Goal: Task Accomplishment & Management: Manage account settings

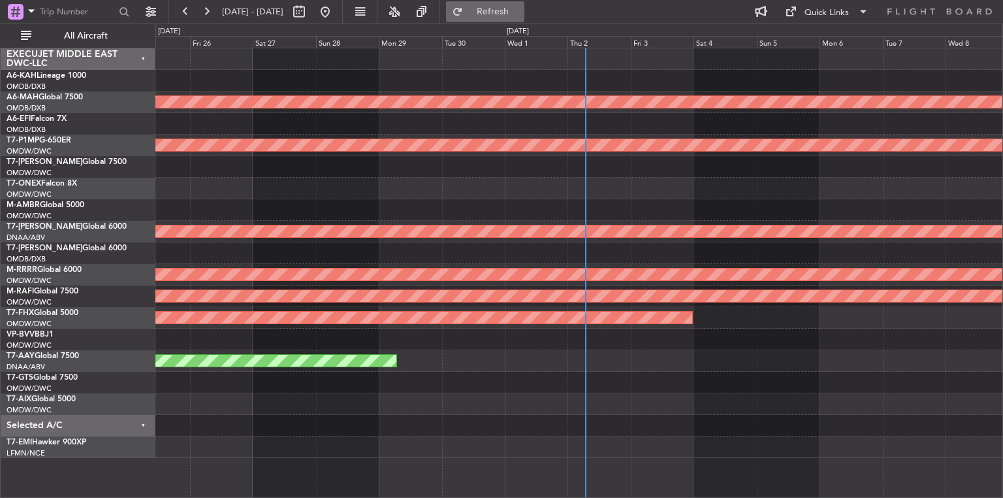
click at [494, 9] on button "Refresh" at bounding box center [485, 11] width 78 height 21
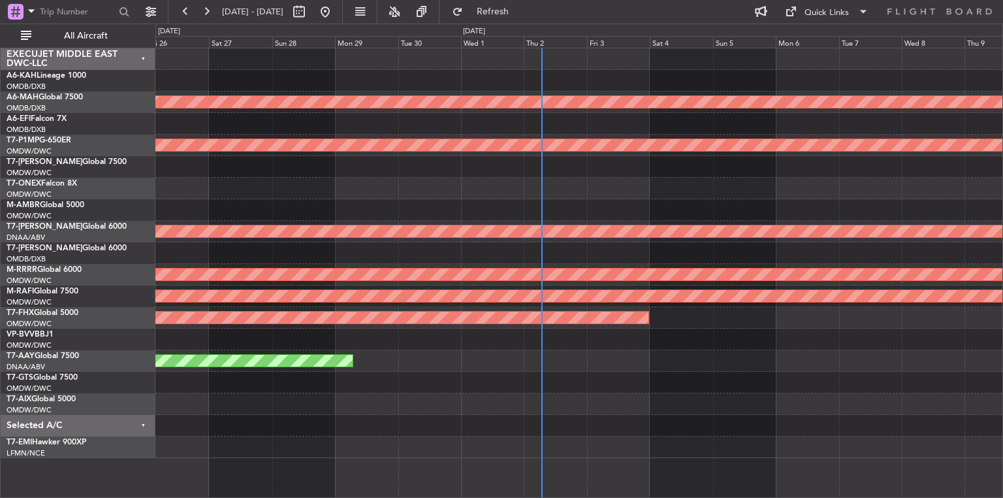
click at [725, 368] on div "Unplanned Maint [GEOGRAPHIC_DATA] (Al Maktoum Intl)" at bounding box center [578, 361] width 847 height 22
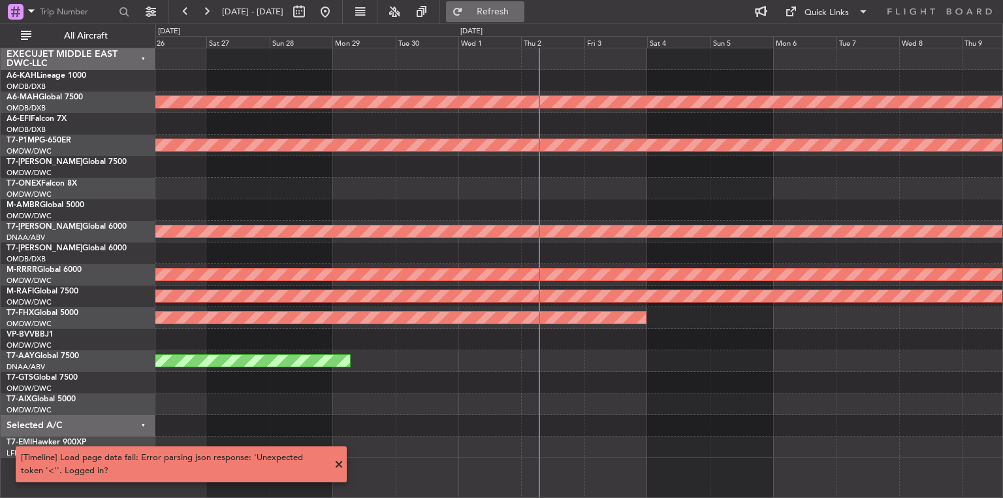
click at [494, 12] on button "Refresh" at bounding box center [485, 11] width 78 height 21
click at [495, 12] on button "Refresh" at bounding box center [485, 11] width 78 height 21
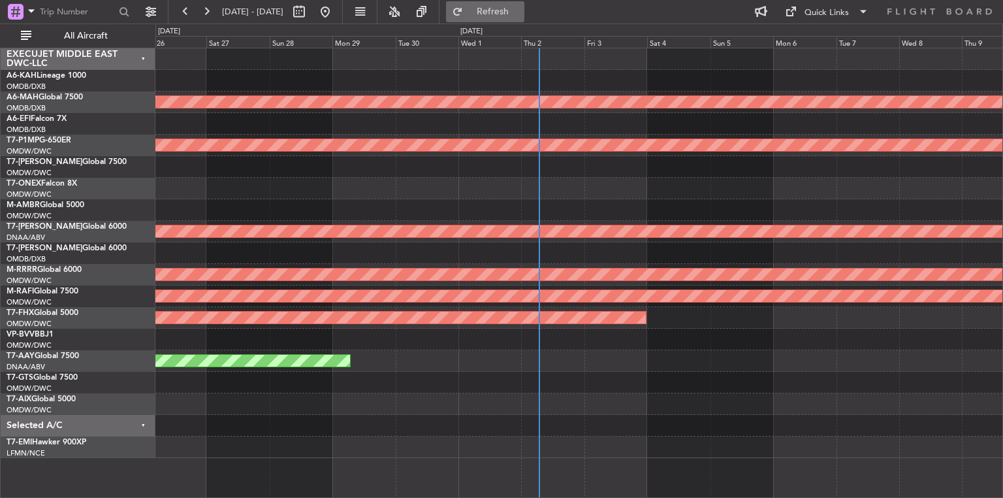
click at [494, 13] on button "Refresh" at bounding box center [485, 11] width 78 height 21
click at [405, 16] on button at bounding box center [394, 11] width 21 height 21
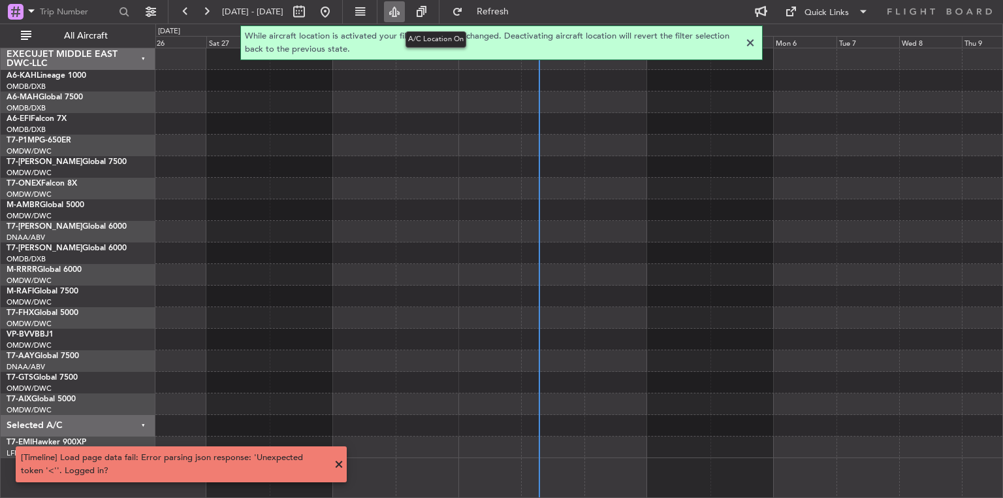
click at [405, 16] on button at bounding box center [394, 11] width 21 height 21
click at [749, 48] on div at bounding box center [751, 43] width 16 height 16
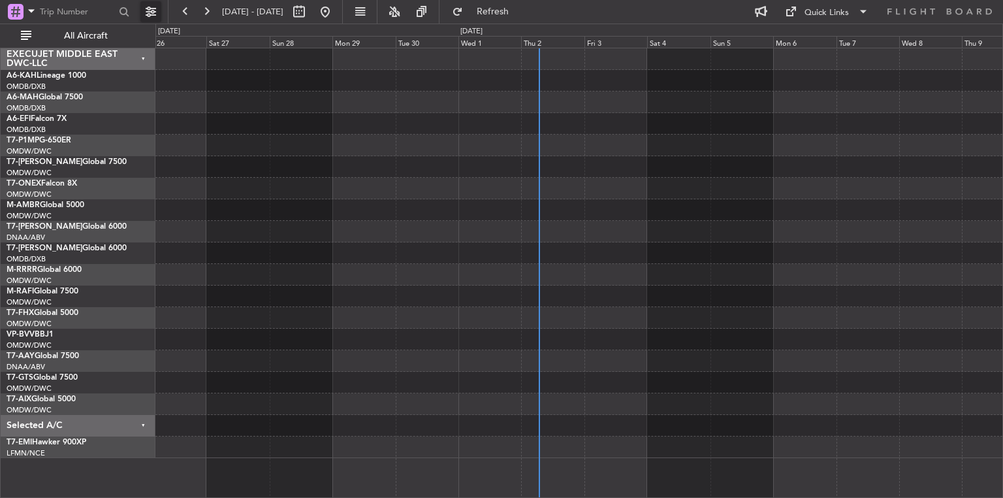
click at [148, 10] on button at bounding box center [150, 11] width 21 height 21
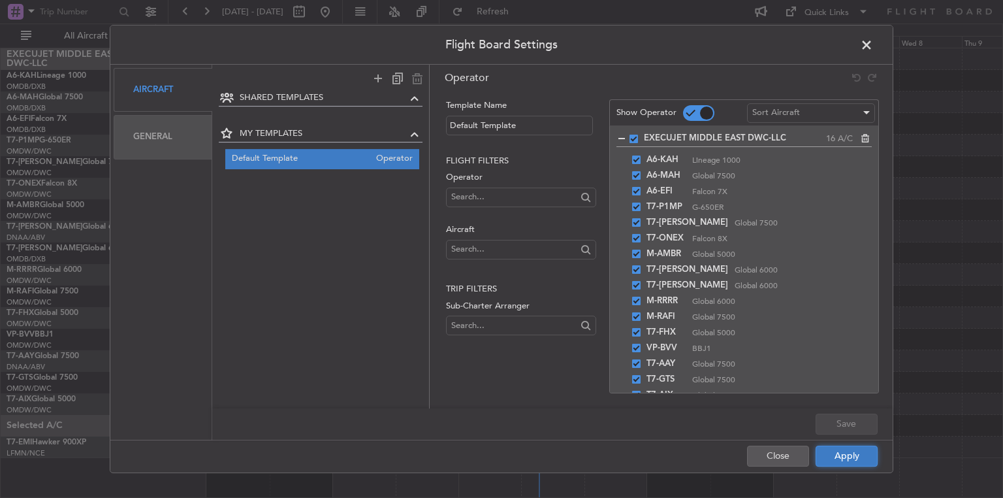
click at [844, 461] on button "Apply" at bounding box center [847, 455] width 62 height 21
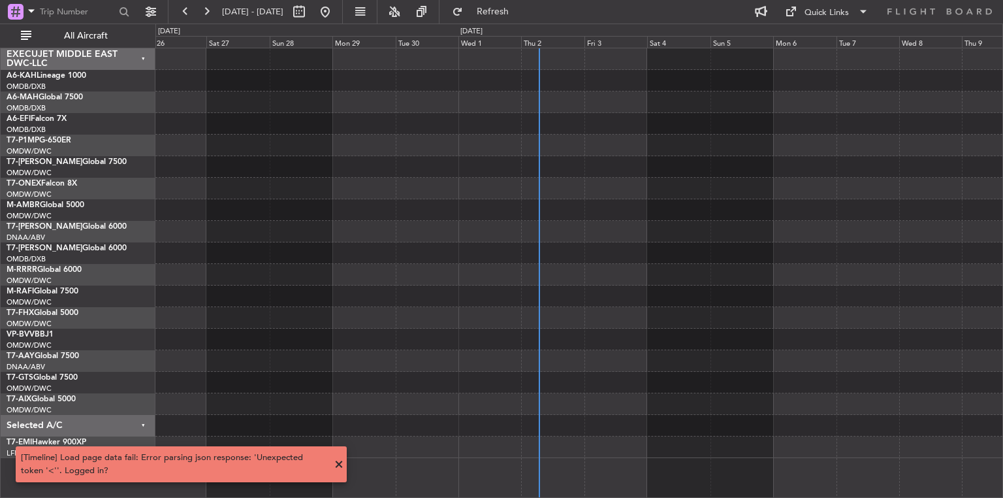
click at [732, 237] on div at bounding box center [578, 253] width 847 height 410
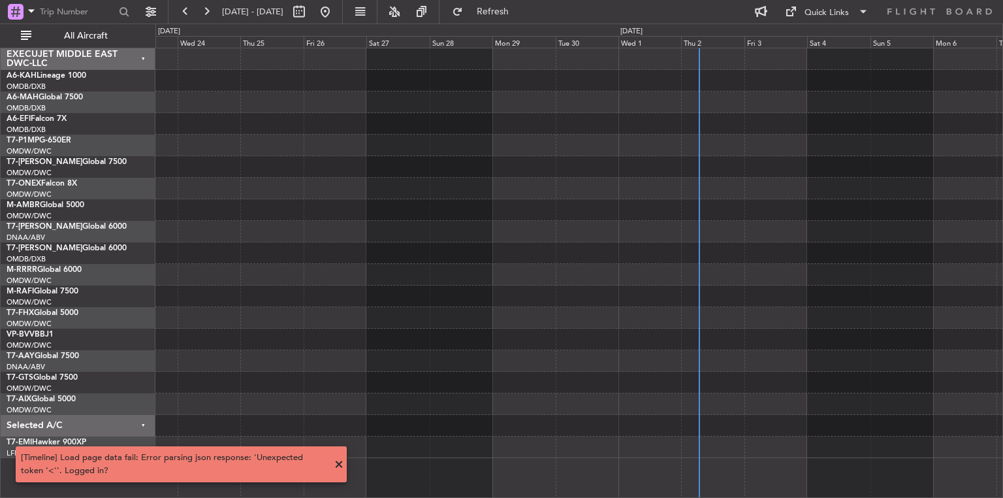
click at [489, 218] on div at bounding box center [578, 253] width 847 height 410
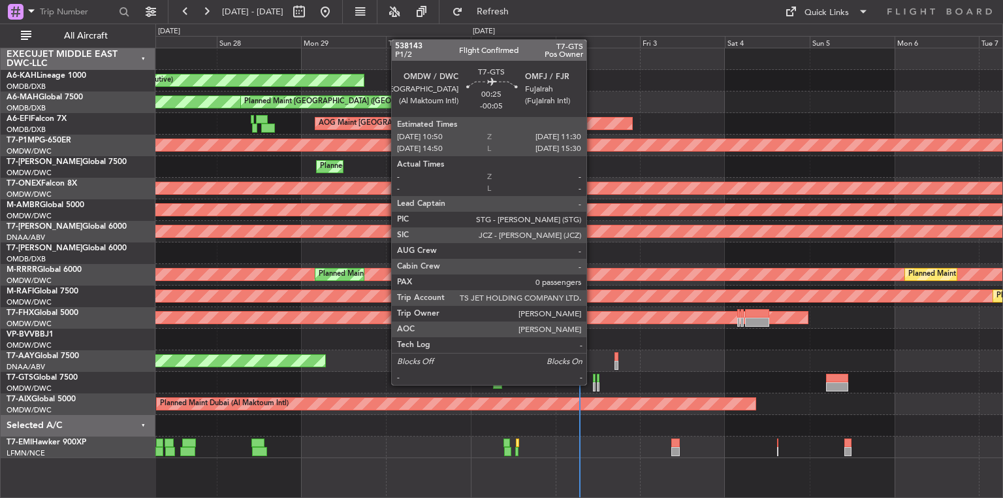
click at [593, 383] on div at bounding box center [594, 386] width 3 height 9
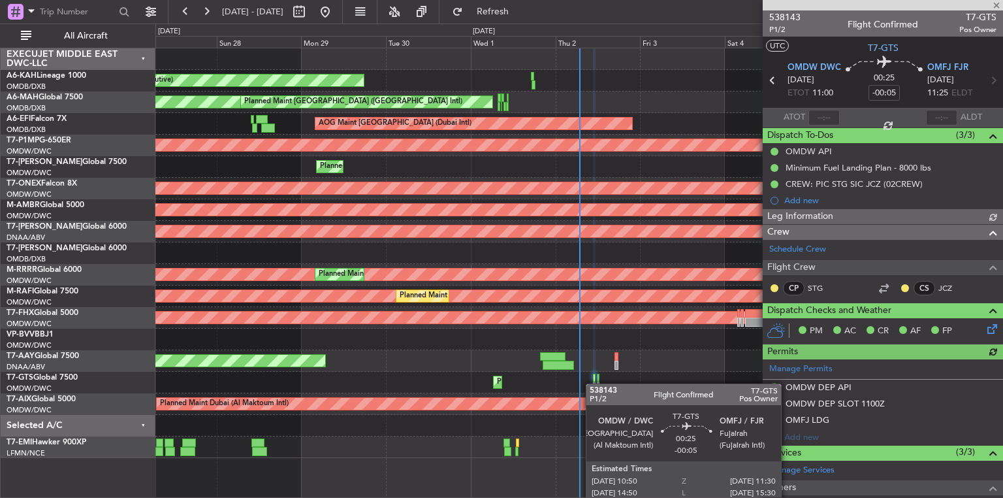
type input "[PERSON_NAME] ([PERSON_NAME])"
type input "7430"
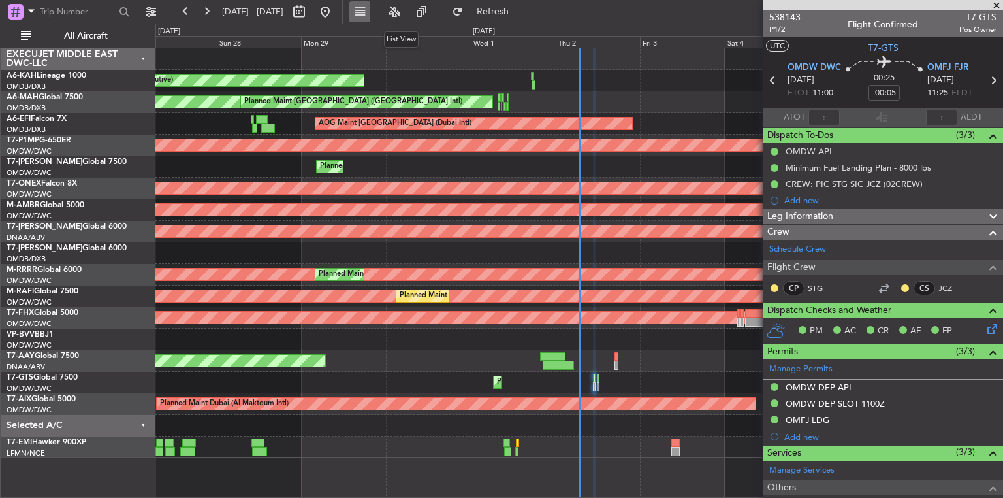
click at [370, 12] on button at bounding box center [359, 11] width 21 height 21
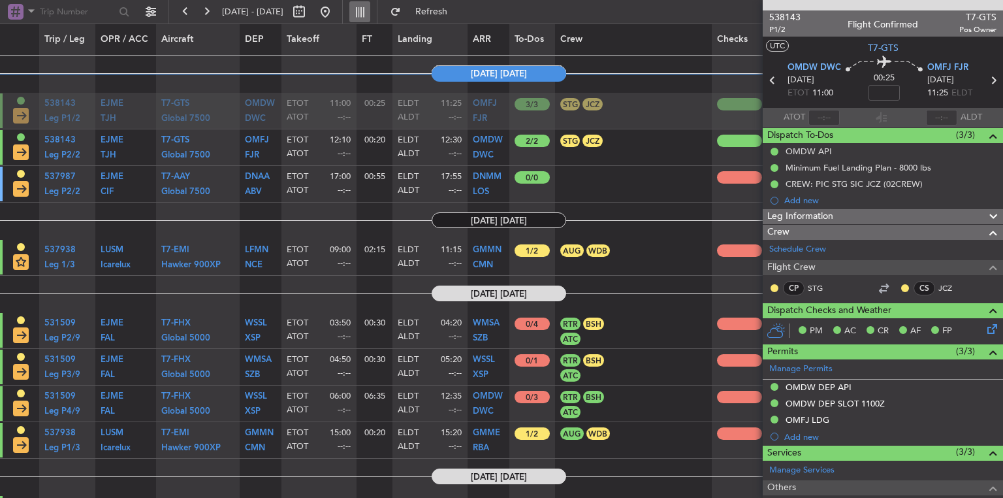
scroll to position [2195, 0]
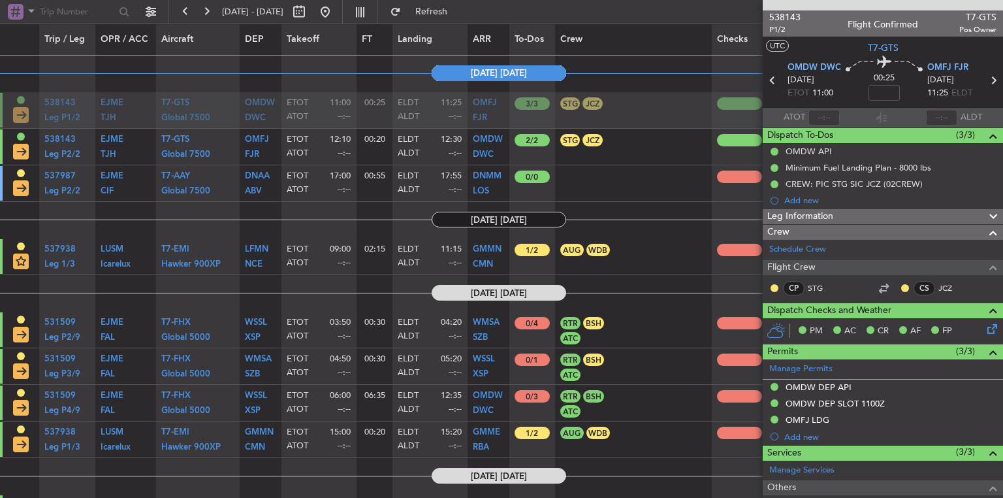
click at [638, 14] on div "[DATE] - [DATE] Refresh" at bounding box center [501, 12] width 1003 height 24
click at [651, 90] on article "[DATE] [DATE]" at bounding box center [499, 73] width 998 height 35
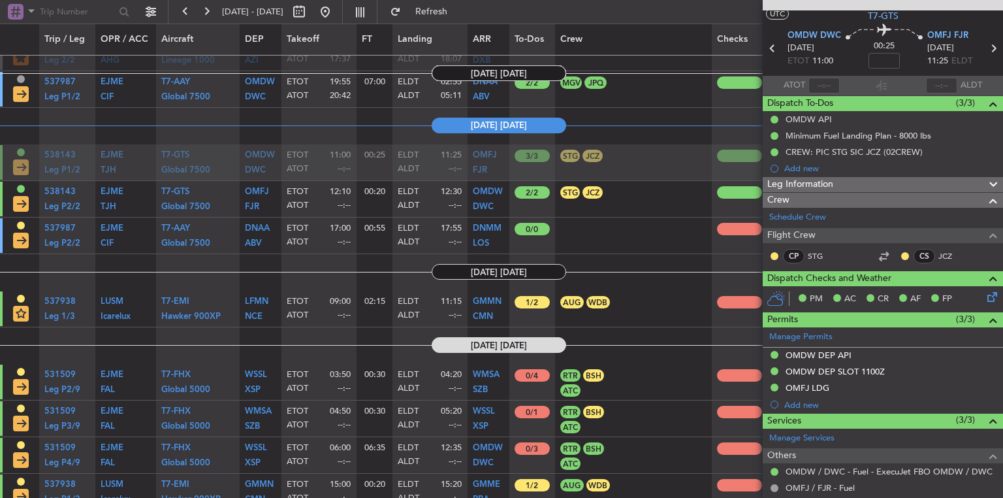
scroll to position [0, 0]
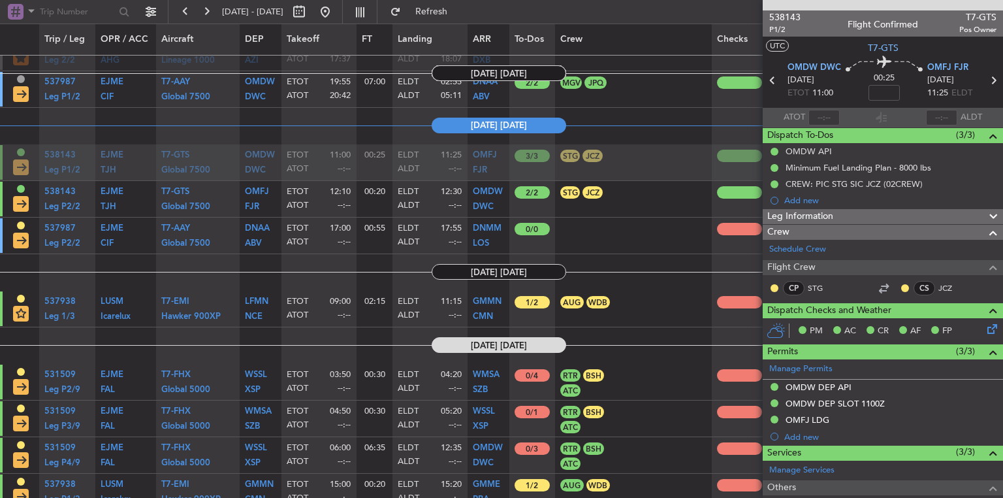
click at [997, 5] on div at bounding box center [883, 5] width 240 height 10
click at [370, 12] on button at bounding box center [359, 11] width 21 height 21
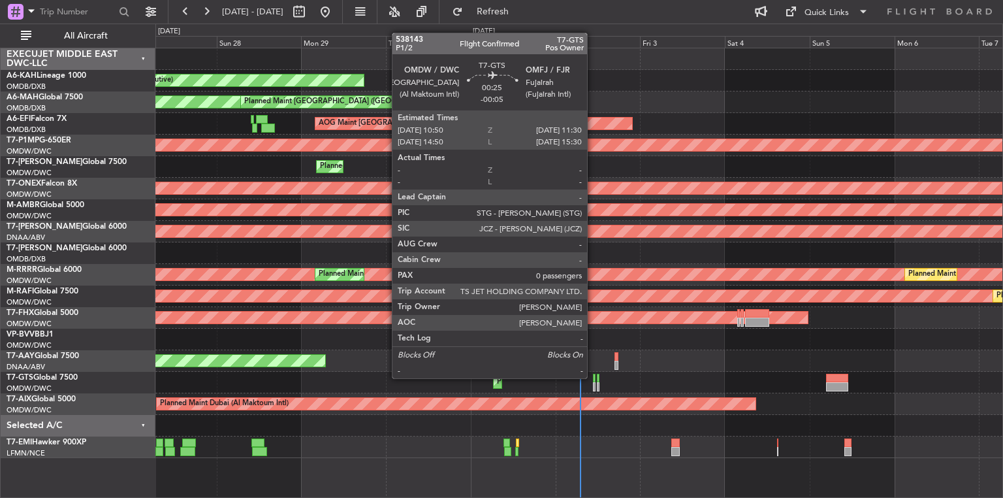
click at [593, 377] on div at bounding box center [594, 378] width 3 height 9
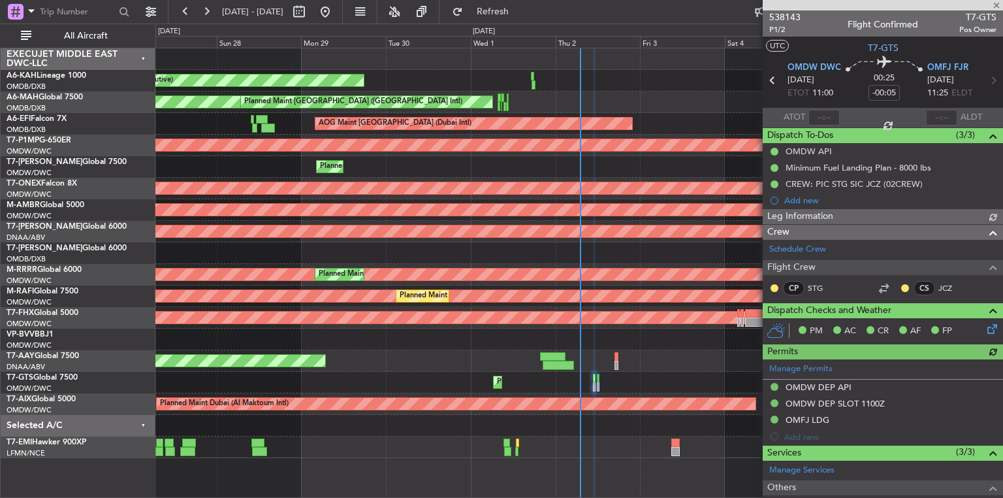
type input "[PERSON_NAME] ([PERSON_NAME])"
type input "7430"
type input "[PERSON_NAME] ([PERSON_NAME])"
type input "7430"
click at [995, 6] on span at bounding box center [996, 6] width 13 height 12
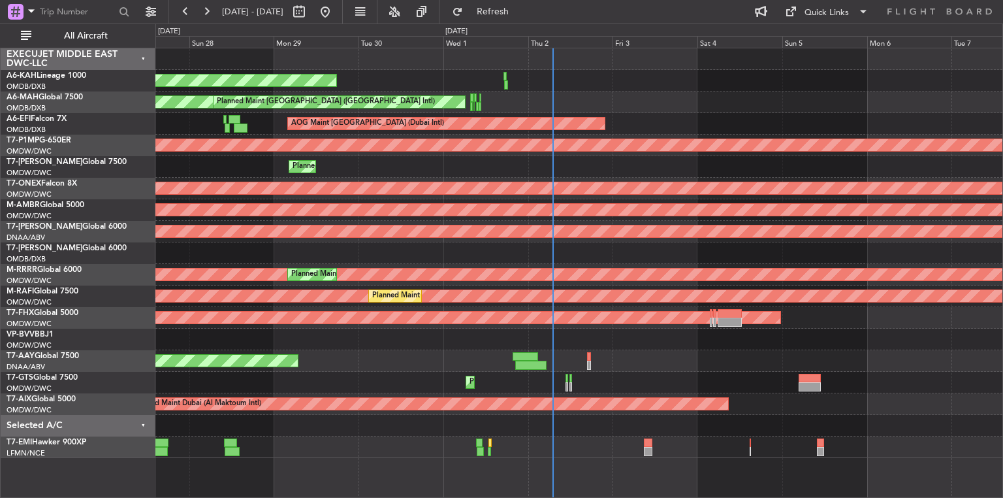
click at [677, 355] on div "Unplanned Maint [GEOGRAPHIC_DATA] (Al Maktoum Intl) Unplanned Maint [GEOGRAPHIC…" at bounding box center [578, 361] width 847 height 22
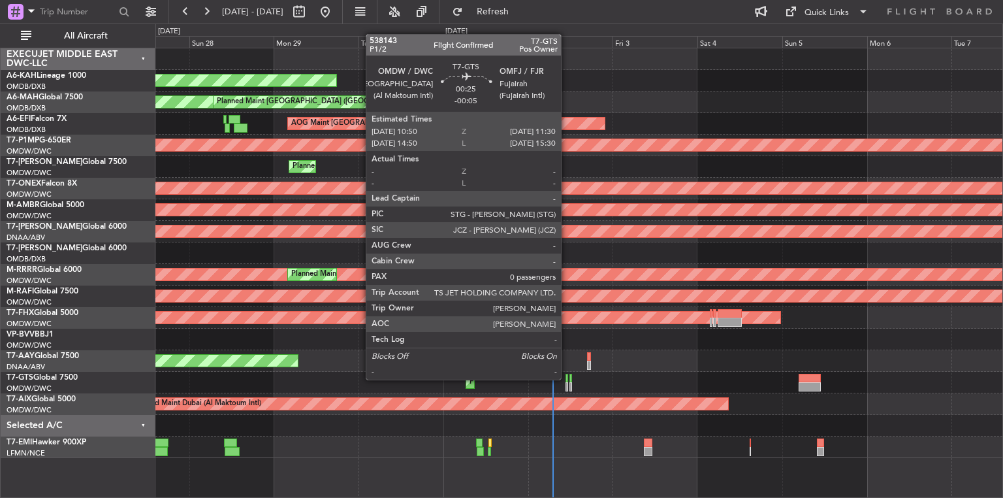
click at [567, 378] on div at bounding box center [567, 378] width 3 height 9
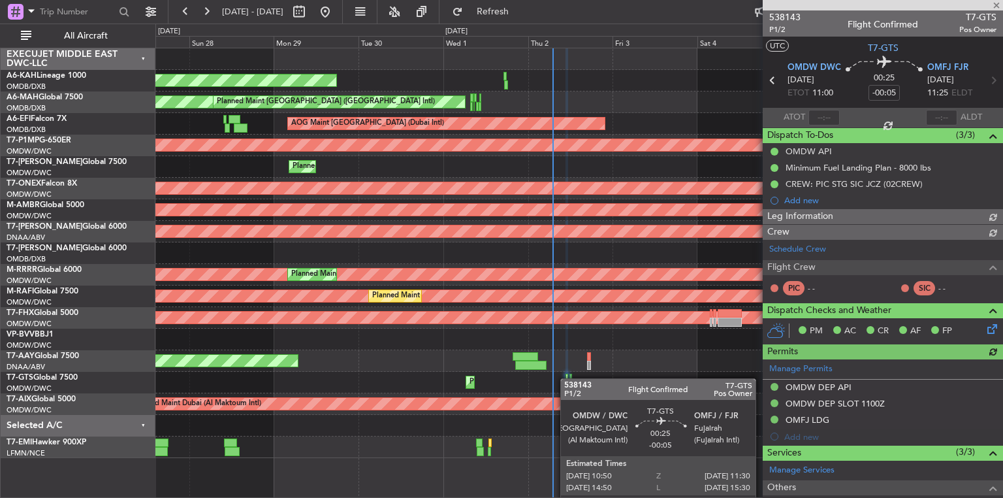
type input "[PERSON_NAME] ([PERSON_NAME])"
type input "7430"
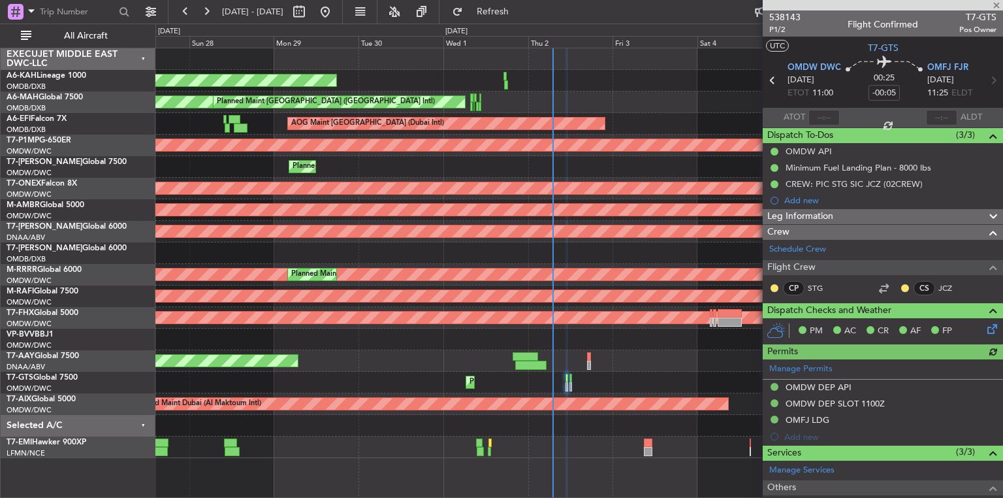
type input "[PERSON_NAME] ([PERSON_NAME])"
type input "7430"
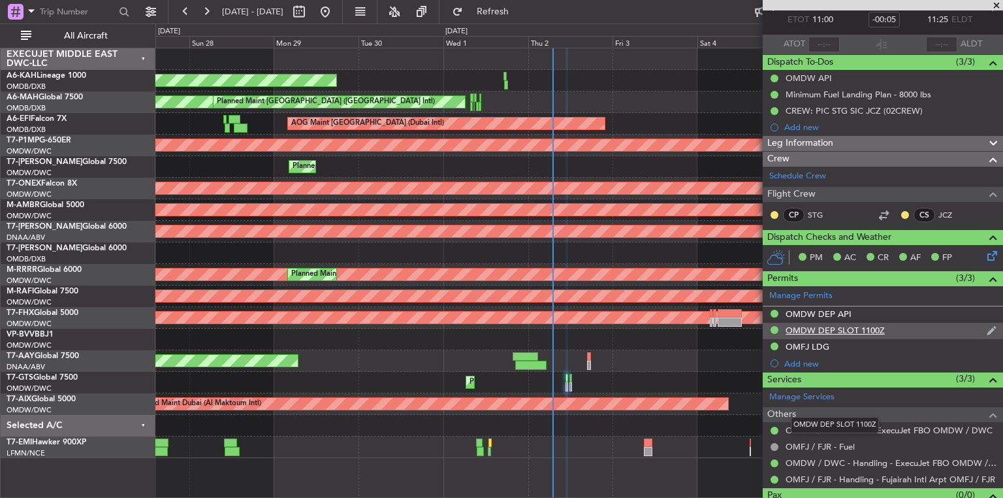
scroll to position [97, 0]
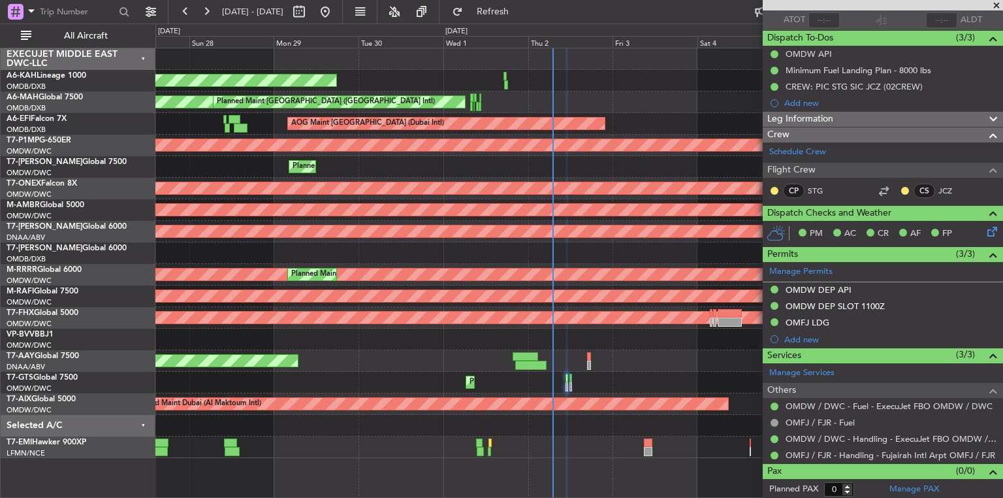
click at [986, 116] on span at bounding box center [994, 120] width 16 height 16
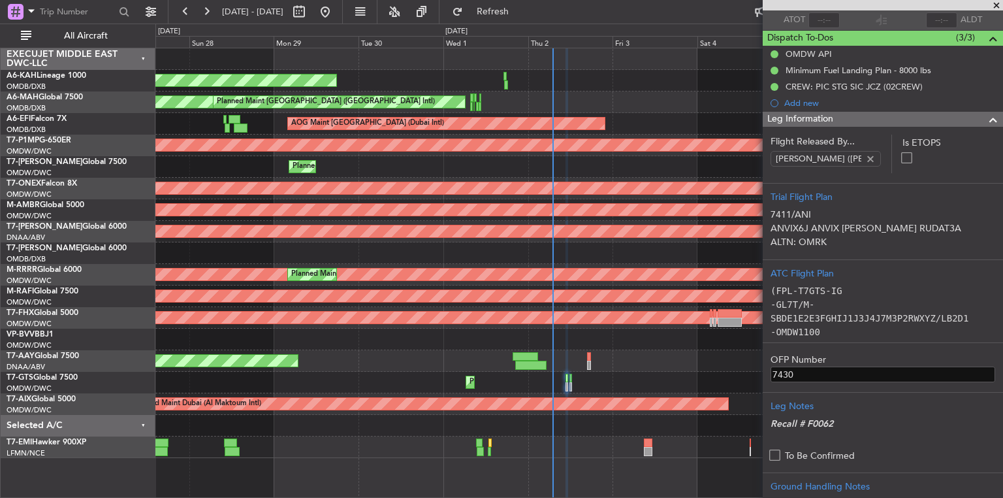
click at [986, 121] on span at bounding box center [994, 120] width 16 height 16
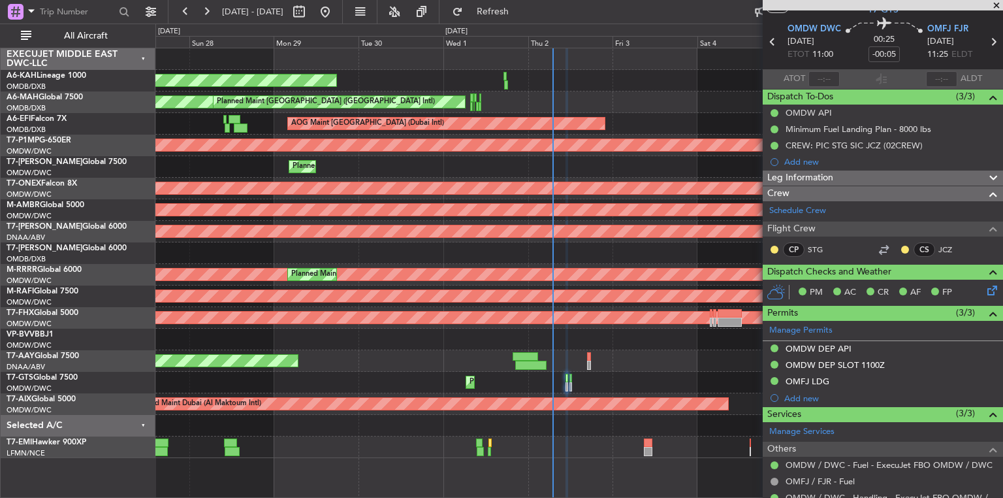
scroll to position [0, 0]
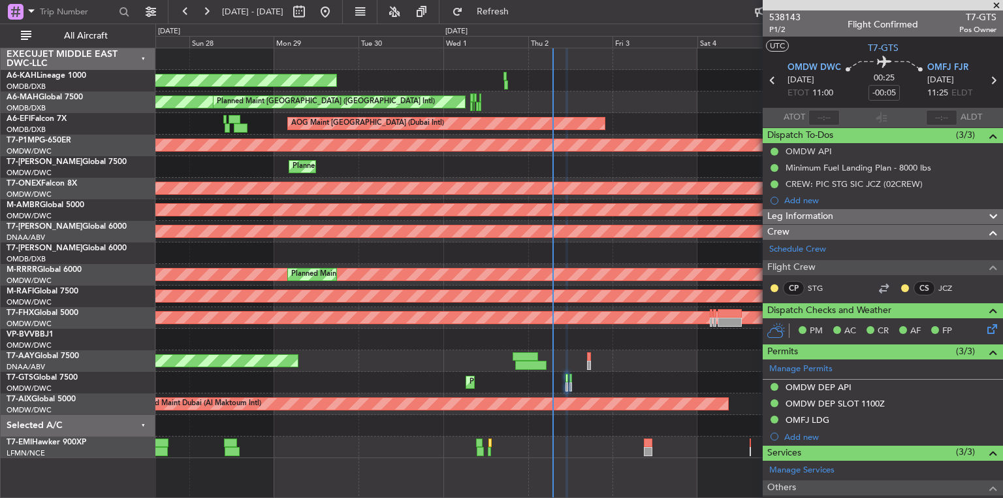
click at [995, 1] on span at bounding box center [996, 6] width 13 height 12
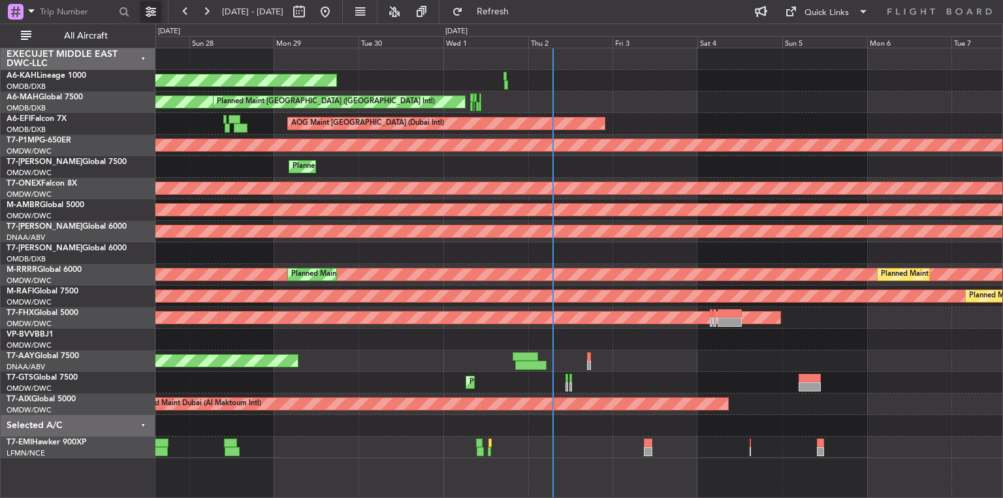
click at [154, 12] on button at bounding box center [150, 11] width 21 height 21
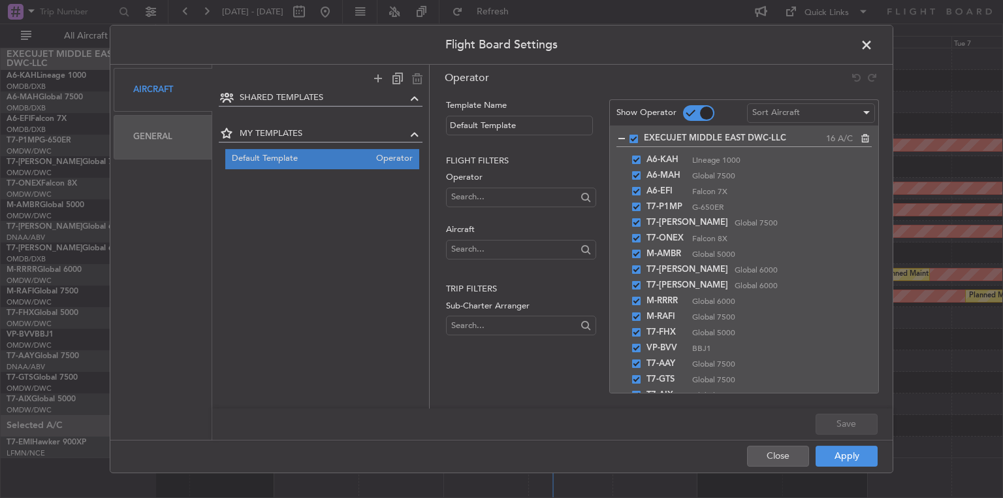
click at [157, 135] on div "General" at bounding box center [163, 137] width 99 height 44
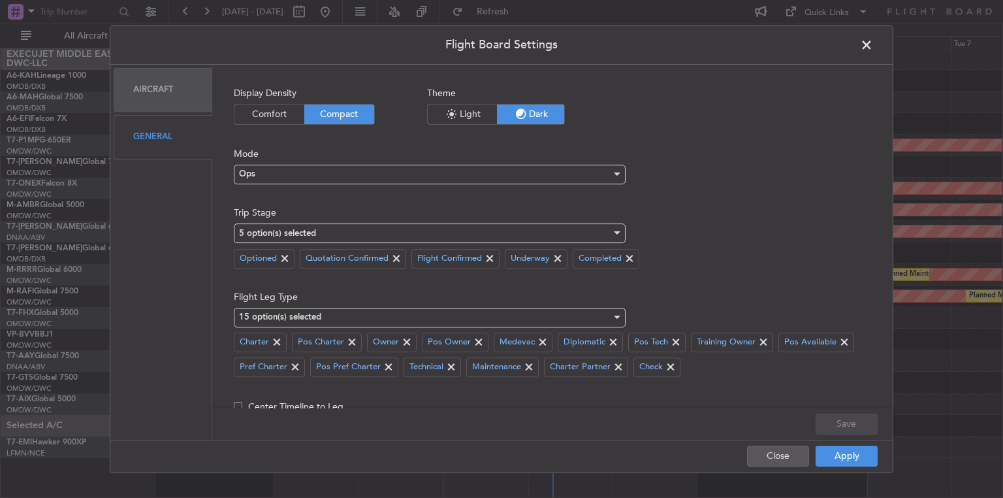
click at [472, 113] on span "Light" at bounding box center [462, 115] width 69 height 20
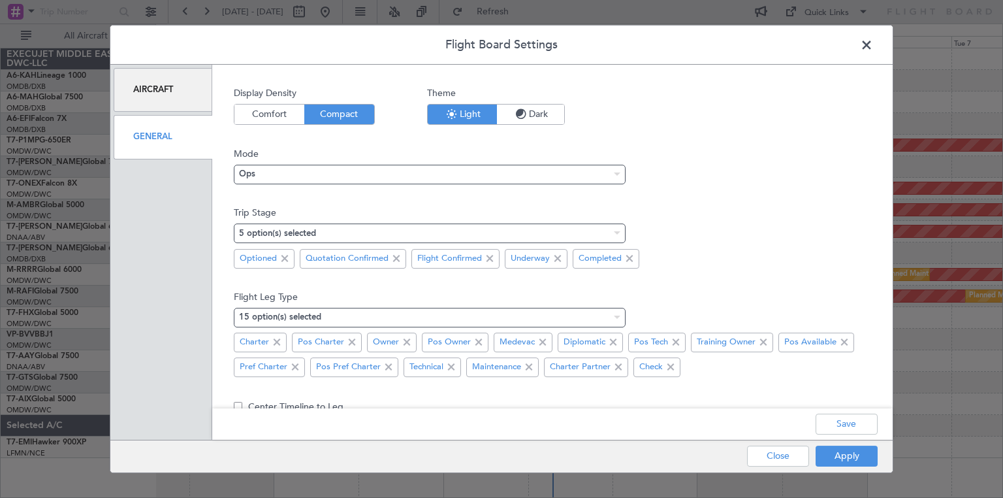
click at [272, 116] on span "Comfort" at bounding box center [269, 115] width 70 height 20
click at [331, 120] on span "Compact" at bounding box center [339, 115] width 70 height 20
click at [291, 114] on span "Comfort" at bounding box center [269, 115] width 70 height 20
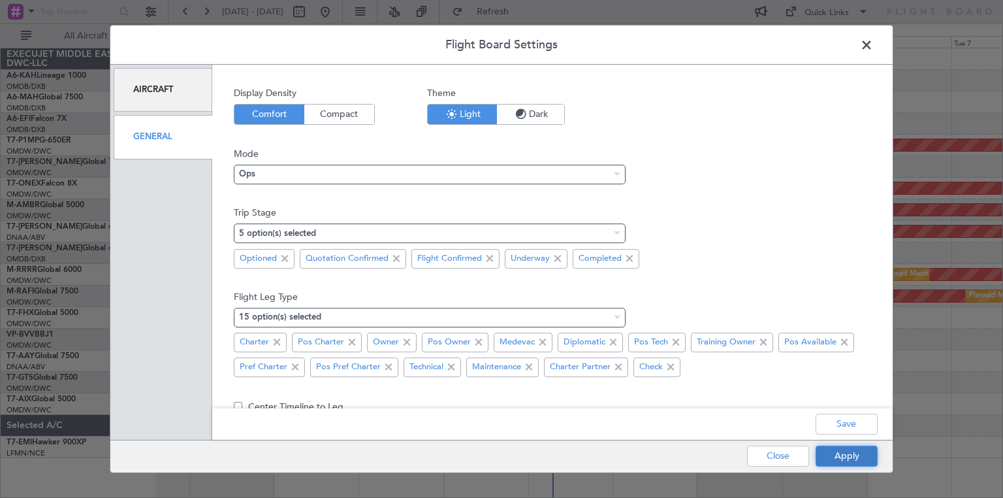
click at [830, 460] on button "Apply" at bounding box center [847, 455] width 62 height 21
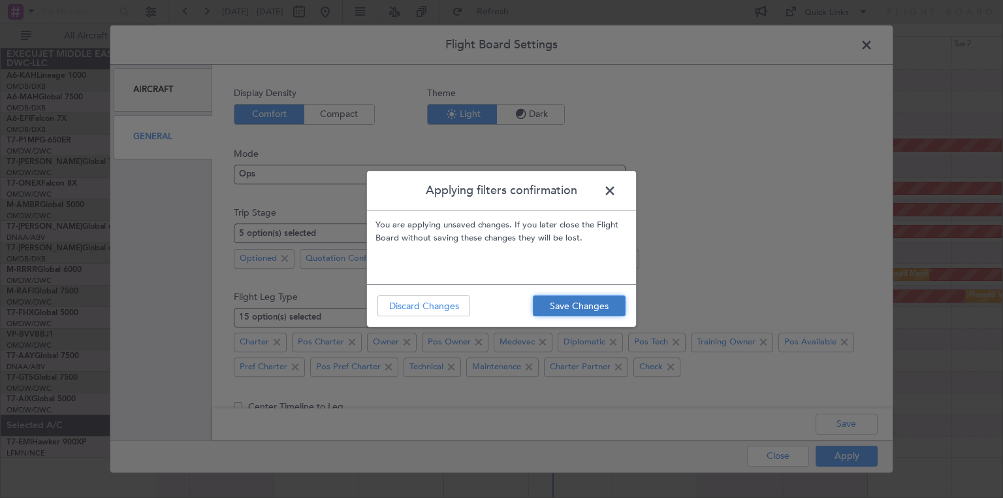
click at [590, 306] on button "Save Changes" at bounding box center [579, 305] width 93 height 21
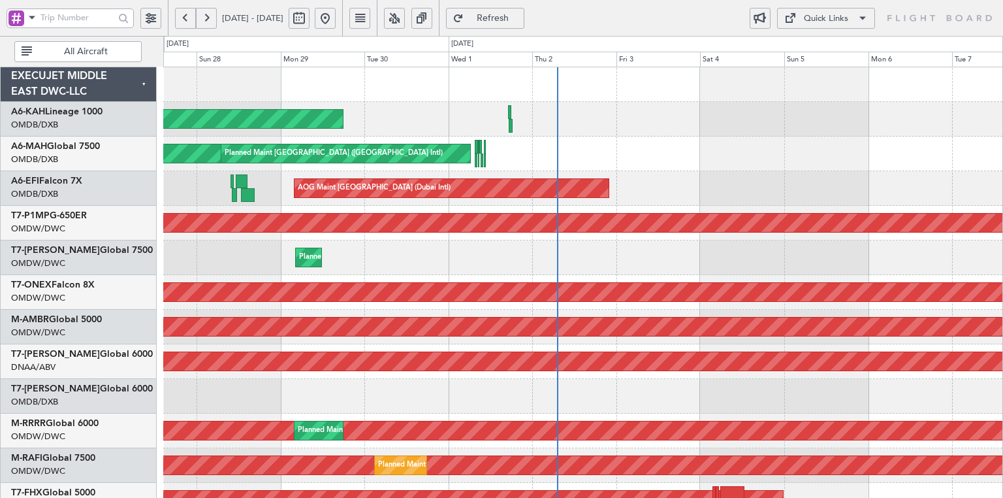
click at [159, 13] on button at bounding box center [150, 18] width 21 height 21
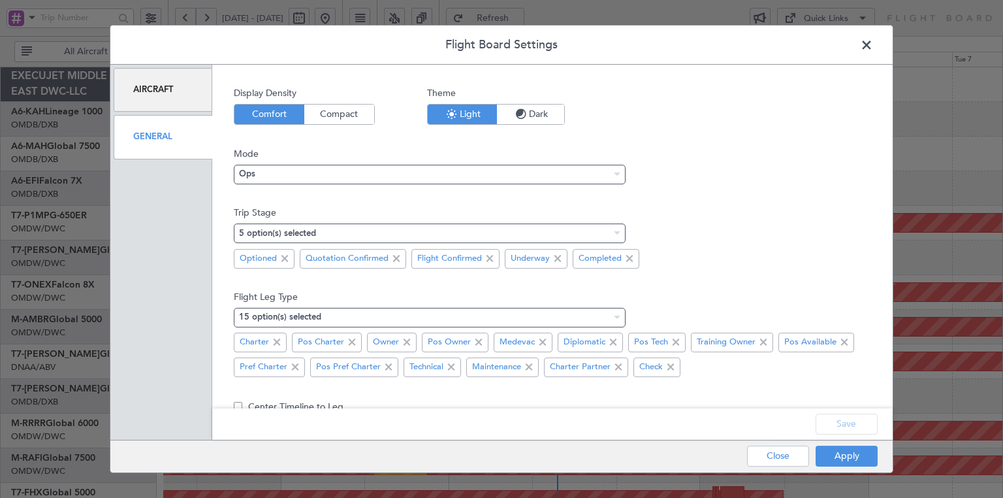
click at [316, 115] on span "Compact" at bounding box center [339, 115] width 70 height 20
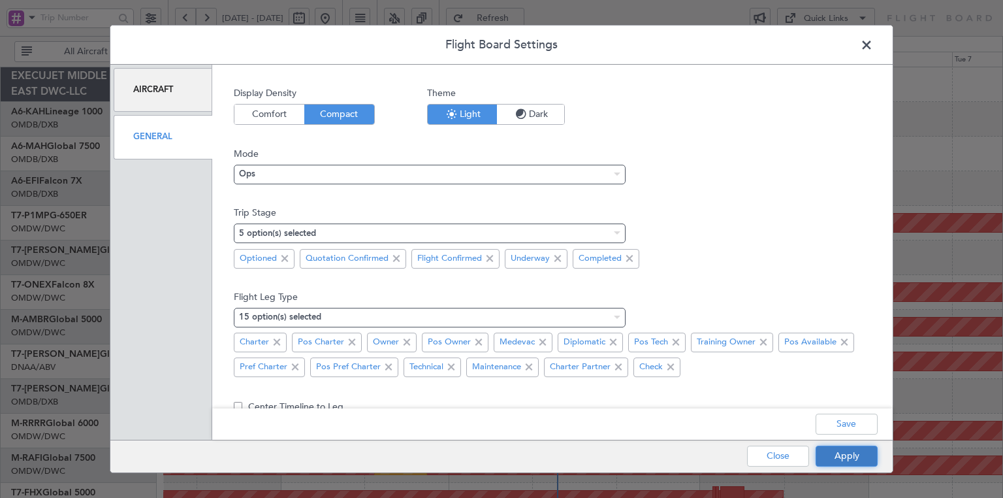
click at [830, 453] on button "Apply" at bounding box center [847, 455] width 62 height 21
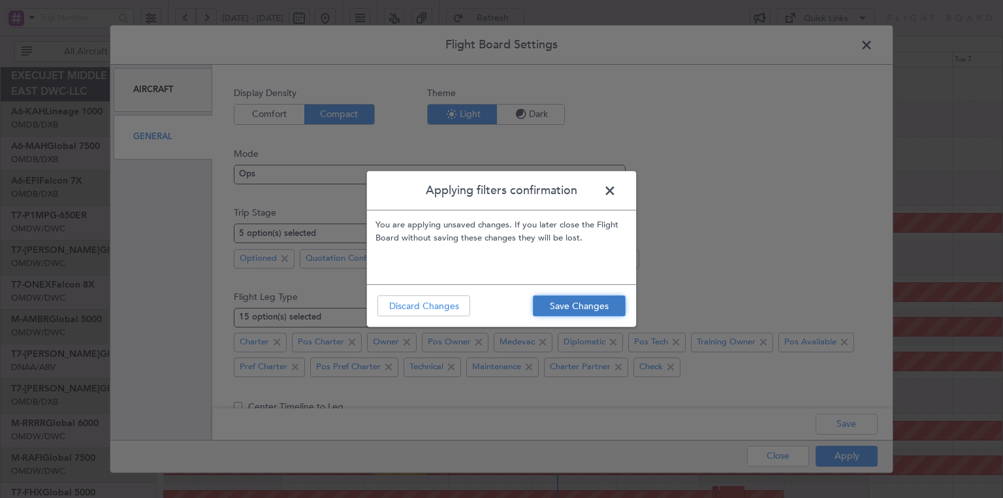
click at [590, 310] on button "Save Changes" at bounding box center [579, 305] width 93 height 21
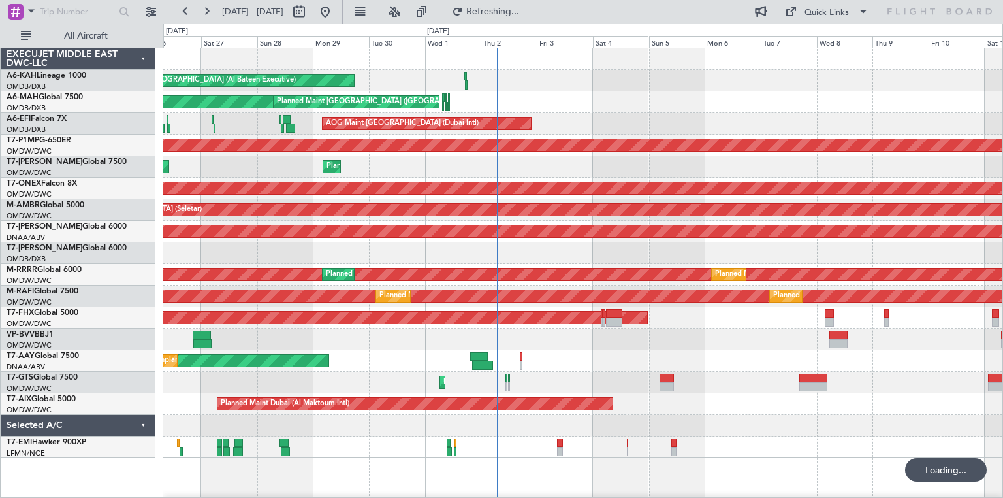
click at [763, 348] on div at bounding box center [582, 340] width 839 height 22
click at [146, 5] on button at bounding box center [150, 11] width 21 height 21
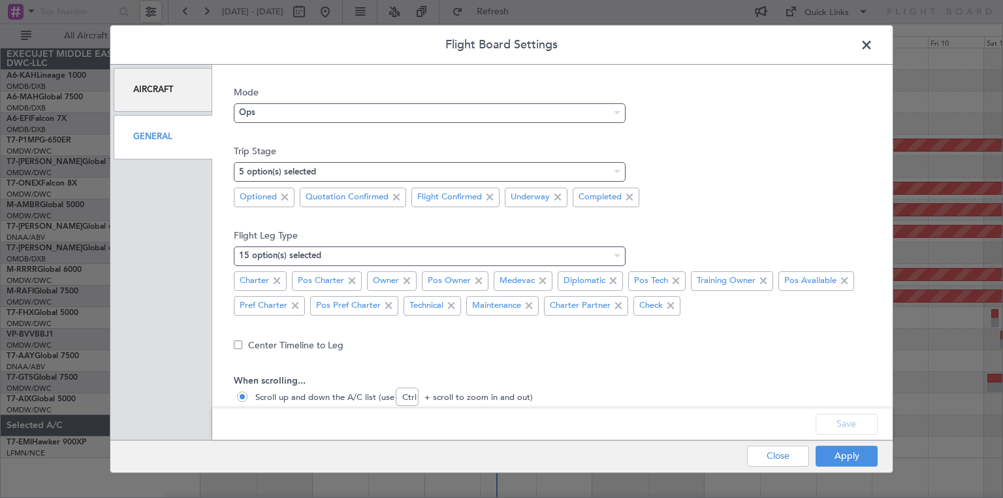
scroll to position [101, 0]
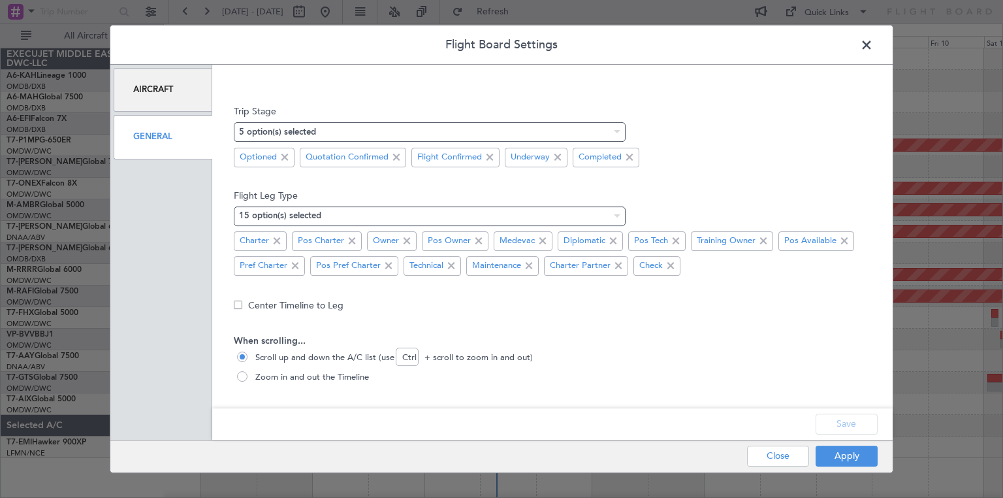
click at [873, 47] on span at bounding box center [873, 48] width 0 height 26
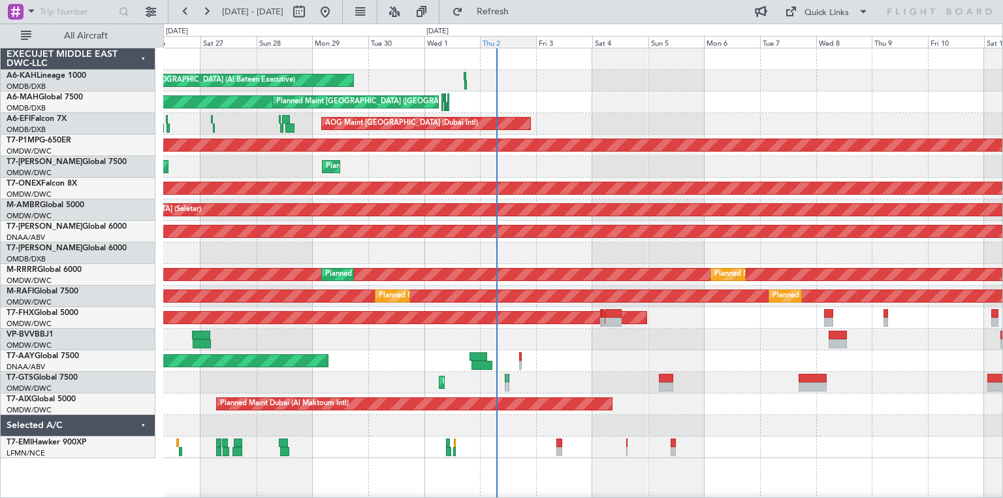
click at [507, 46] on div "Thu 2" at bounding box center [508, 42] width 56 height 12
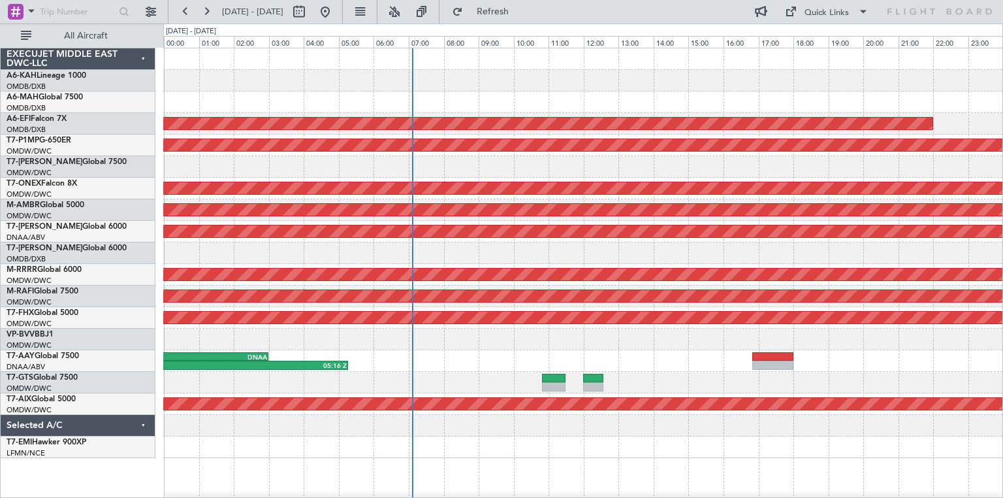
scroll to position [1, 0]
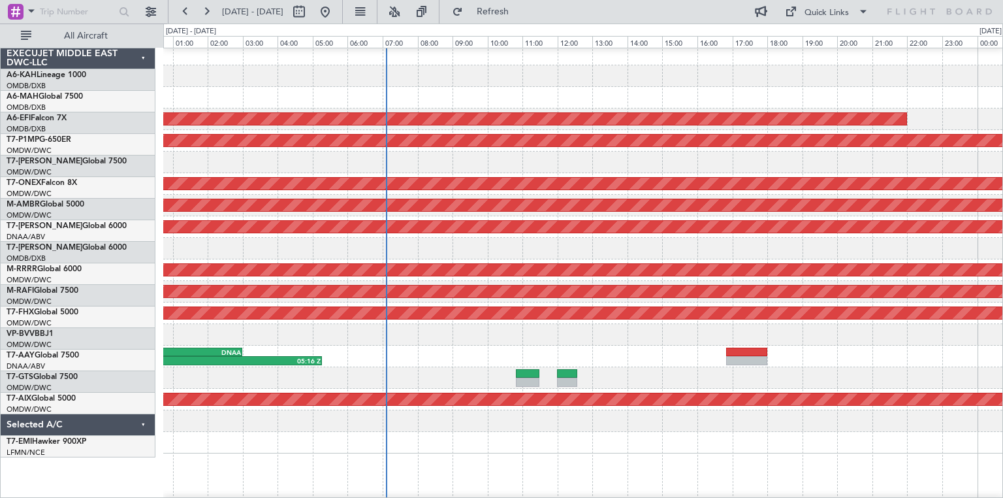
click at [569, 81] on div at bounding box center [582, 76] width 839 height 22
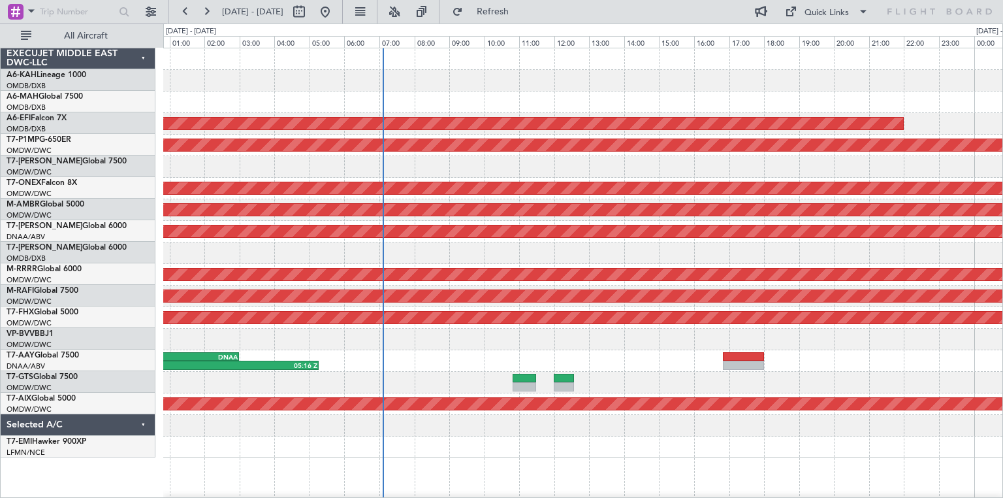
scroll to position [0, 0]
click at [549, 93] on div at bounding box center [582, 102] width 839 height 22
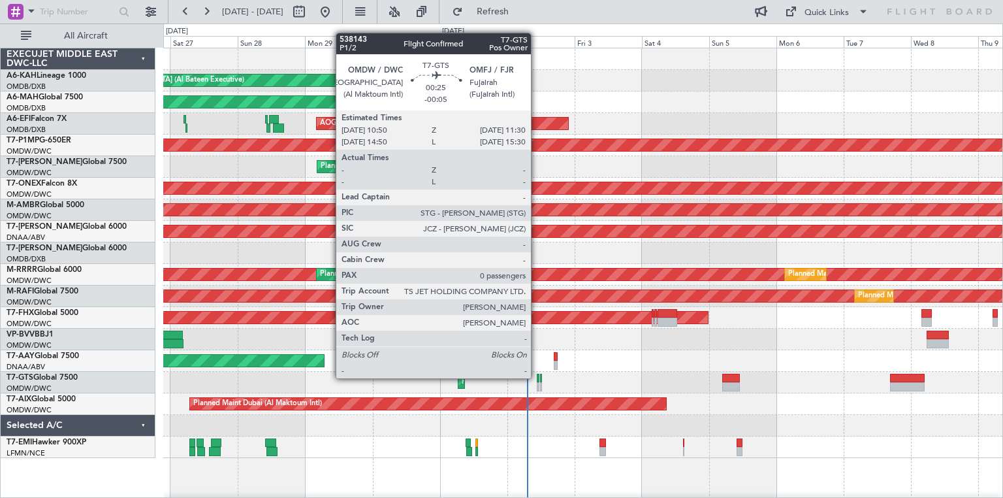
click at [537, 377] on div at bounding box center [538, 378] width 2 height 9
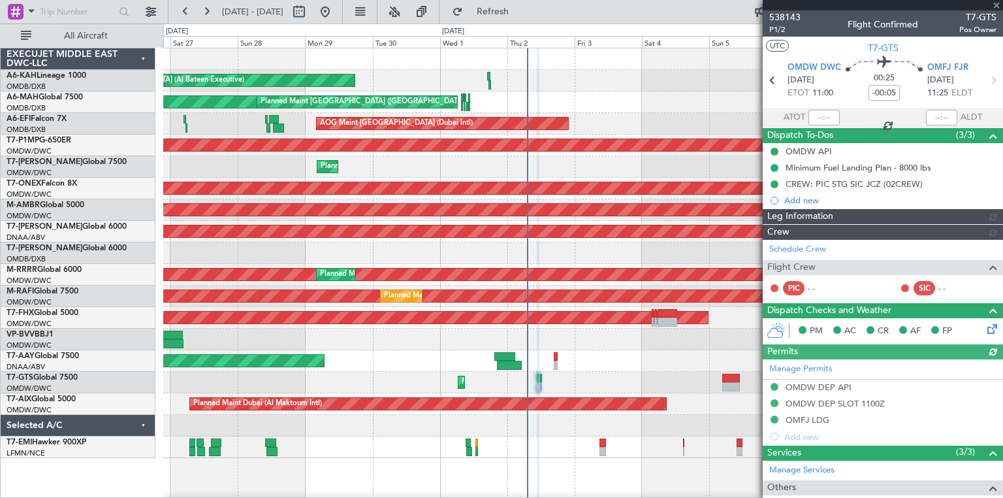
type input "[PERSON_NAME] ([PERSON_NAME])"
type input "7430"
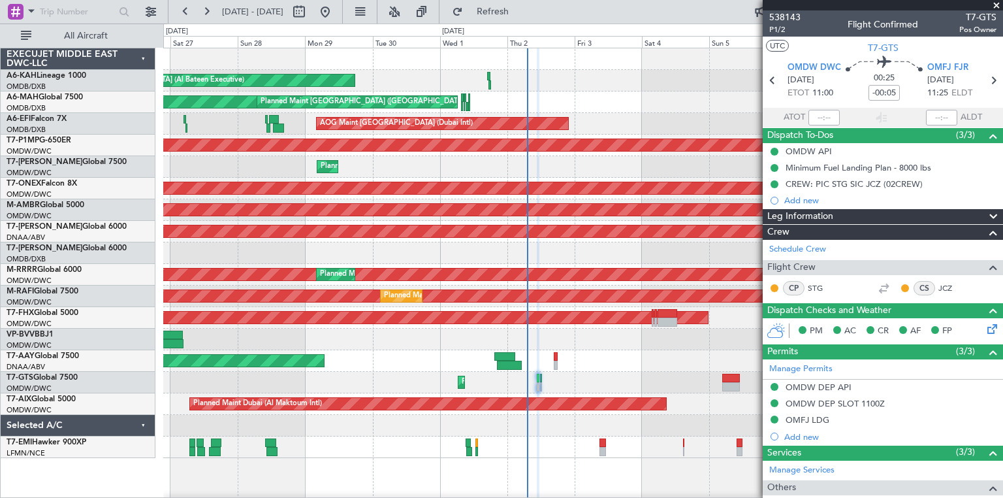
scroll to position [1, 0]
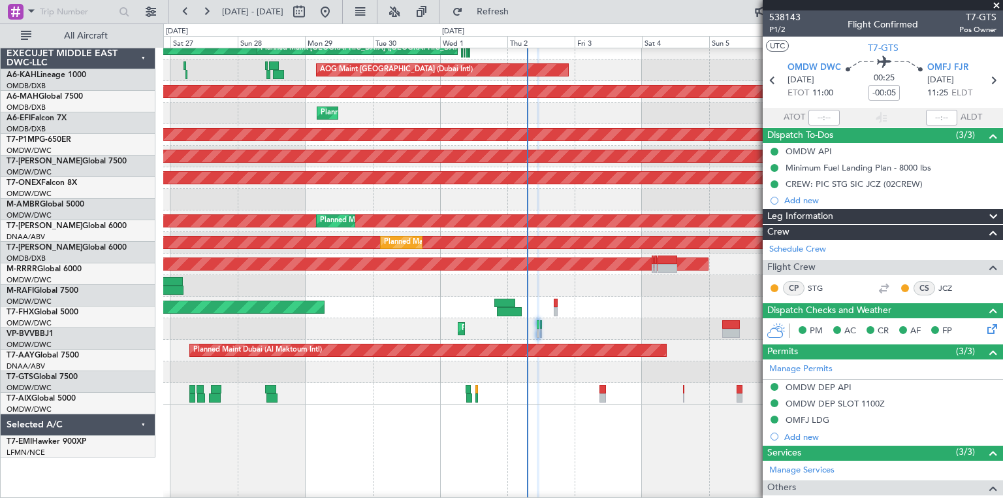
click at [561, 384] on div at bounding box center [582, 394] width 839 height 22
click at [567, 325] on div "Planned Maint Dubai (Al Maktoum Intl)" at bounding box center [582, 329] width 839 height 22
click at [995, 5] on span at bounding box center [996, 6] width 13 height 12
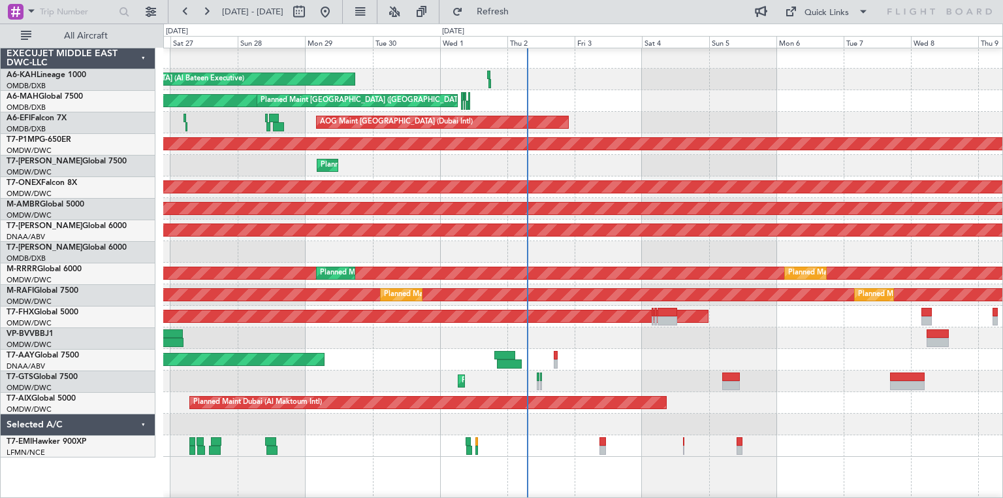
scroll to position [0, 0]
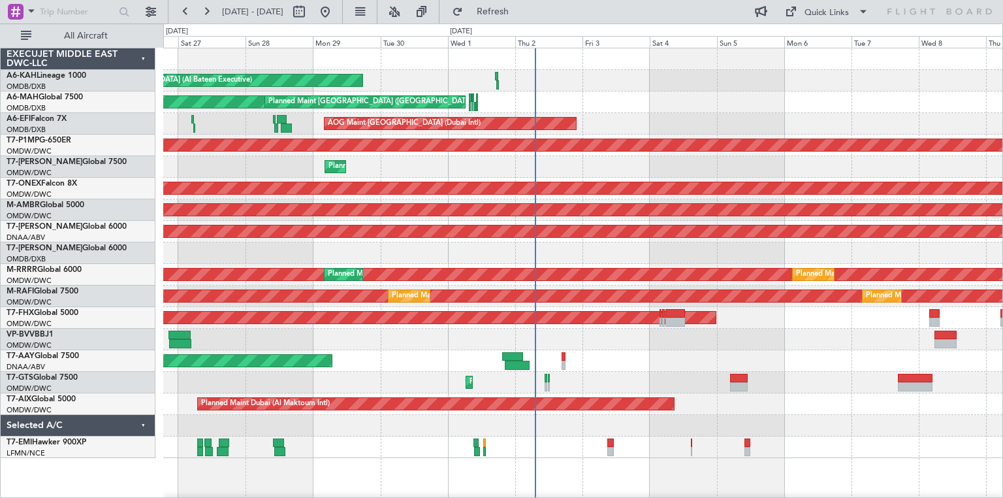
click at [599, 343] on div at bounding box center [582, 340] width 839 height 22
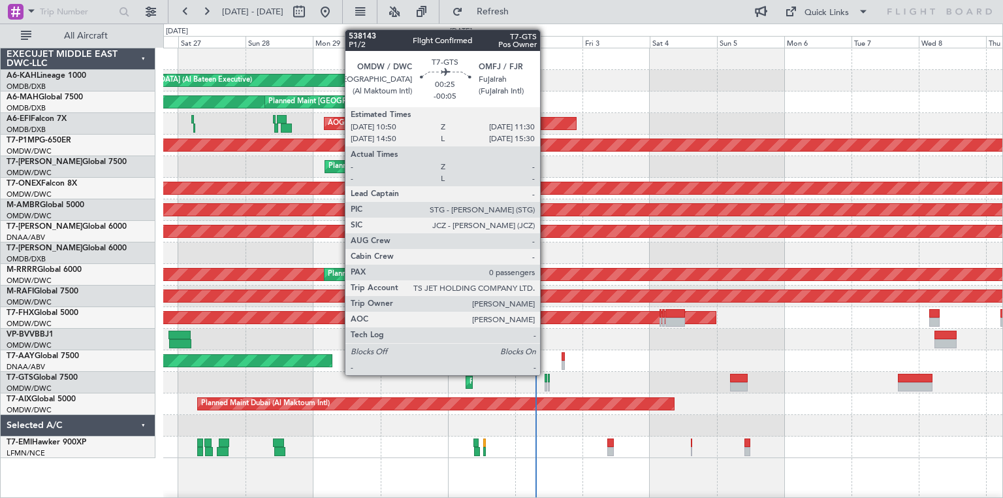
click at [546, 374] on div at bounding box center [546, 378] width 2 height 9
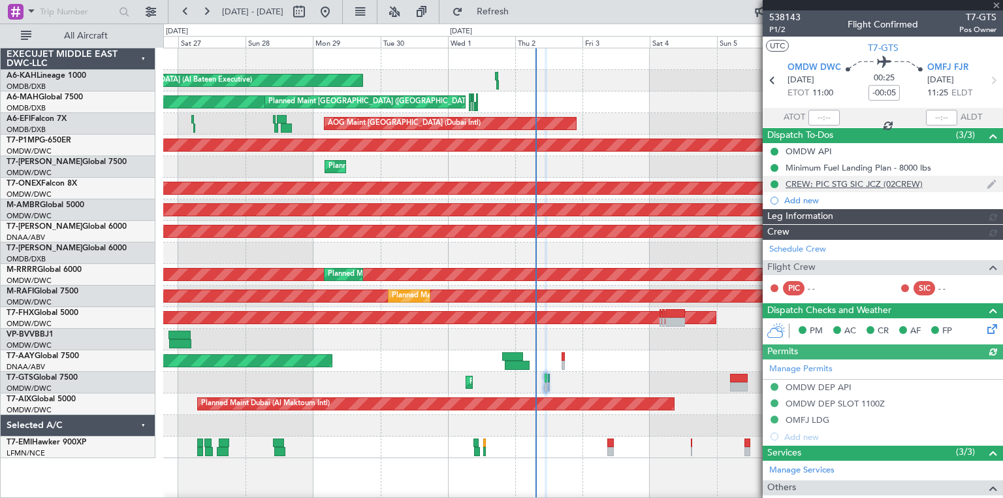
type input "[PERSON_NAME] ([PERSON_NAME])"
type input "7430"
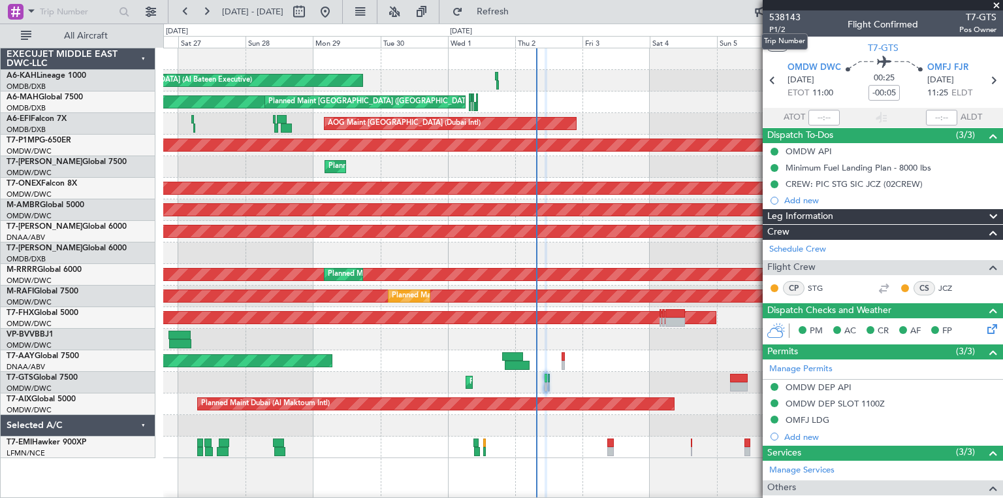
click at [778, 28] on mat-tooltip-component "Trip Number" at bounding box center [784, 41] width 65 height 35
click at [779, 15] on span "538143" at bounding box center [784, 17] width 31 height 14
click at [975, 215] on div at bounding box center [988, 217] width 26 height 16
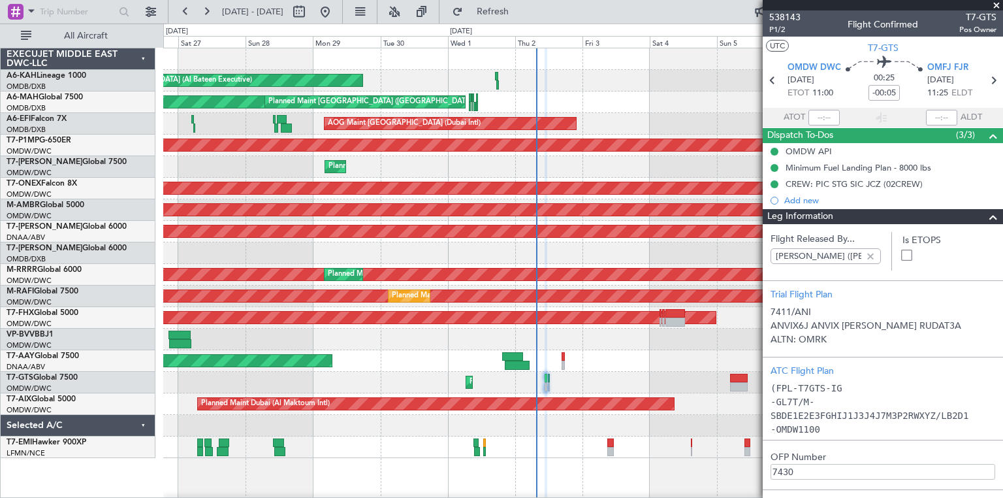
click at [975, 215] on div at bounding box center [988, 217] width 26 height 16
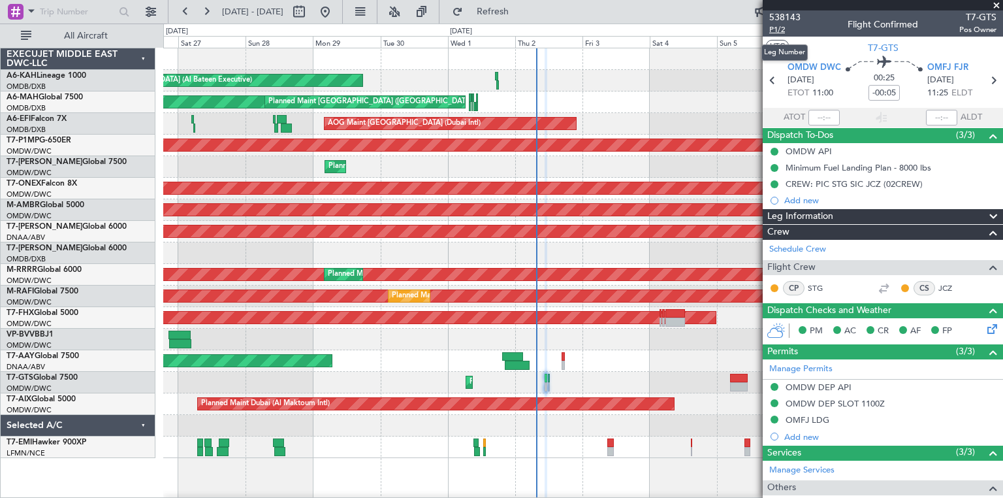
click at [771, 29] on span "P1/2" at bounding box center [784, 29] width 31 height 11
click at [785, 33] on span "P1/2" at bounding box center [784, 29] width 31 height 11
type input "[PERSON_NAME] ([PERSON_NAME])"
type input "7430"
click at [575, 376] on div "Planned Maint Dubai (Al Maktoum Intl)" at bounding box center [582, 383] width 839 height 22
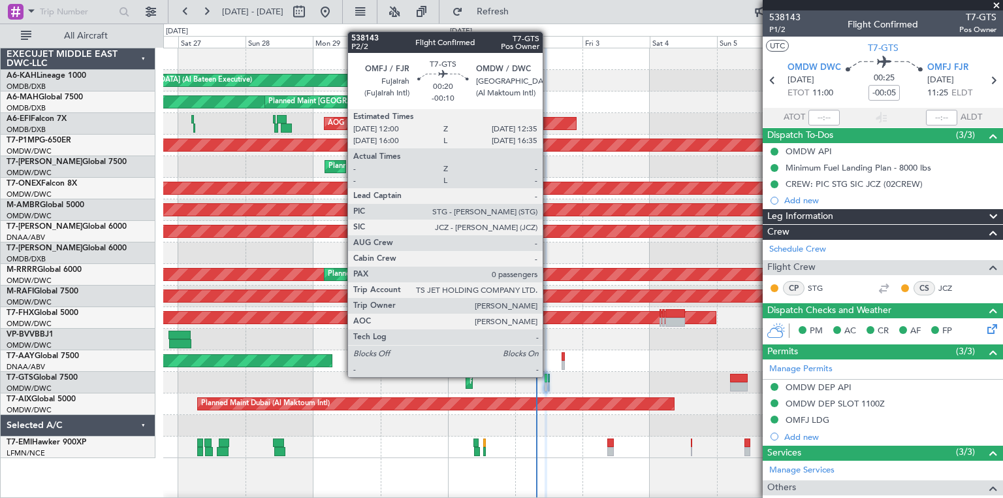
click at [549, 376] on div at bounding box center [549, 378] width 2 height 9
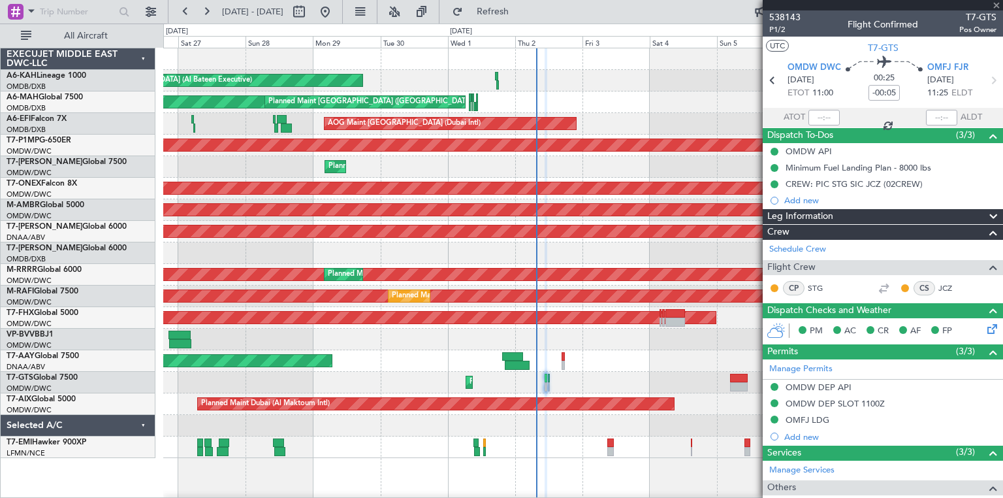
type input "-00:10"
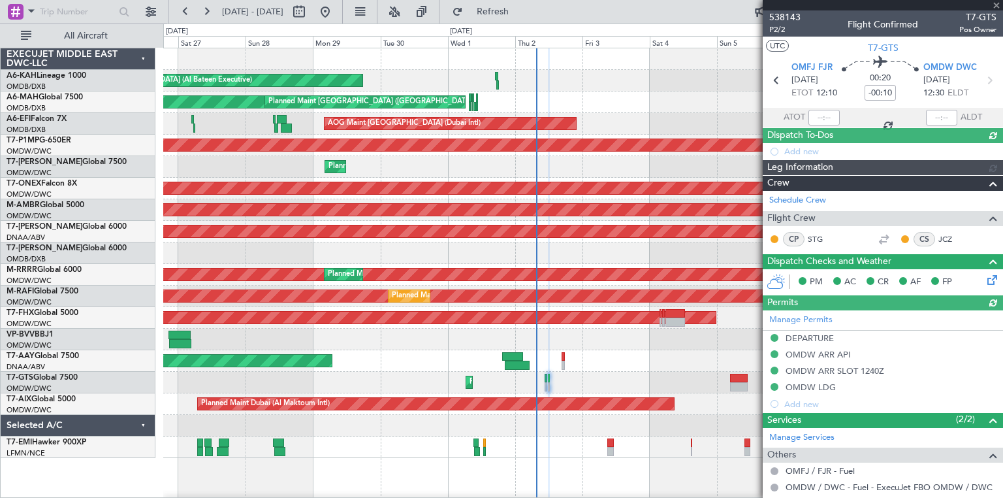
type input "[PERSON_NAME] ([PERSON_NAME])"
type input "7431"
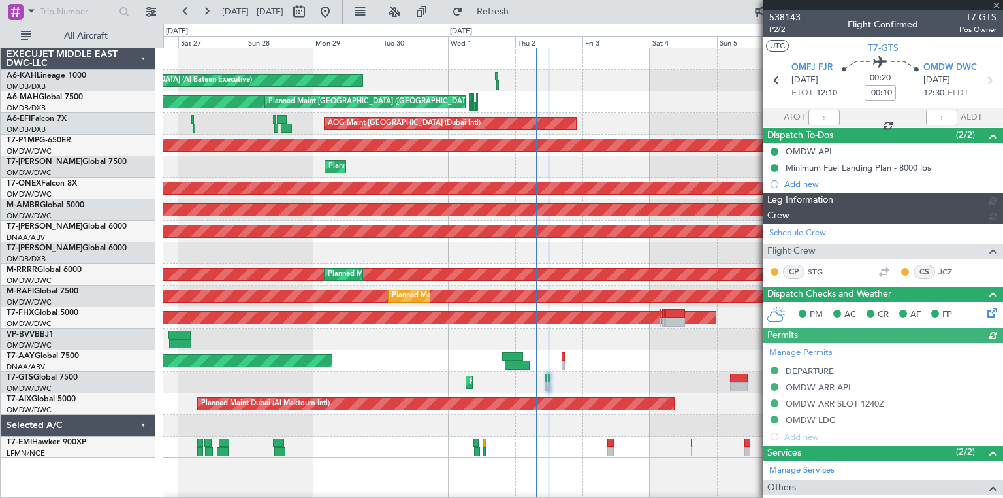
type input "[PERSON_NAME] ([PERSON_NAME])"
type input "7431"
type input "[PERSON_NAME] ([PERSON_NAME])"
type input "7431"
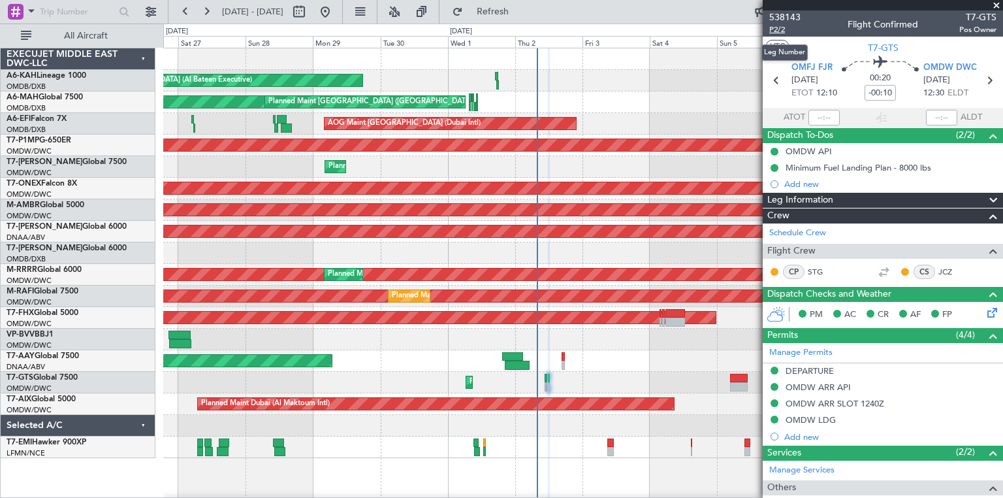
click at [777, 31] on span "P2/2" at bounding box center [784, 29] width 31 height 11
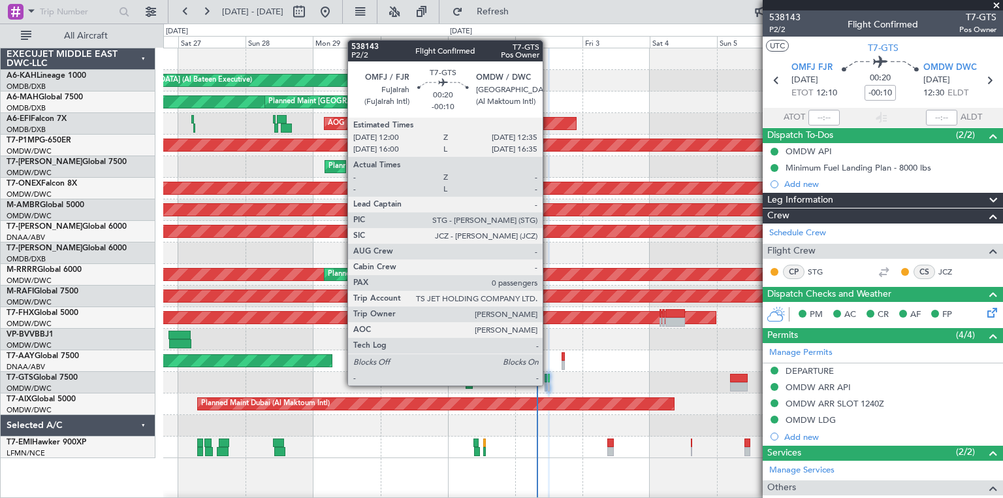
click at [549, 384] on div at bounding box center [549, 386] width 2 height 9
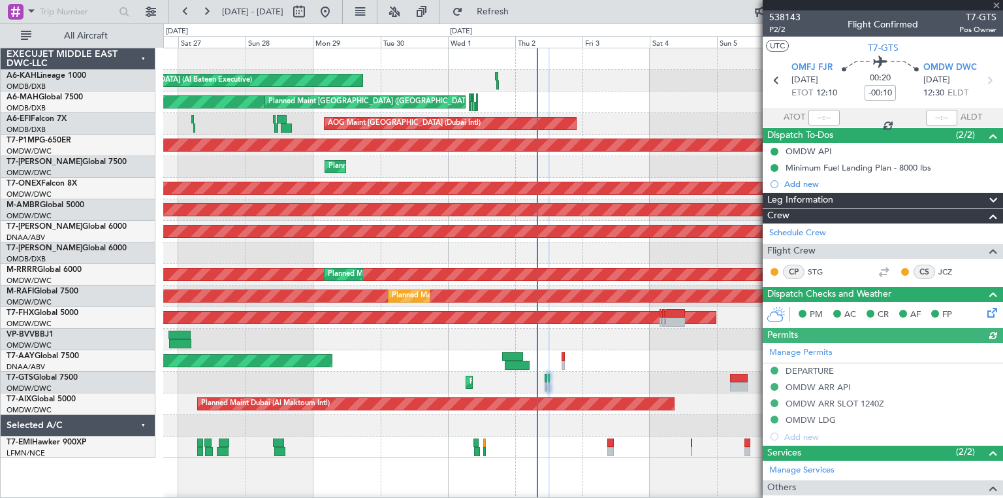
type input "[PERSON_NAME] ([PERSON_NAME])"
type input "7431"
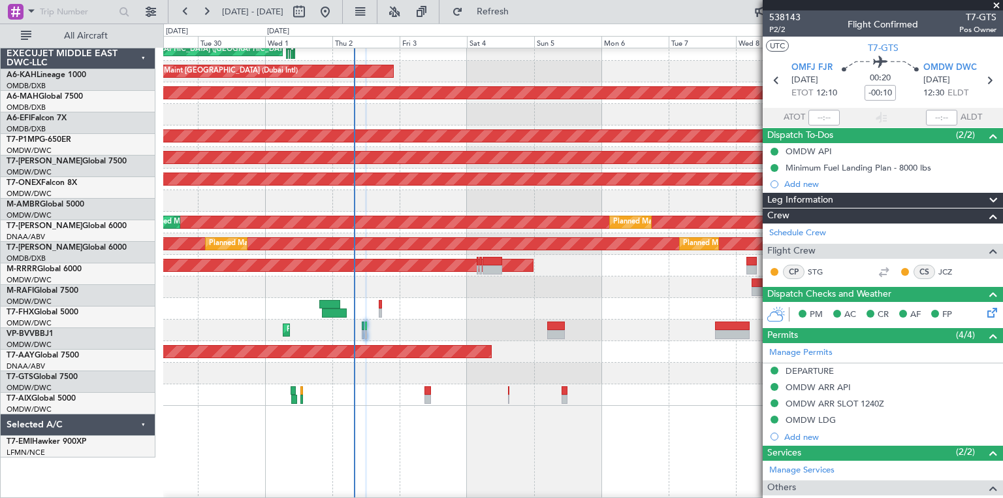
click at [436, 305] on div "Unplanned Maint [GEOGRAPHIC_DATA] (Al Maktoum Intl) Unplanned Maint [GEOGRAPHIC…" at bounding box center [582, 309] width 839 height 22
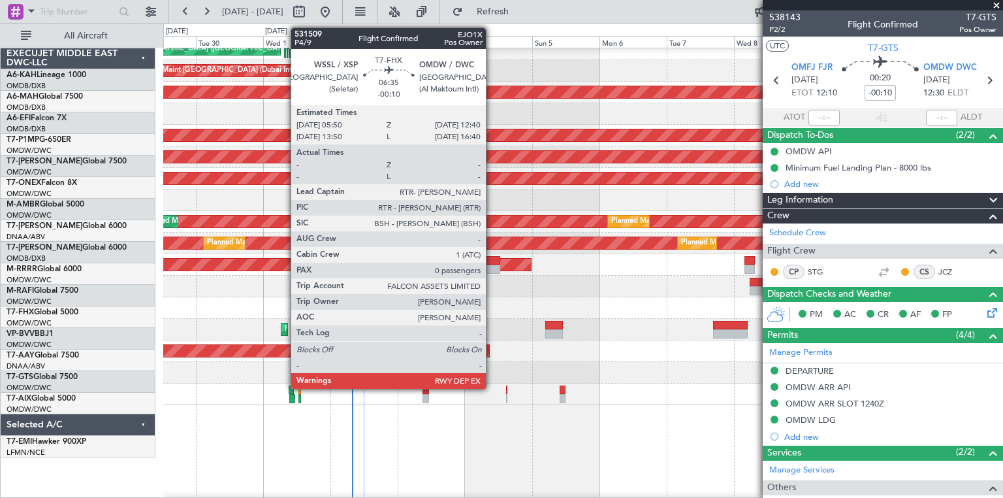
click at [492, 266] on div at bounding box center [491, 269] width 20 height 9
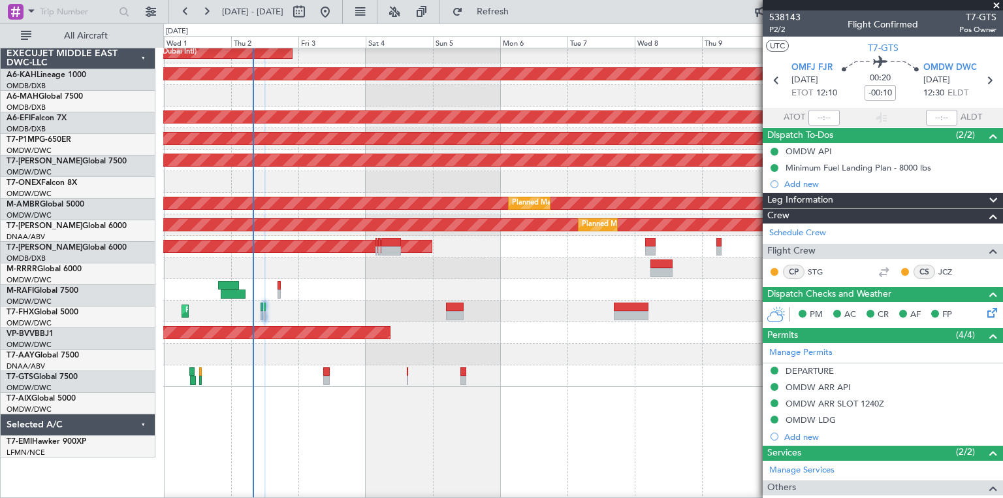
click at [376, 270] on div at bounding box center [582, 268] width 839 height 22
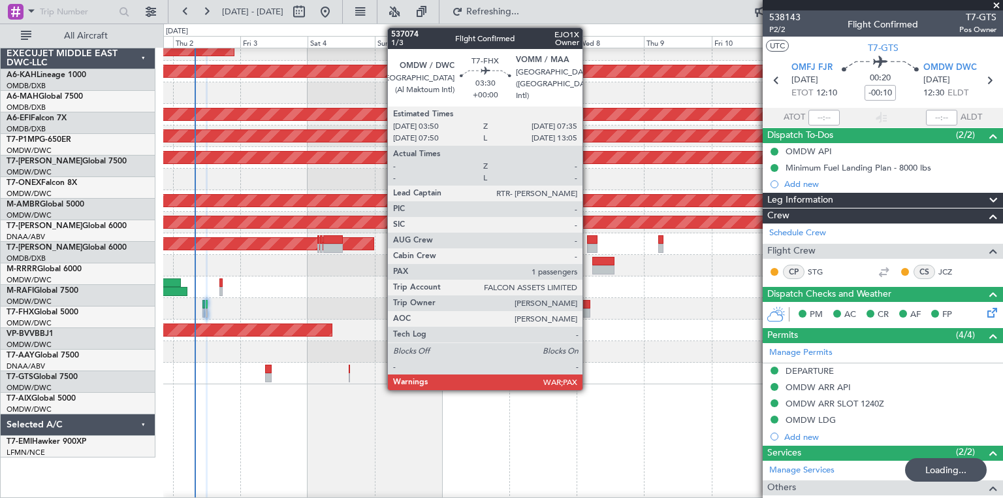
click at [589, 244] on div at bounding box center [592, 248] width 11 height 9
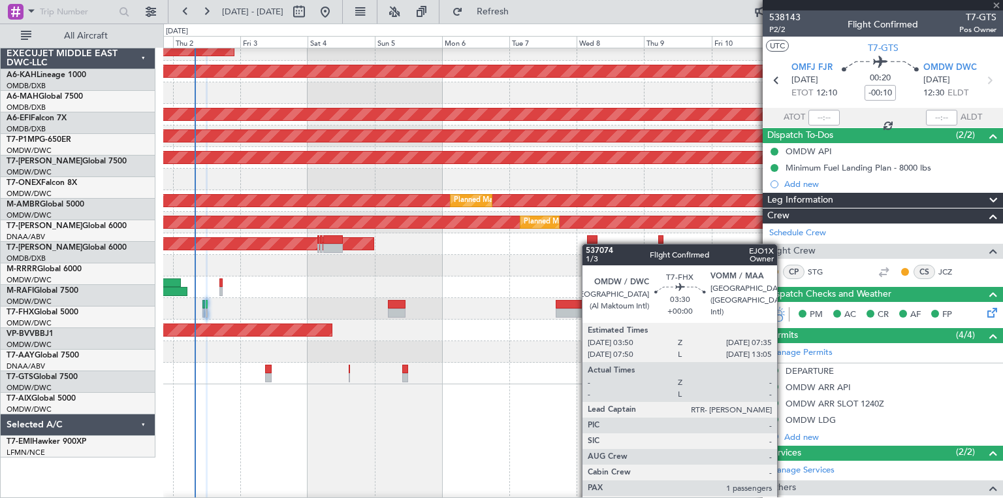
type input "1"
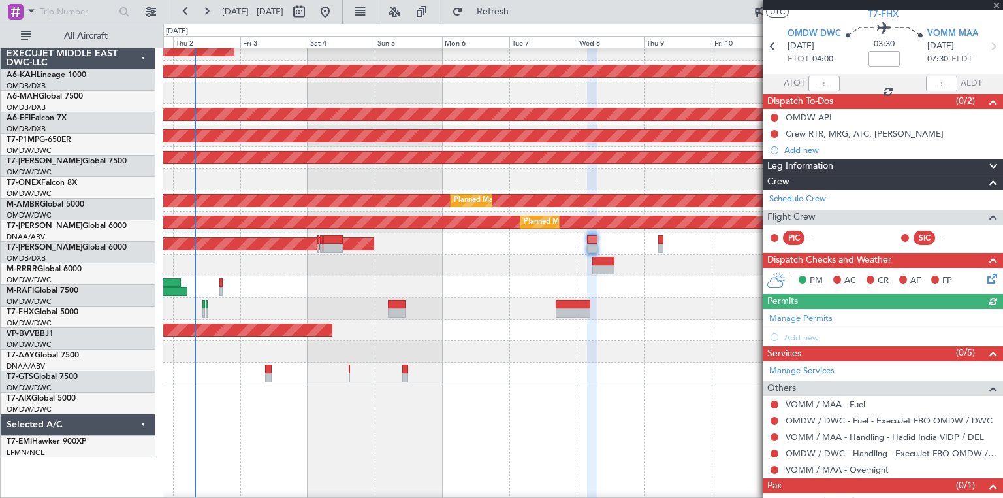
scroll to position [65, 0]
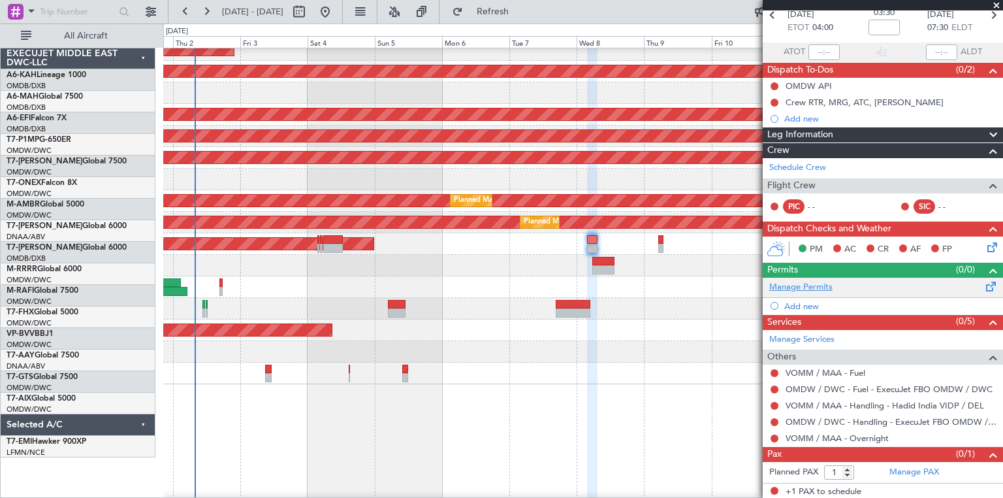
click at [804, 290] on link "Manage Permits" at bounding box center [800, 287] width 63 height 13
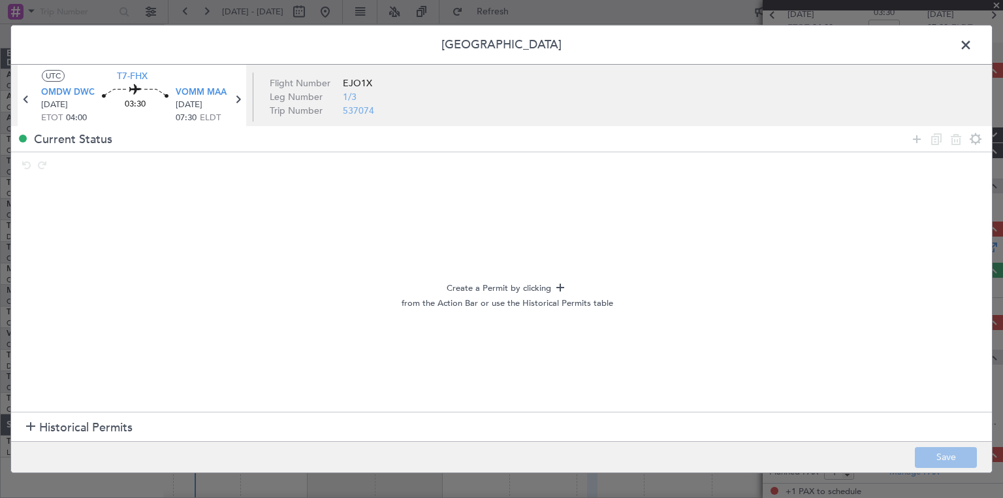
click at [84, 424] on span "Historical Permits" at bounding box center [85, 428] width 93 height 18
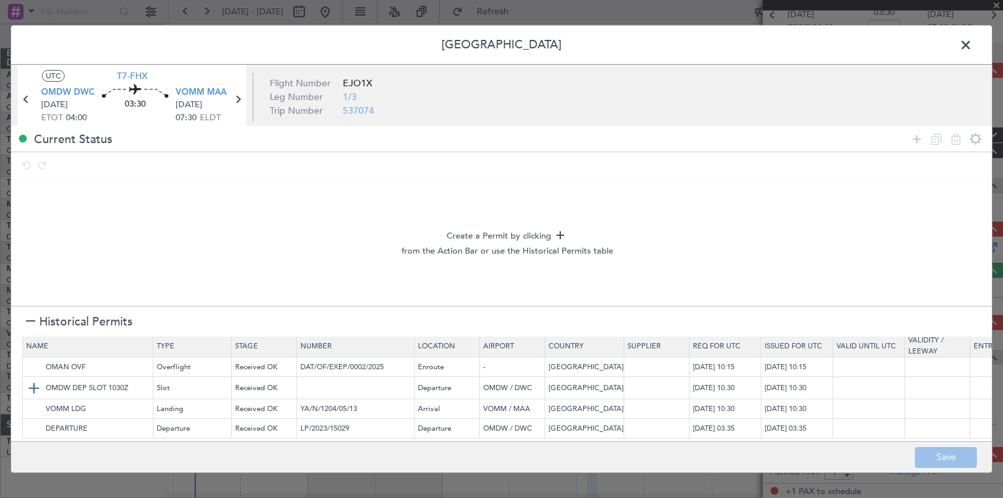
scroll to position [14, 0]
click at [914, 142] on icon at bounding box center [917, 139] width 16 height 16
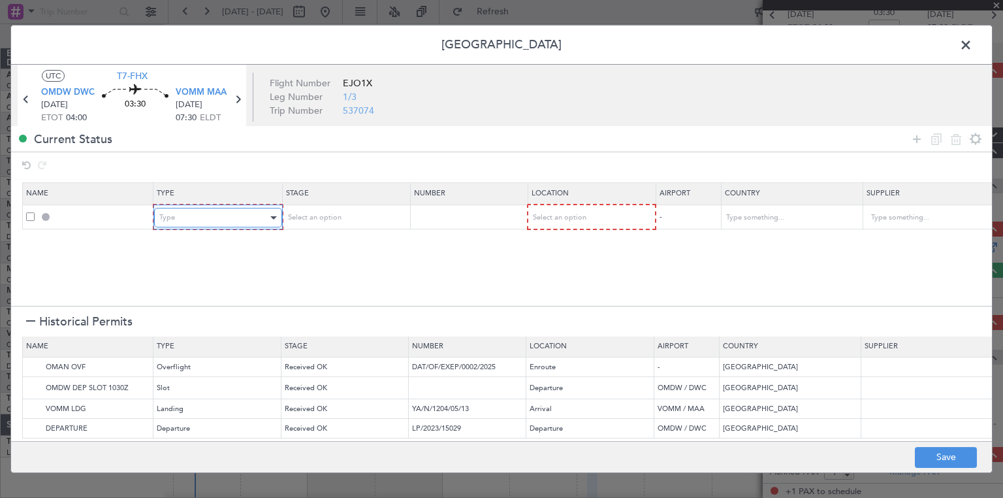
click at [233, 210] on div "Type" at bounding box center [213, 218] width 108 height 20
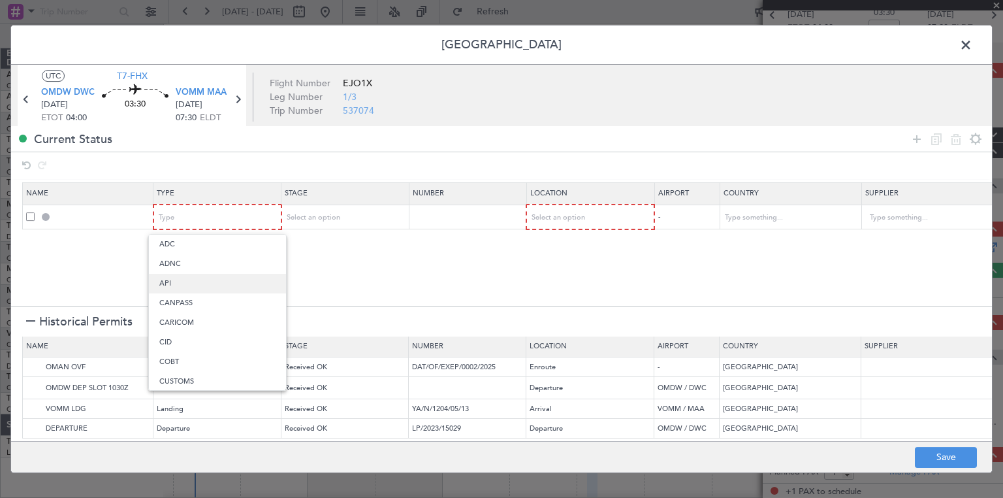
click at [179, 278] on span "API" at bounding box center [217, 284] width 116 height 20
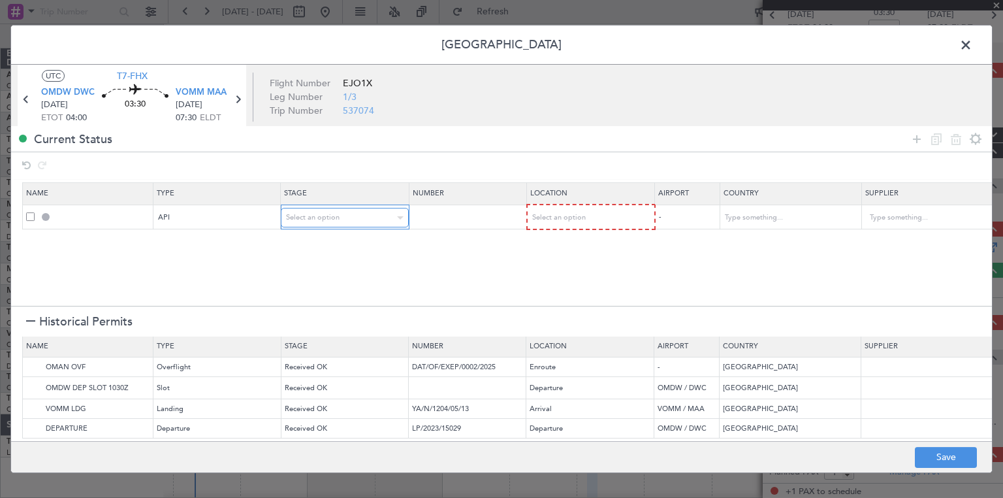
click at [312, 225] on div "Select an option" at bounding box center [340, 218] width 108 height 20
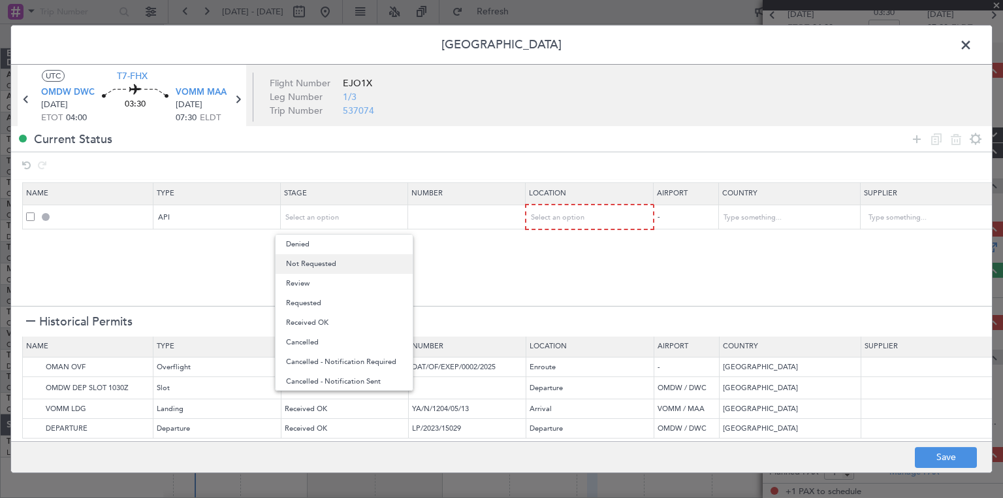
click at [325, 269] on span "Not Requested" at bounding box center [344, 264] width 116 height 20
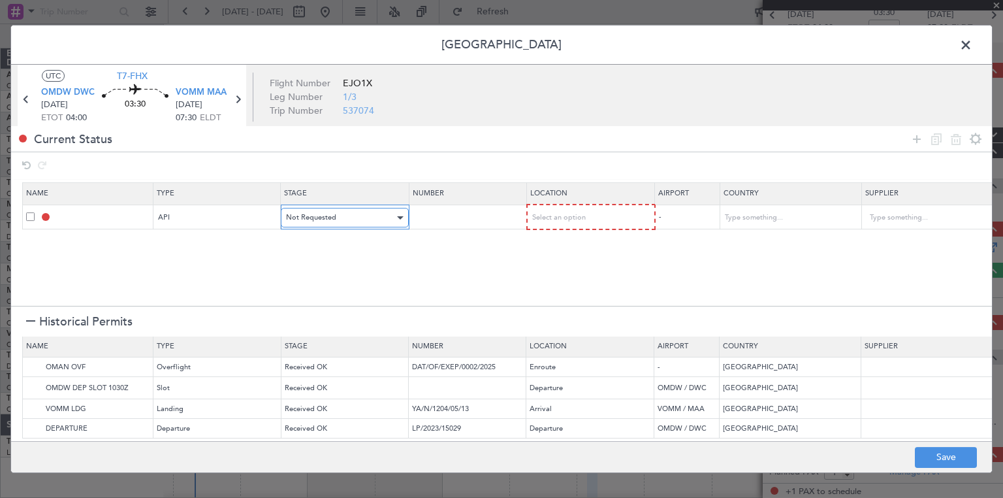
click at [332, 221] on div "Not Requested" at bounding box center [340, 218] width 108 height 20
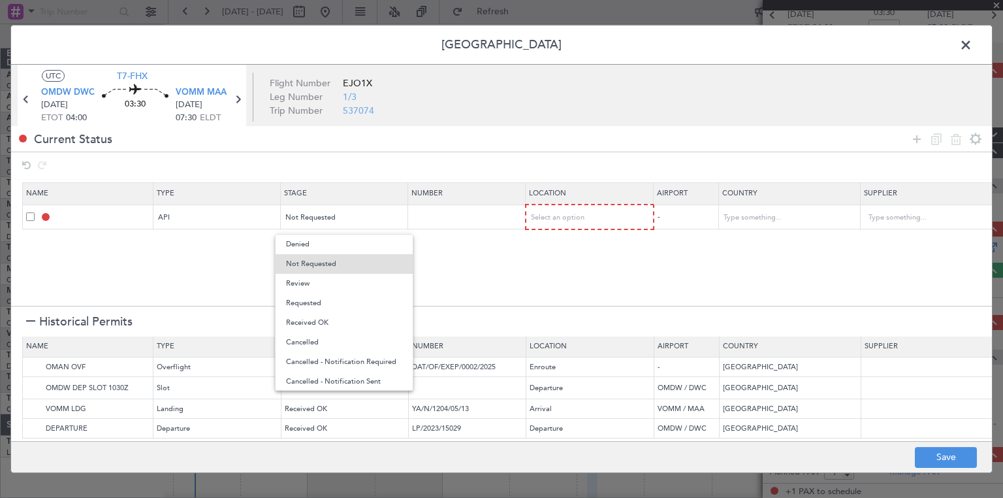
click at [223, 244] on div at bounding box center [501, 249] width 1003 height 498
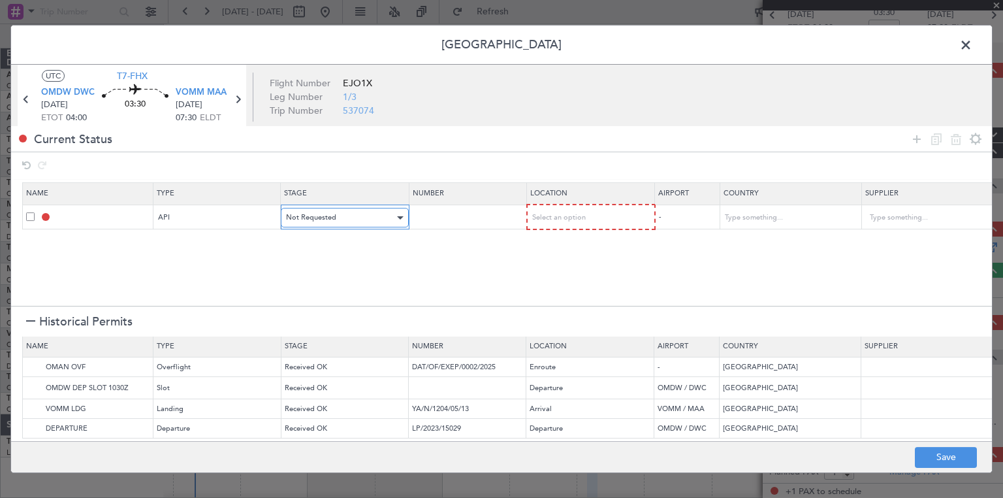
click at [323, 210] on div "Not Requested" at bounding box center [340, 218] width 108 height 20
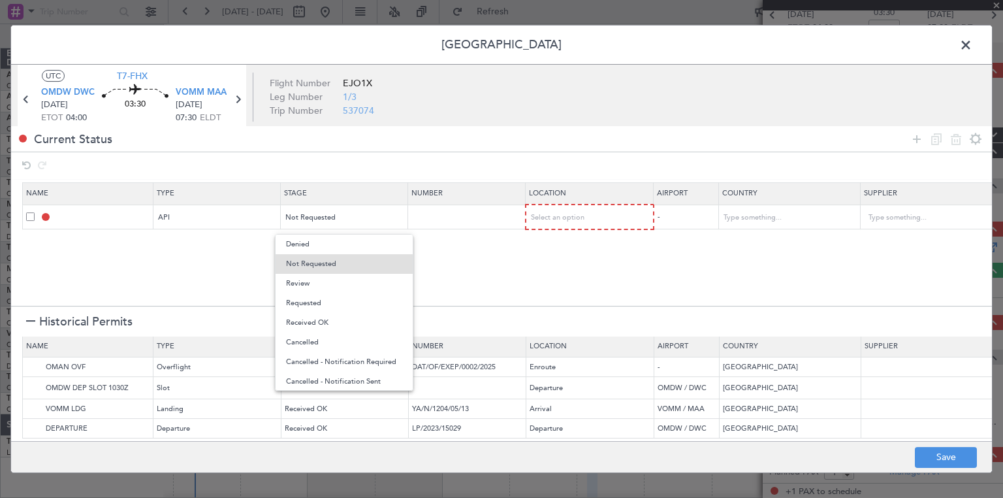
click at [225, 245] on div at bounding box center [501, 249] width 1003 height 498
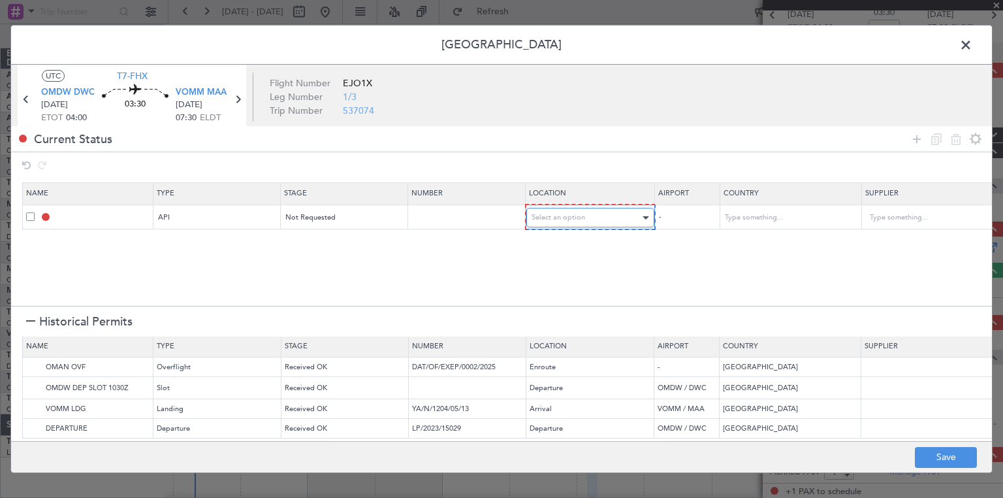
click at [563, 208] on div "Select an option" at bounding box center [586, 218] width 108 height 20
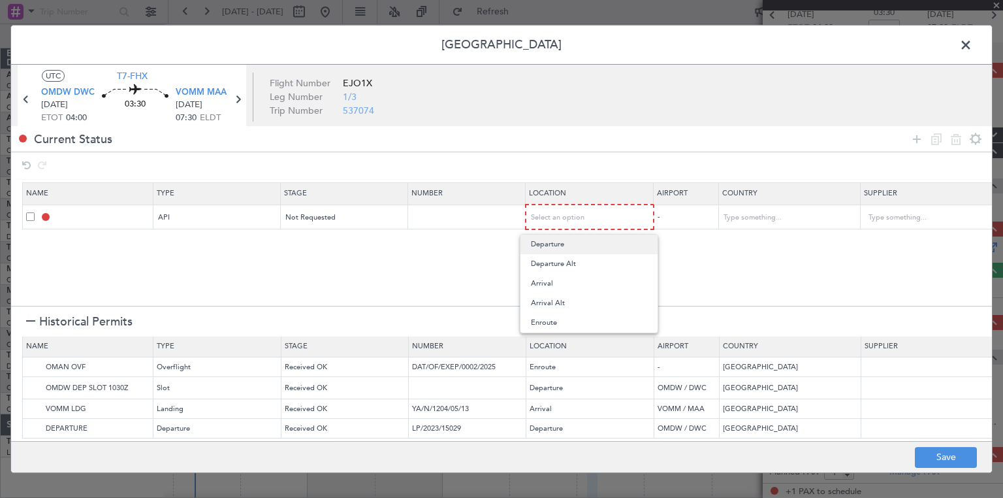
click at [547, 243] on span "Departure" at bounding box center [589, 244] width 116 height 20
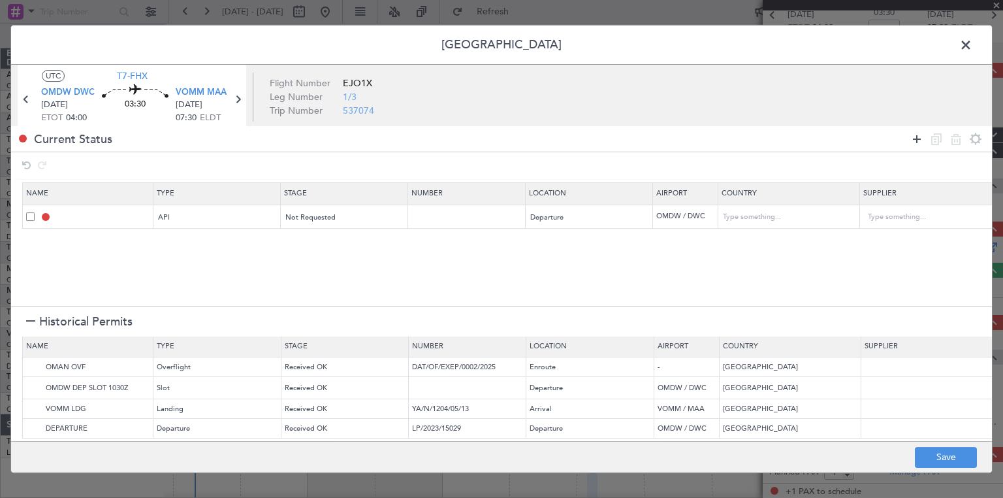
click at [921, 139] on icon at bounding box center [917, 139] width 16 height 16
click at [167, 233] on div "Type" at bounding box center [213, 242] width 108 height 20
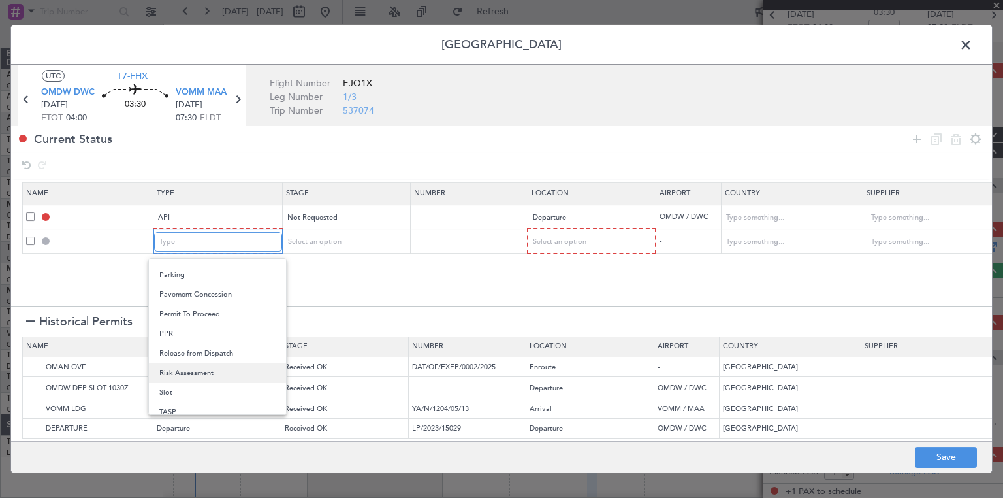
scroll to position [393, 0]
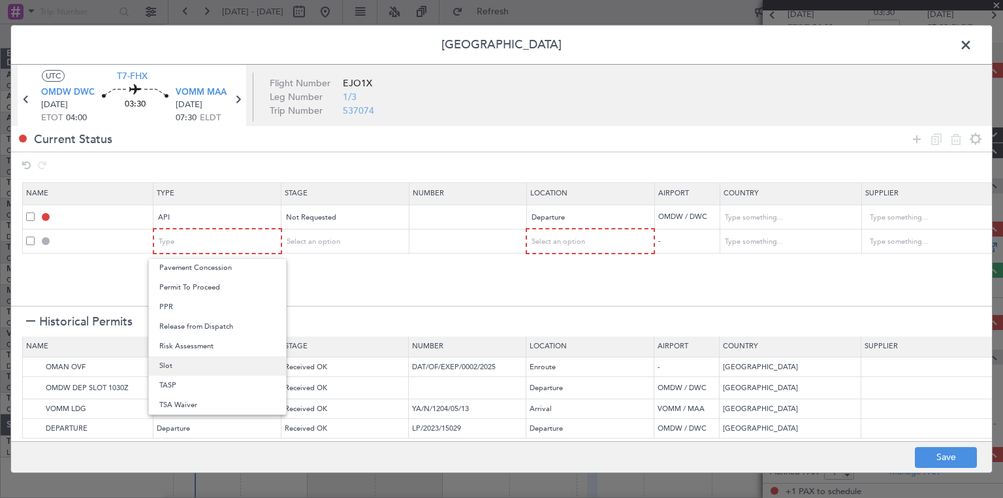
click at [176, 367] on span "Slot" at bounding box center [217, 366] width 116 height 20
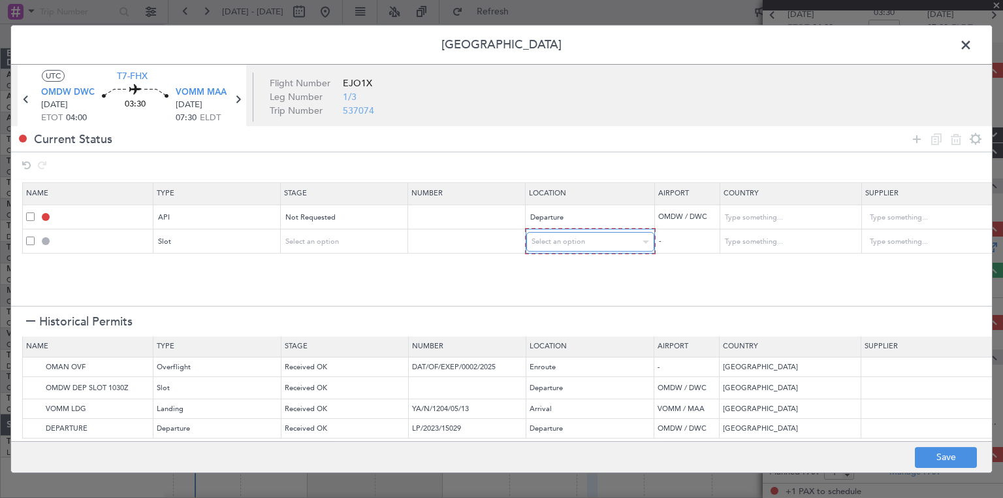
click at [577, 245] on span "Select an option" at bounding box center [559, 241] width 54 height 10
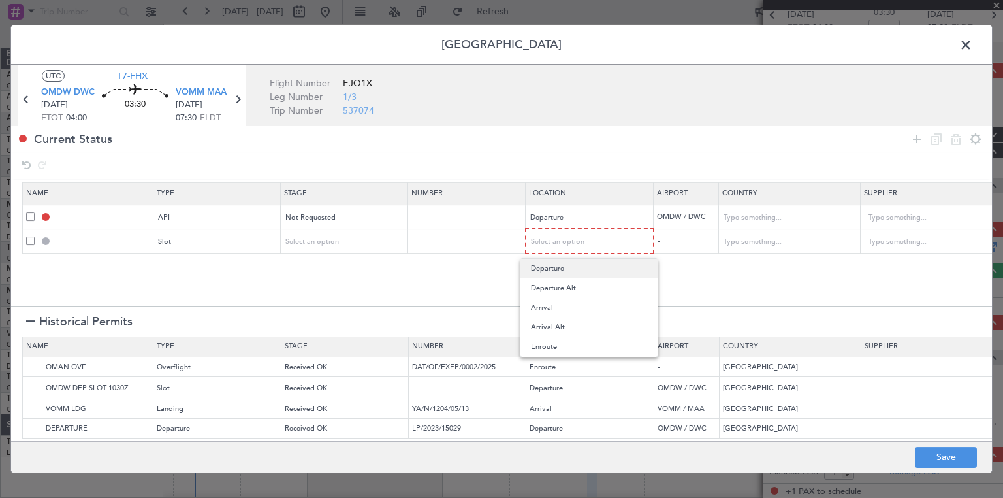
click at [567, 268] on span "Departure" at bounding box center [589, 269] width 116 height 20
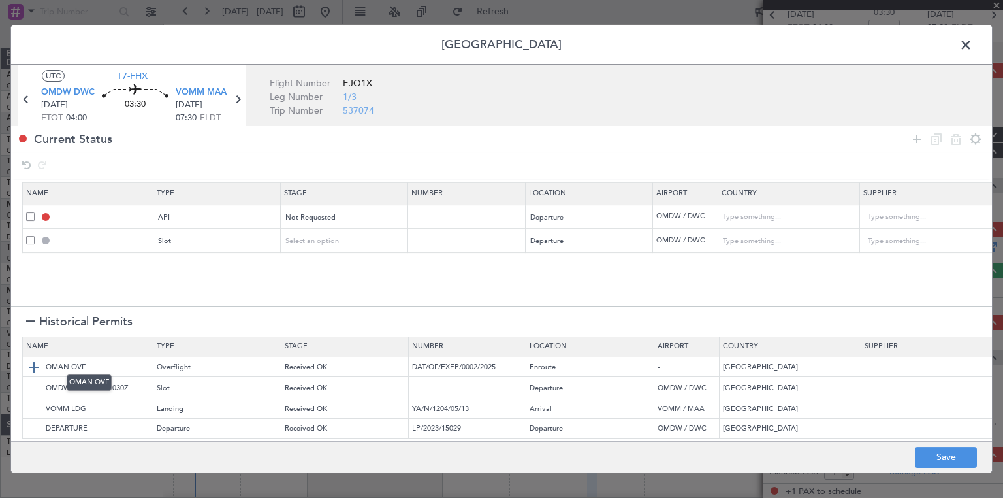
click at [33, 361] on img at bounding box center [34, 367] width 16 height 16
click at [34, 401] on img at bounding box center [34, 409] width 16 height 16
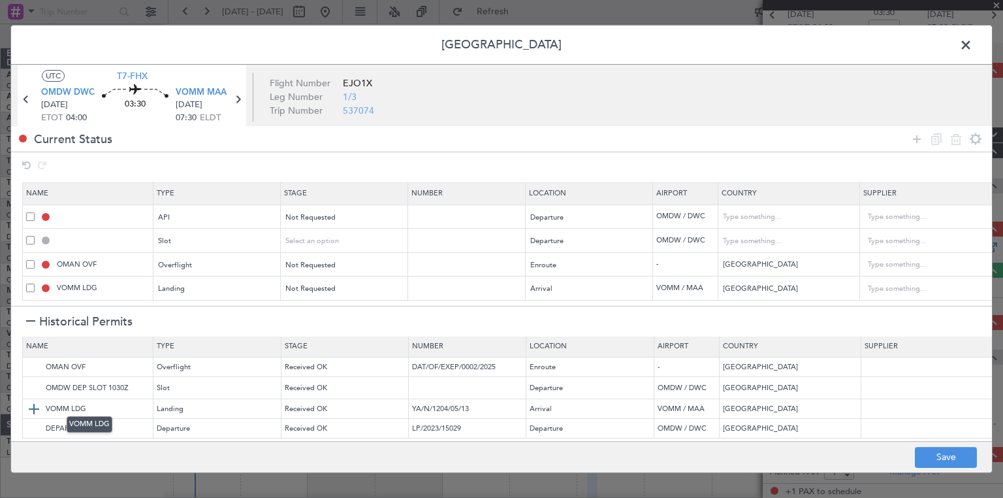
scroll to position [4, 0]
click at [949, 457] on button "Save" at bounding box center [946, 457] width 62 height 21
type input "OMDW DEP API"
type input "[GEOGRAPHIC_DATA]"
type input "NNN"
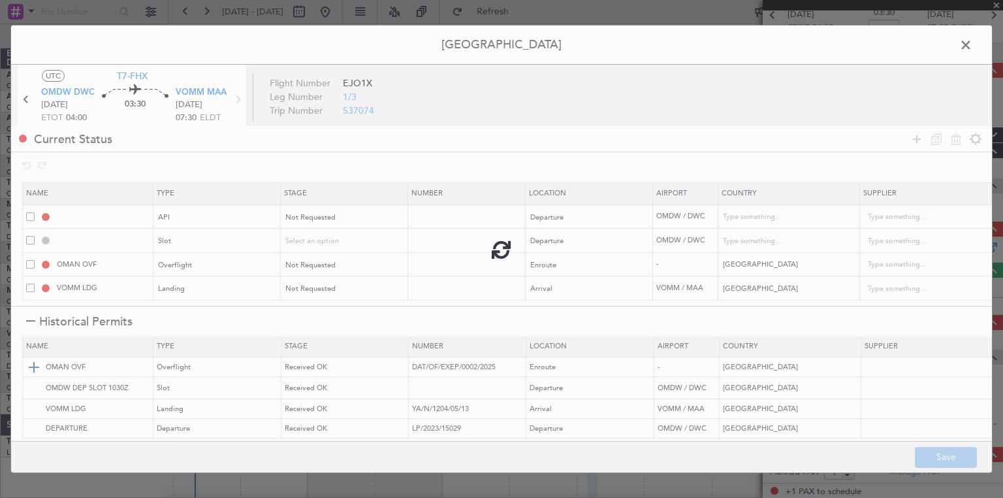
type input "1"
type input "OMDW DEP SLOT"
type input "[GEOGRAPHIC_DATA]"
type input "NNN"
type input "1"
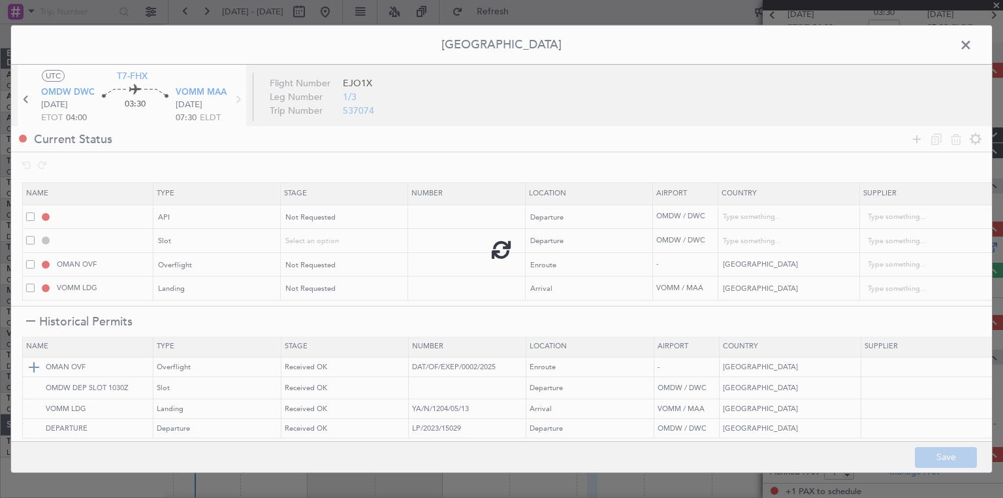
type input "NNN"
type input "2"
type input "NNN"
type input "3"
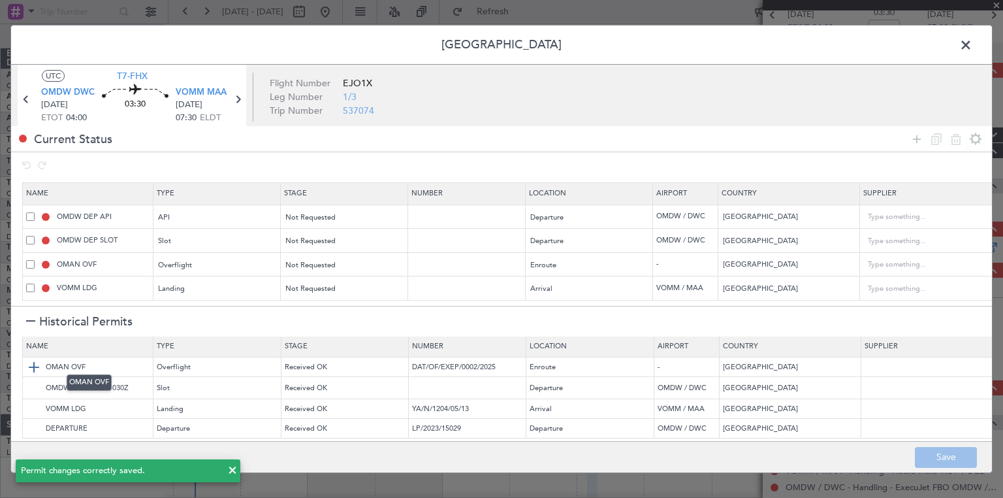
click at [34, 359] on img at bounding box center [34, 367] width 16 height 16
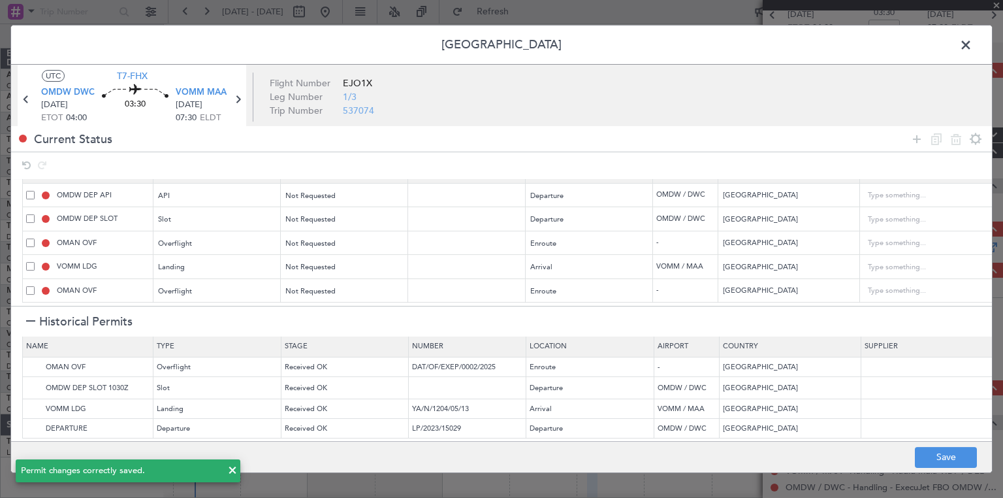
click at [25, 286] on td "OMAN OVF" at bounding box center [88, 290] width 131 height 24
click at [27, 286] on span at bounding box center [30, 290] width 8 height 8
click at [35, 286] on input "checkbox" at bounding box center [35, 286] width 0 height 0
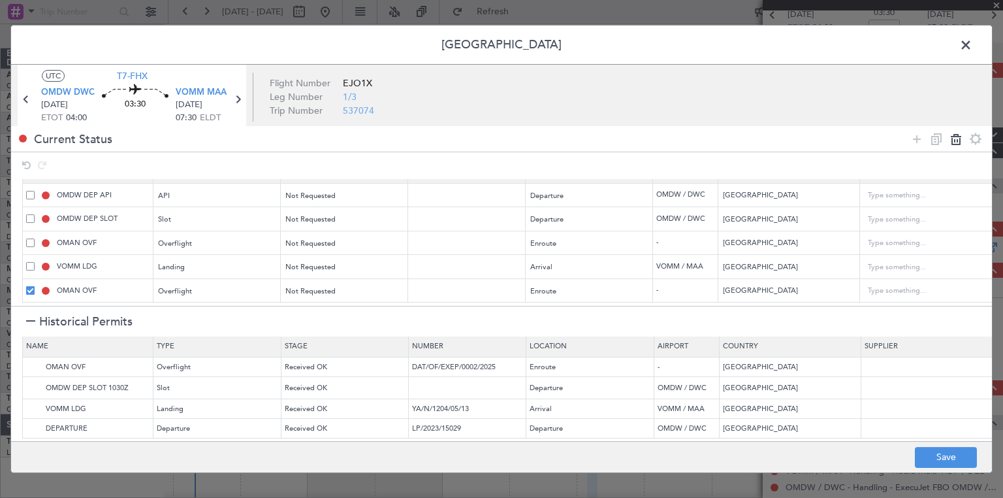
click at [958, 140] on icon at bounding box center [956, 139] width 16 height 16
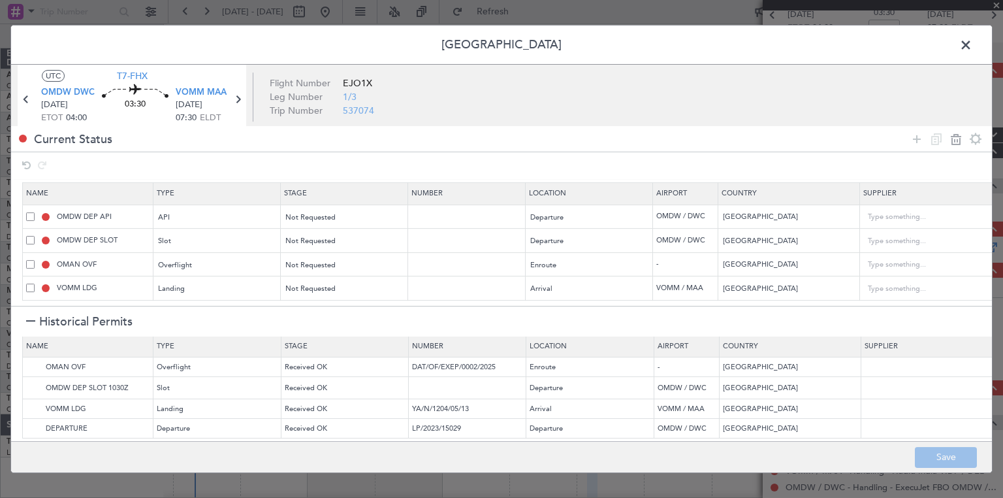
scroll to position [4, 0]
click at [935, 455] on footer "Save" at bounding box center [501, 456] width 981 height 31
click at [977, 49] on header "[GEOGRAPHIC_DATA]" at bounding box center [501, 44] width 981 height 39
click at [973, 42] on span at bounding box center [973, 48] width 0 height 26
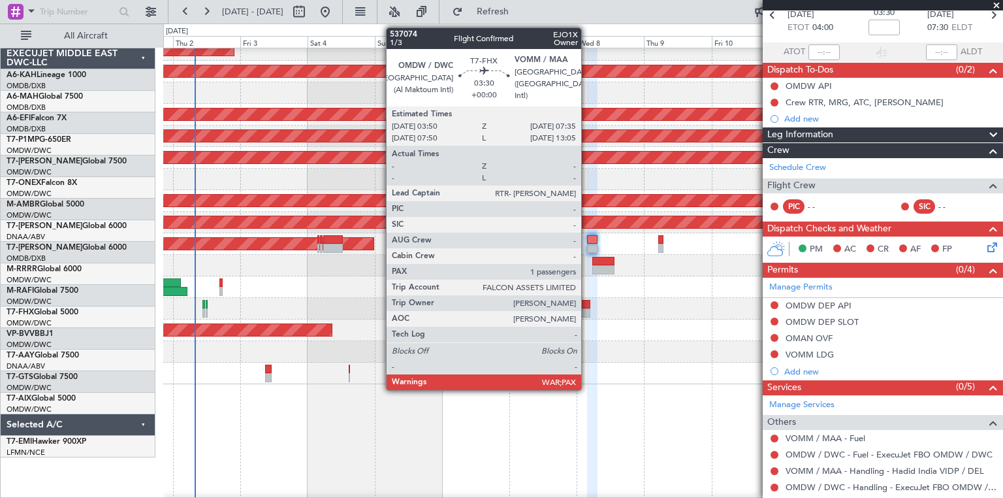
click at [587, 239] on div at bounding box center [592, 239] width 11 height 9
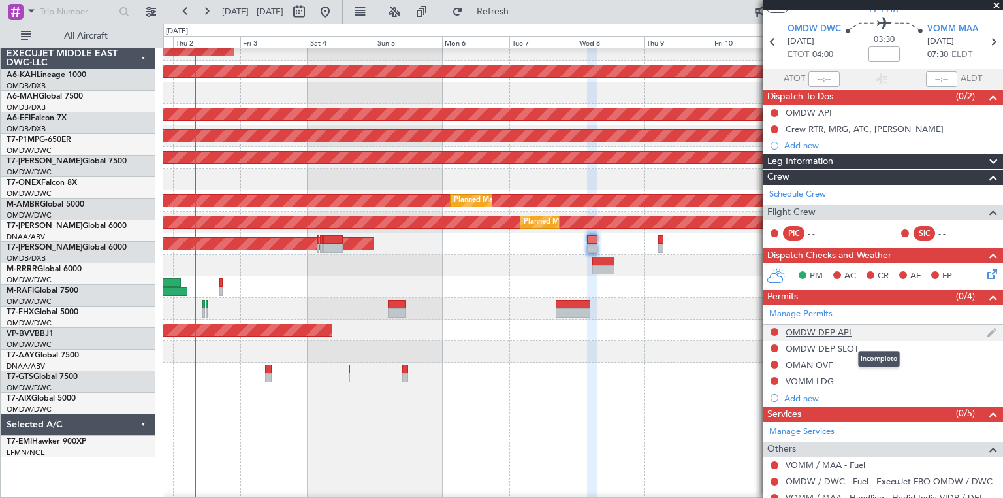
scroll to position [0, 0]
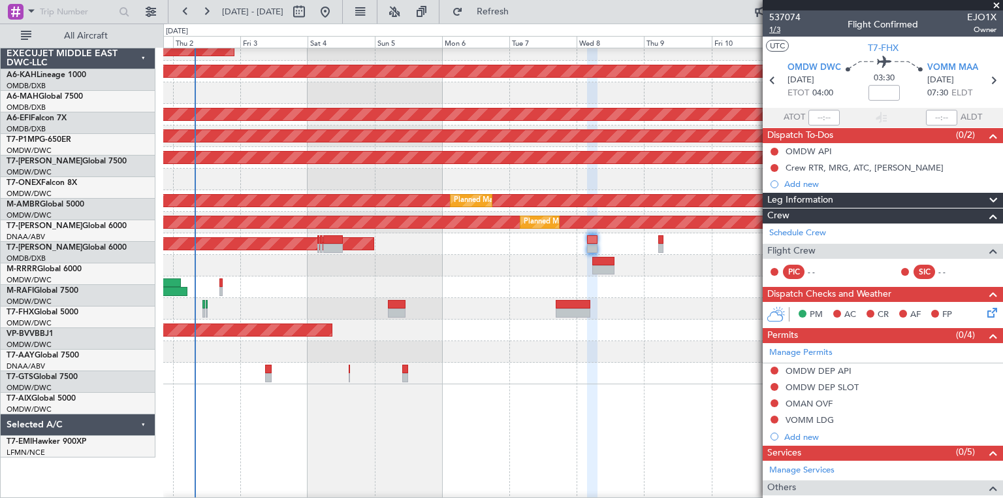
click at [784, 31] on span "1/3" at bounding box center [784, 29] width 31 height 11
click at [881, 91] on input at bounding box center [884, 93] width 31 height 16
type input "-"
type input "+00:00"
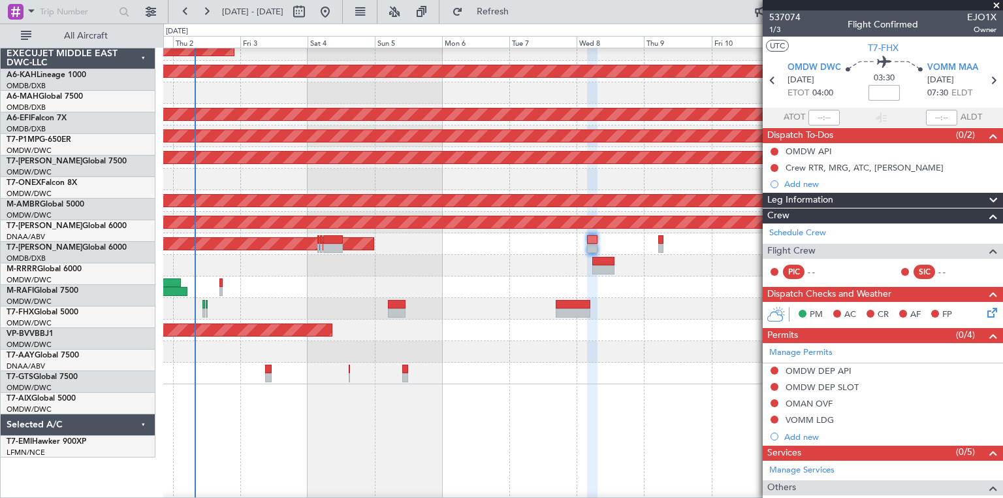
click at [623, 365] on div "No Crew" at bounding box center [582, 374] width 839 height 22
click at [995, 3] on span at bounding box center [996, 6] width 13 height 12
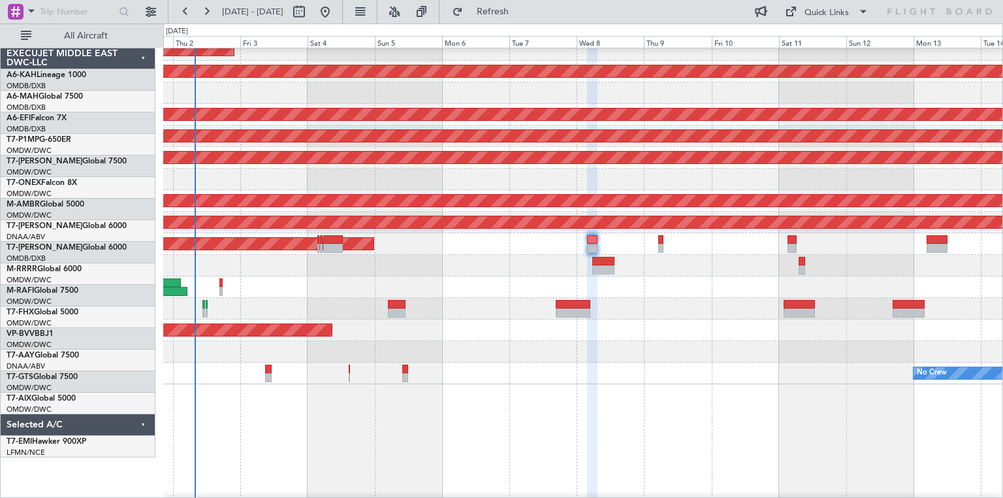
type input "0"
click at [447, 406] on div "Planned Maint [GEOGRAPHIC_DATA] ([GEOGRAPHIC_DATA] Intl) Planned Maint [GEOGRAP…" at bounding box center [582, 304] width 839 height 658
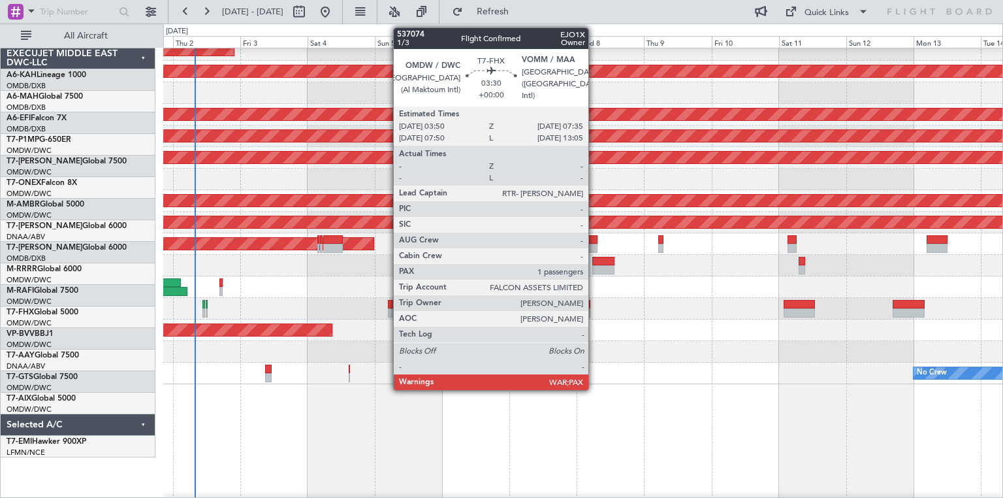
click at [594, 238] on div at bounding box center [592, 239] width 11 height 9
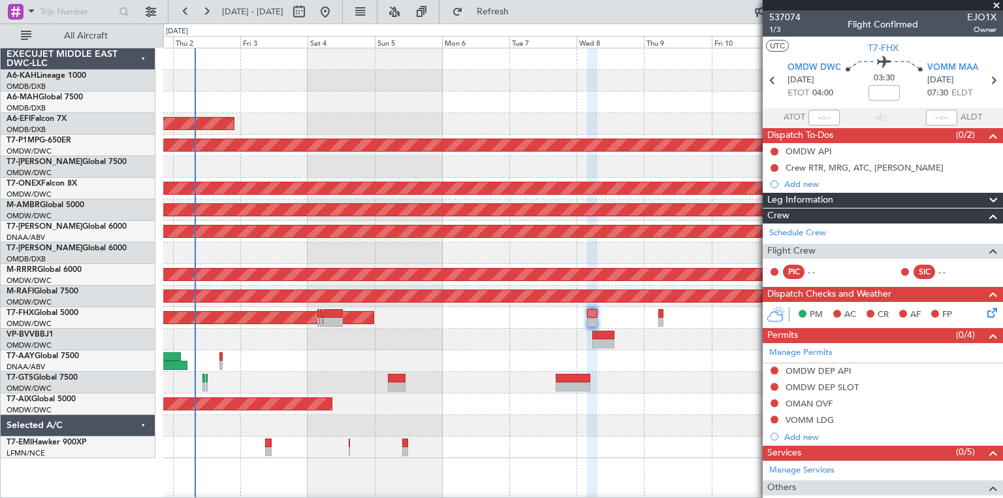
click at [997, 0] on span at bounding box center [996, 6] width 13 height 12
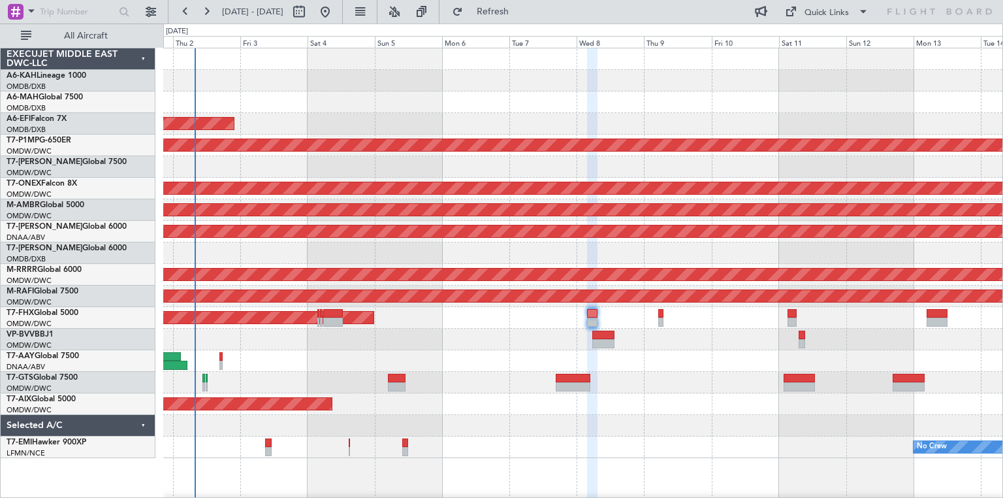
type input "0"
click at [565, 107] on div "Planned Maint [GEOGRAPHIC_DATA] (Al Bateen Executive) Planned Maint [GEOGRAPHIC…" at bounding box center [582, 377] width 839 height 658
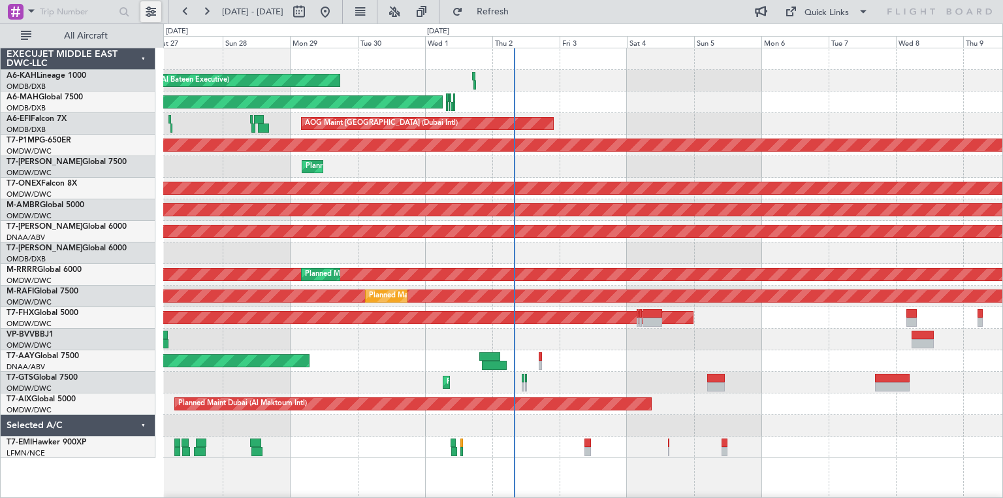
click at [156, 16] on button at bounding box center [150, 11] width 21 height 21
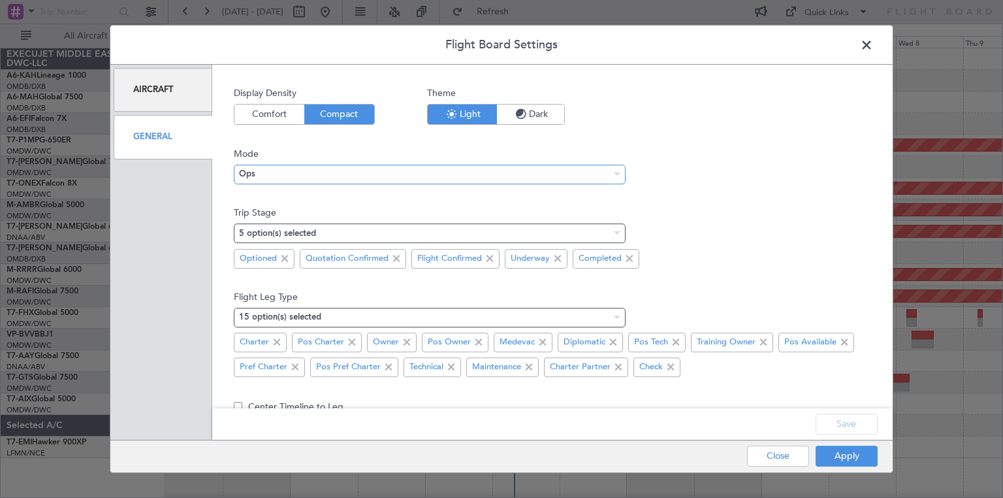
click at [316, 177] on div "Ops" at bounding box center [425, 174] width 372 height 20
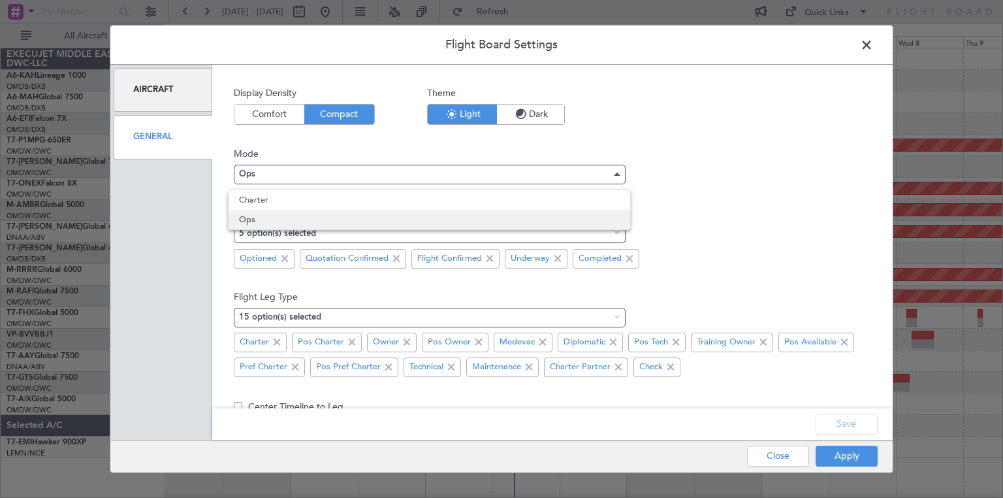
click at [268, 219] on span "Ops" at bounding box center [429, 220] width 380 height 20
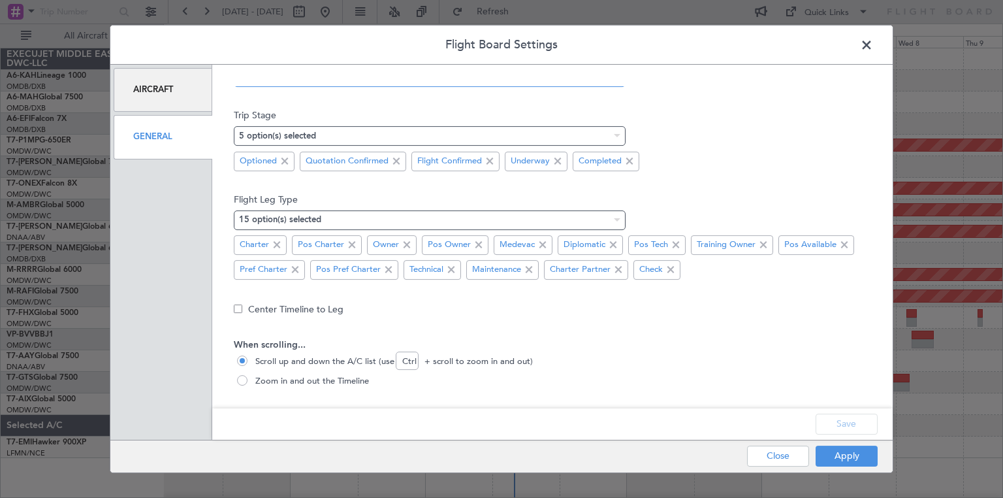
scroll to position [101, 0]
click at [283, 378] on span "Zoom in and out the Timeline" at bounding box center [309, 377] width 119 height 13
click at [250, 378] on input "Zoom in and out the Timeline" at bounding box center [243, 377] width 13 height 13
radio input "true"
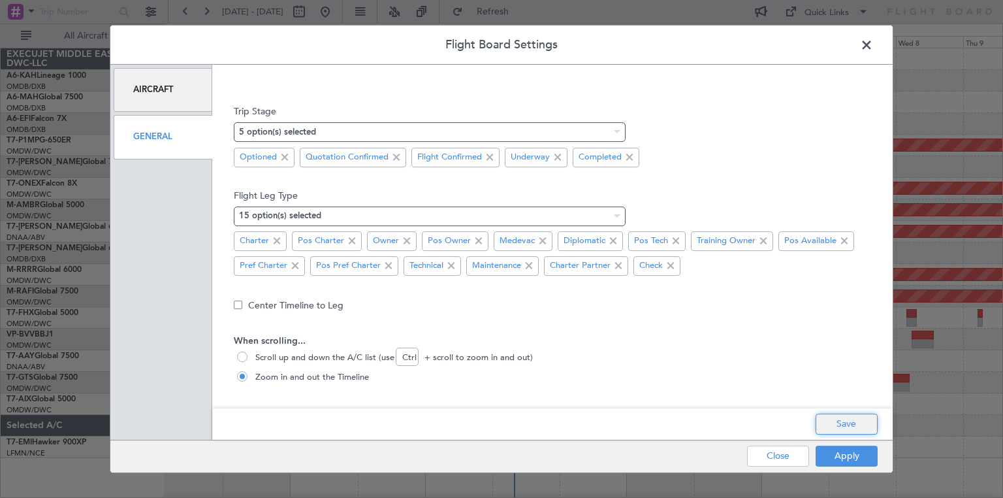
click at [839, 430] on button "Save" at bounding box center [847, 423] width 62 height 21
click at [841, 452] on button "Apply" at bounding box center [847, 455] width 62 height 21
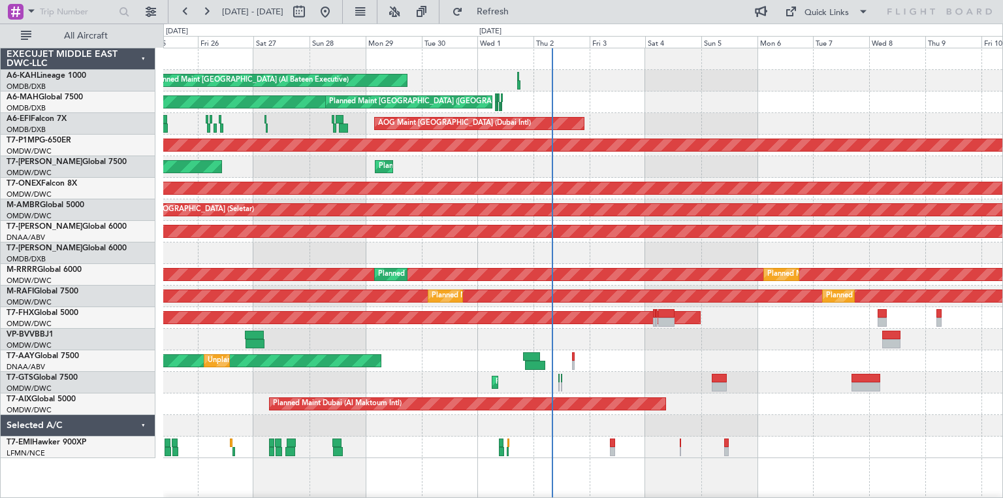
click at [784, 346] on div at bounding box center [582, 340] width 839 height 22
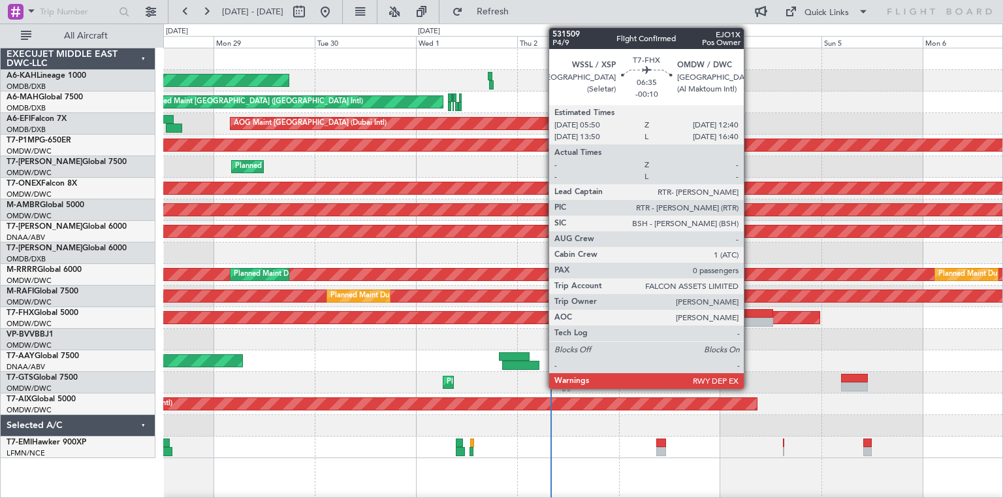
click at [750, 311] on div at bounding box center [758, 313] width 29 height 9
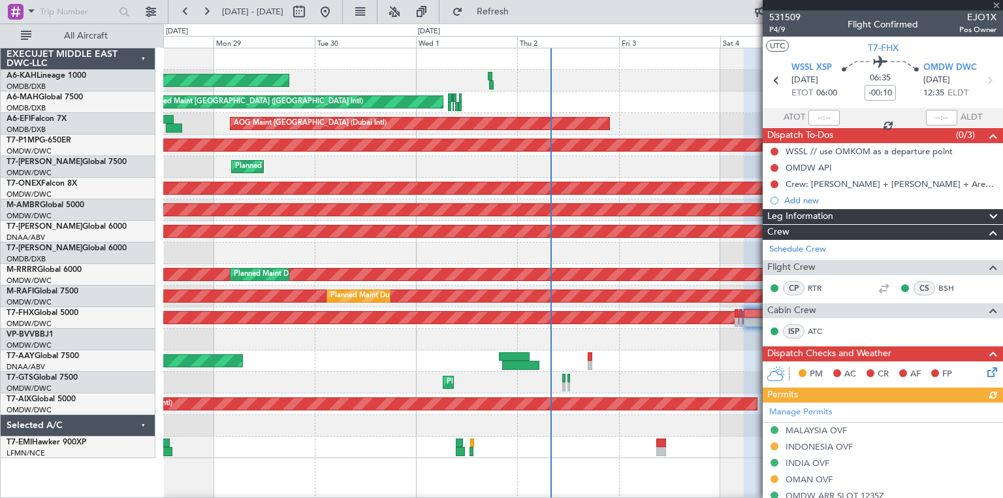
click at [681, 372] on div "Planned Maint Dubai (Al Maktoum Intl)" at bounding box center [582, 383] width 839 height 22
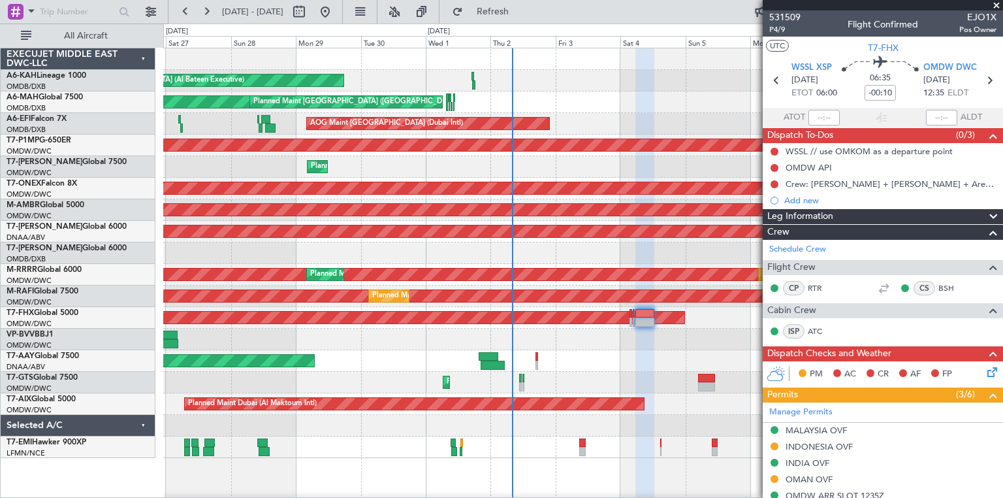
click at [533, 346] on div at bounding box center [582, 340] width 839 height 22
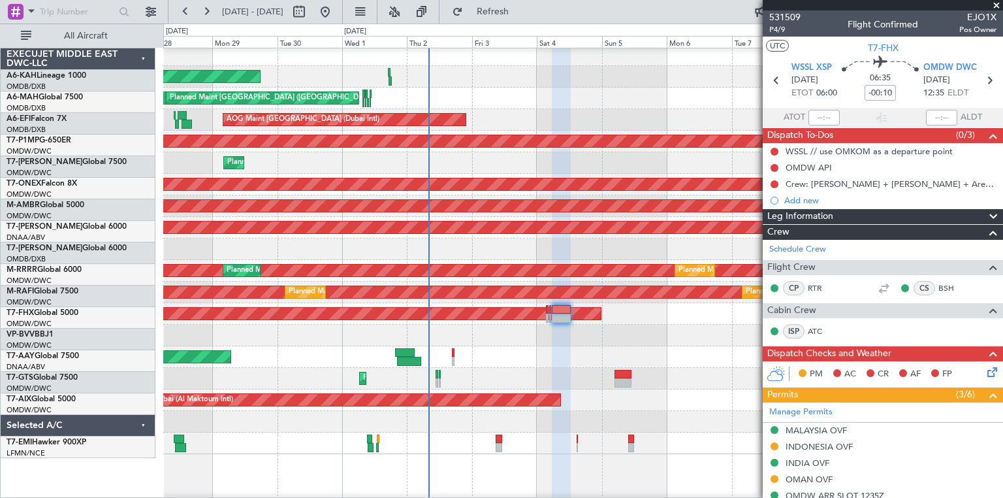
scroll to position [1, 0]
click at [547, 346] on div "Unplanned Maint [GEOGRAPHIC_DATA] (Al Maktoum Intl) Unplanned Maint [GEOGRAPHIC…" at bounding box center [582, 357] width 839 height 22
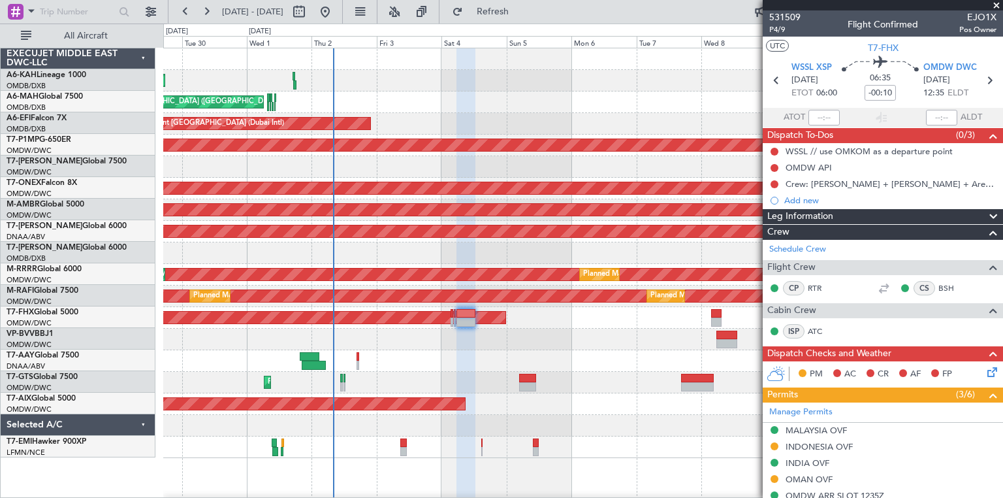
scroll to position [0, 0]
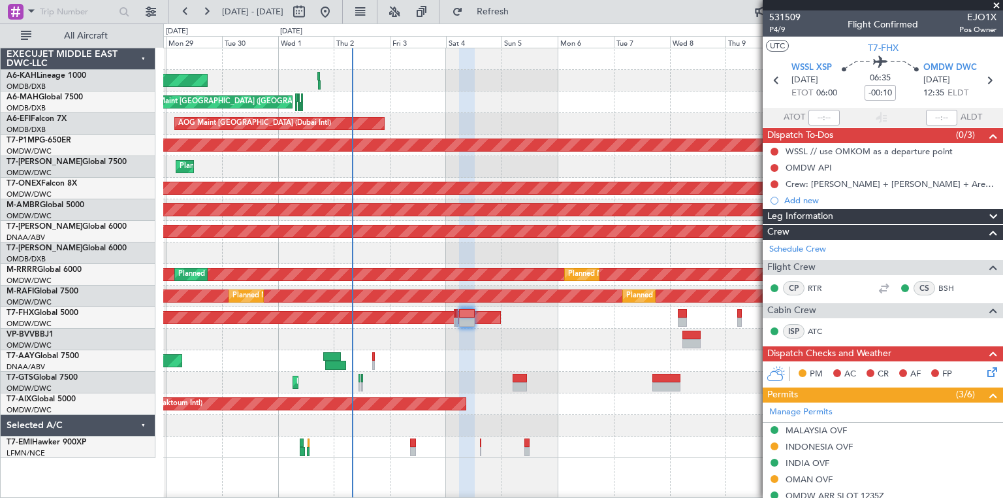
click at [995, 3] on span at bounding box center [996, 6] width 13 height 12
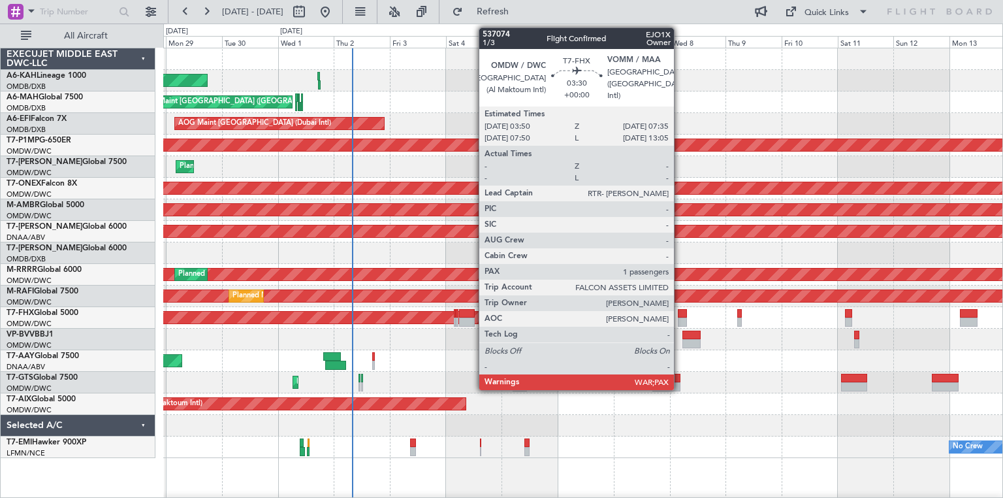
click at [680, 312] on div at bounding box center [682, 313] width 9 height 9
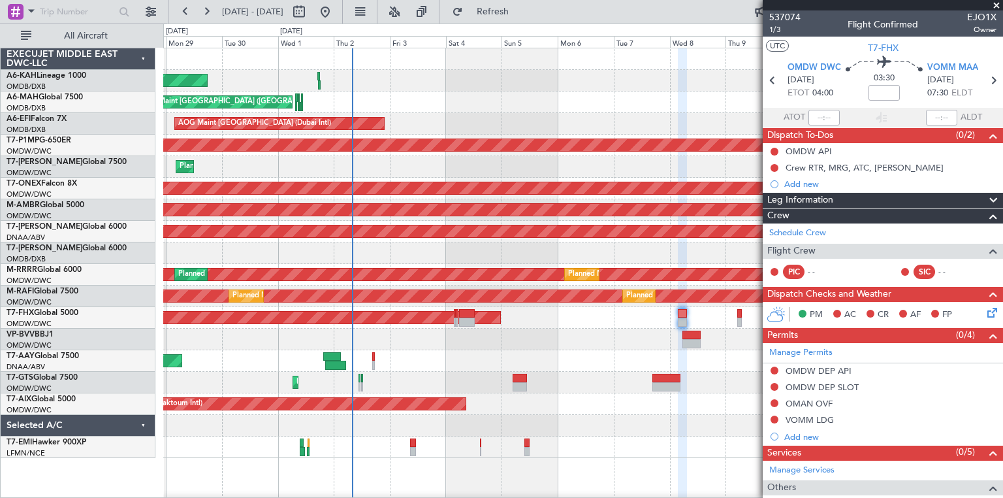
click at [629, 341] on div at bounding box center [582, 340] width 839 height 22
click at [995, 6] on span at bounding box center [996, 6] width 13 height 12
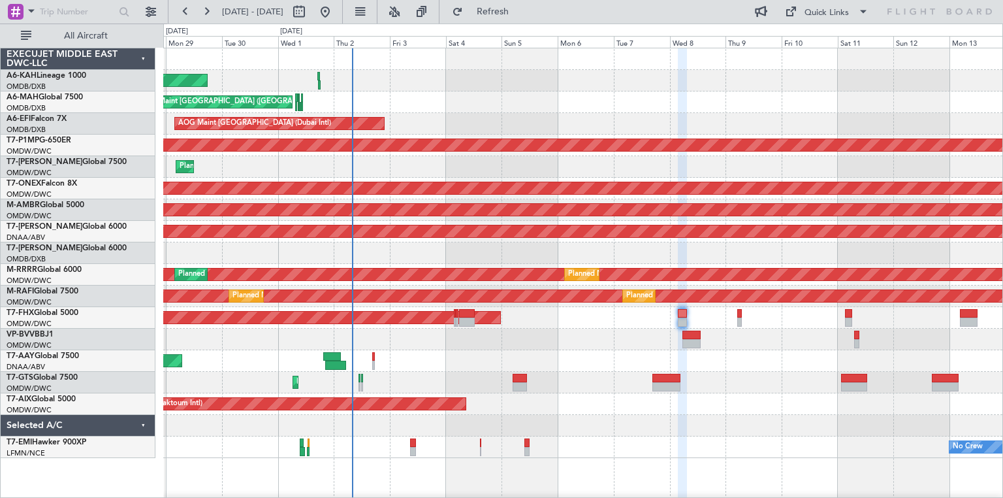
type input "0"
click at [725, 376] on div "Planned Maint Dubai (Al Maktoum Intl)" at bounding box center [582, 383] width 839 height 22
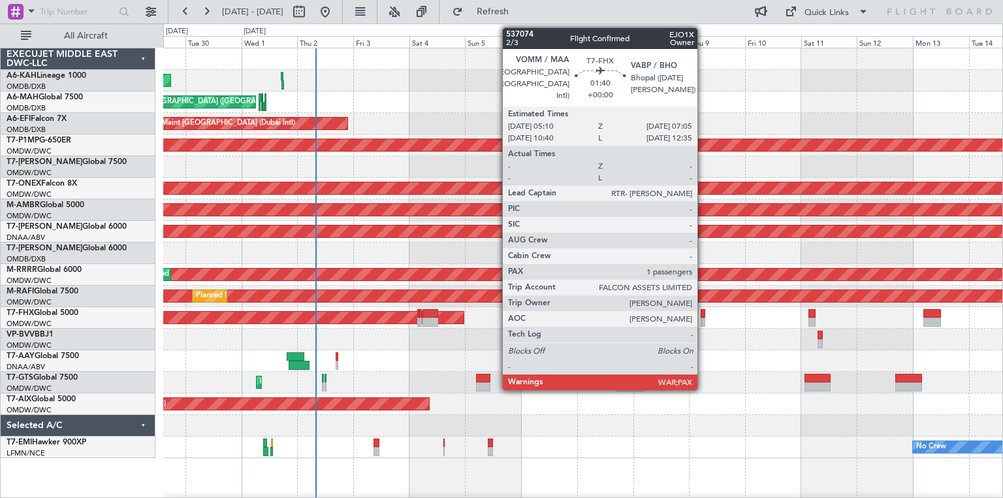
click at [703, 313] on div at bounding box center [703, 313] width 5 height 9
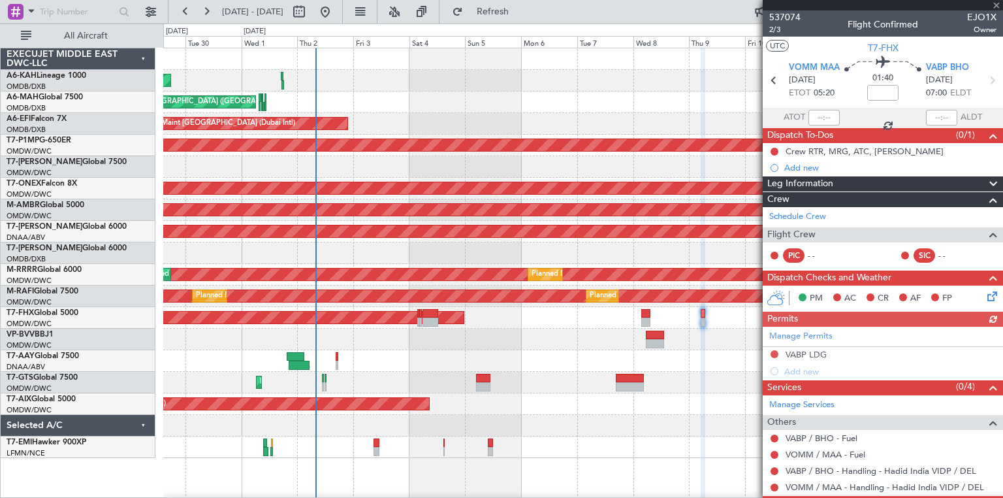
click at [686, 350] on div "Unplanned Maint [GEOGRAPHIC_DATA] (Al Maktoum Intl) Unplanned Maint [GEOGRAPHIC…" at bounding box center [582, 361] width 839 height 22
click at [994, 5] on span at bounding box center [996, 6] width 13 height 12
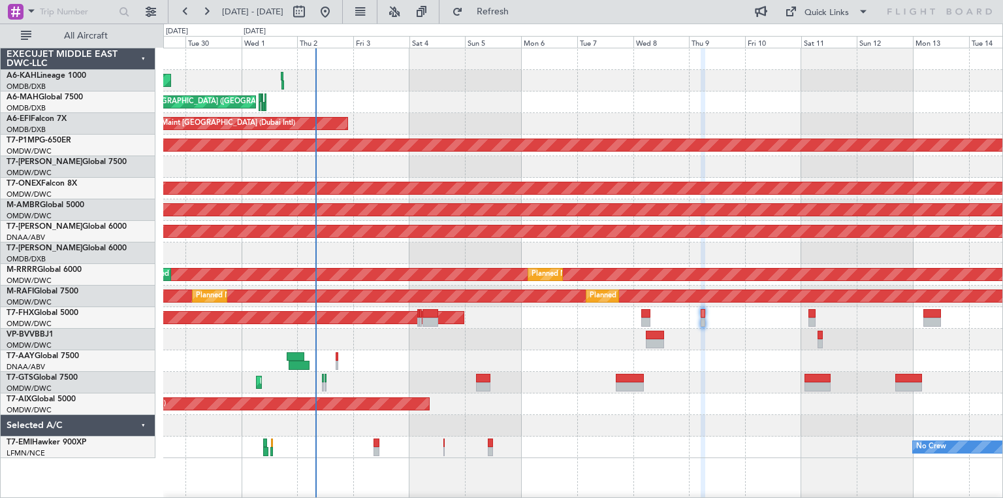
type input "0"
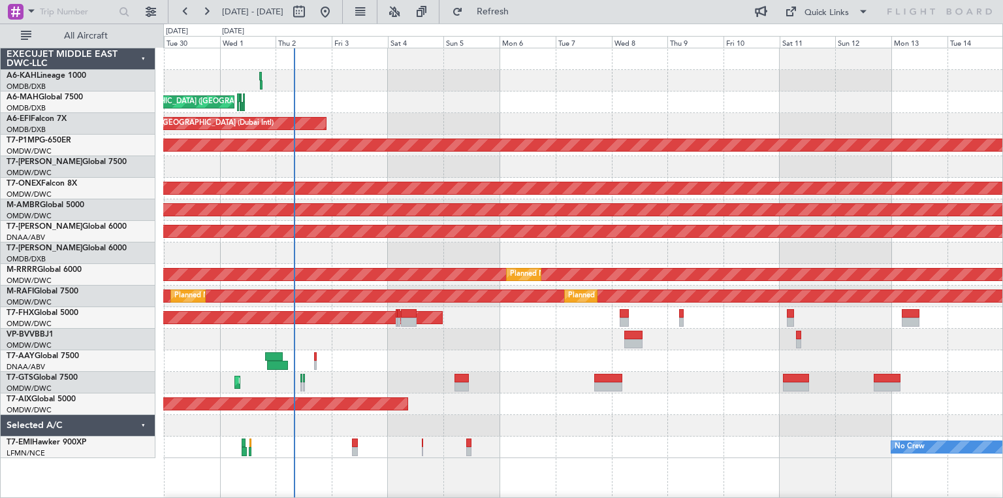
click at [715, 351] on div "Planned Maint [GEOGRAPHIC_DATA] (Al Bateen Executive) Planned Maint [GEOGRAPHIC…" at bounding box center [582, 377] width 839 height 658
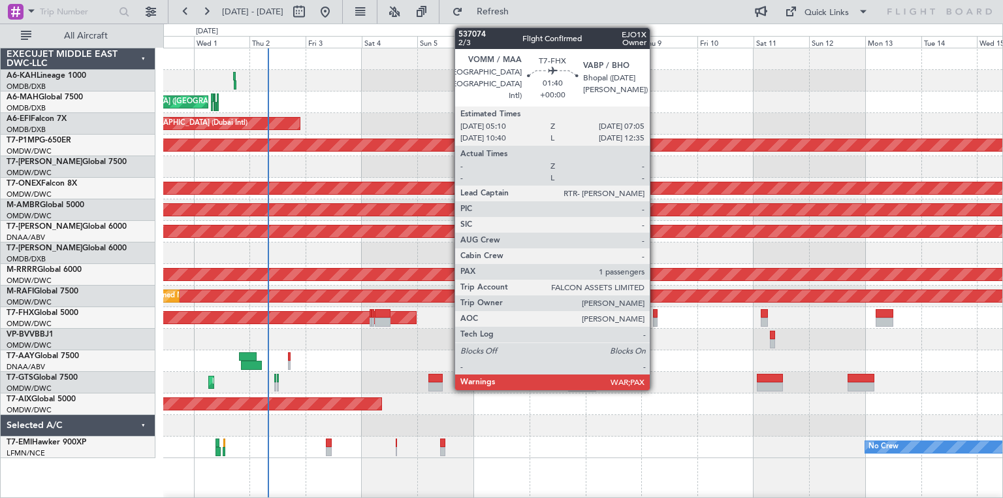
click at [656, 312] on div at bounding box center [655, 313] width 5 height 9
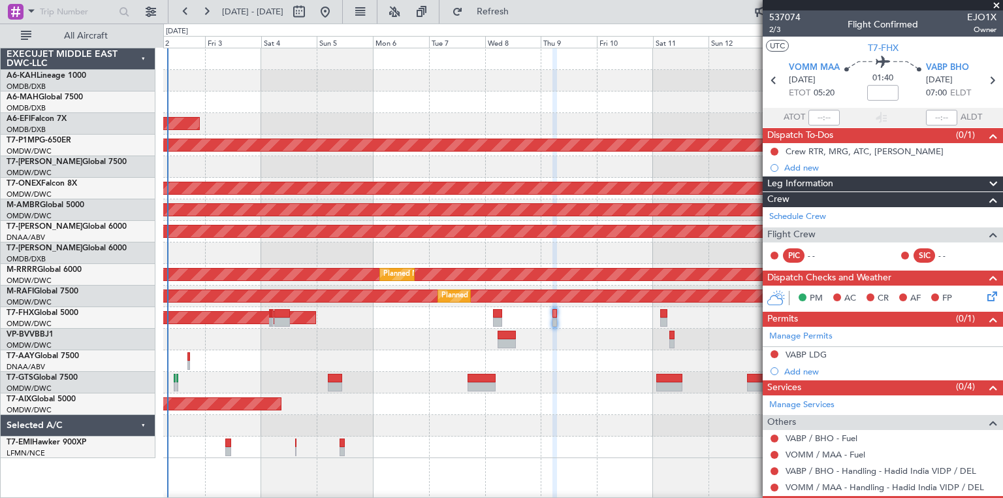
click at [599, 385] on div "Planned Maint [GEOGRAPHIC_DATA] (Al Bateen Executive) Planned Maint [GEOGRAPHIC…" at bounding box center [582, 377] width 839 height 658
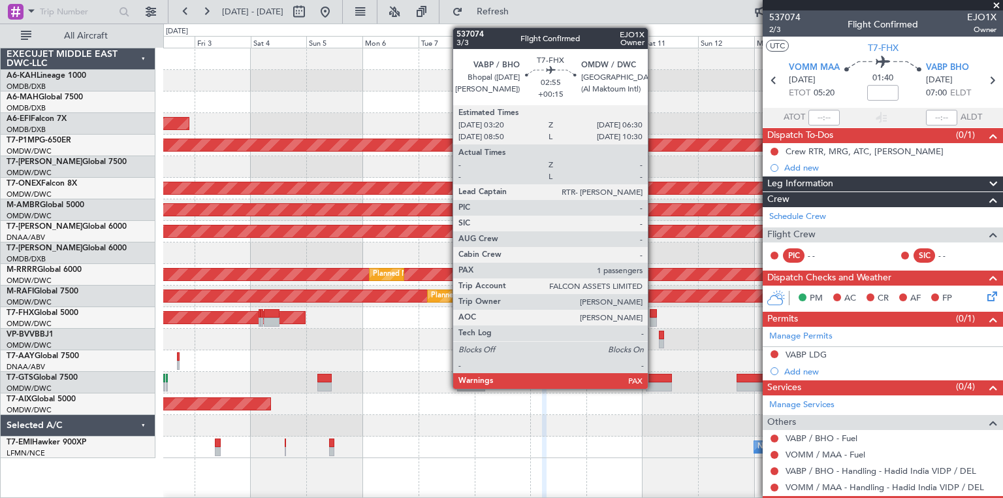
click at [654, 310] on div at bounding box center [654, 313] width 8 height 9
click at [653, 314] on div at bounding box center [654, 313] width 8 height 9
type input "+00:15"
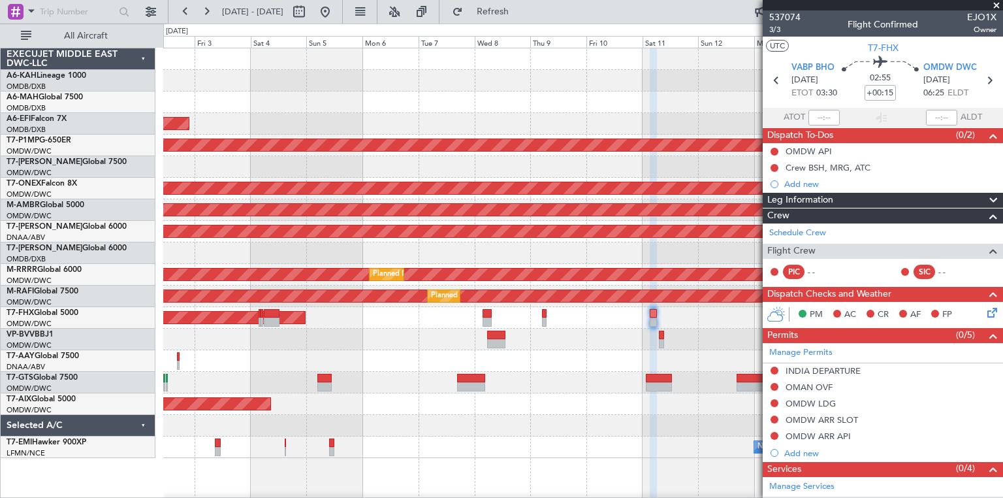
click at [995, 3] on span at bounding box center [996, 6] width 13 height 12
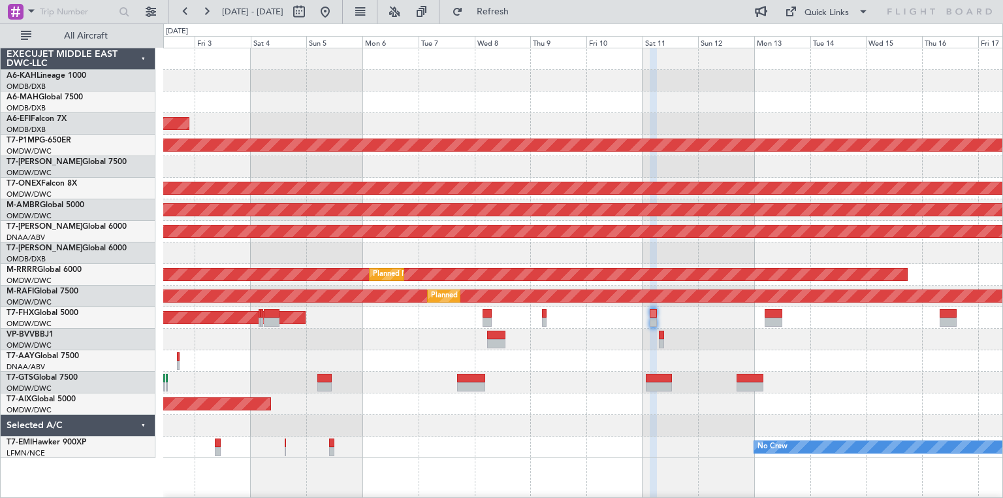
type input "0"
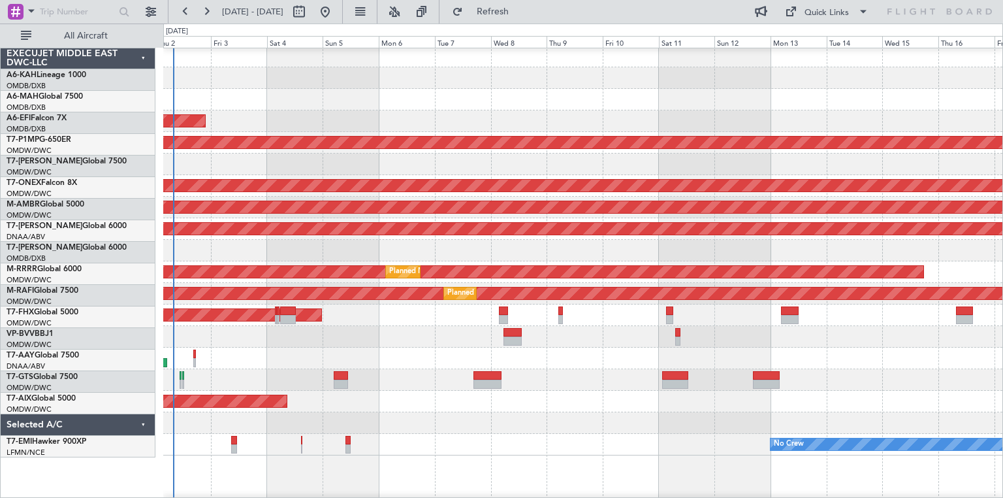
click at [616, 342] on div at bounding box center [582, 337] width 839 height 22
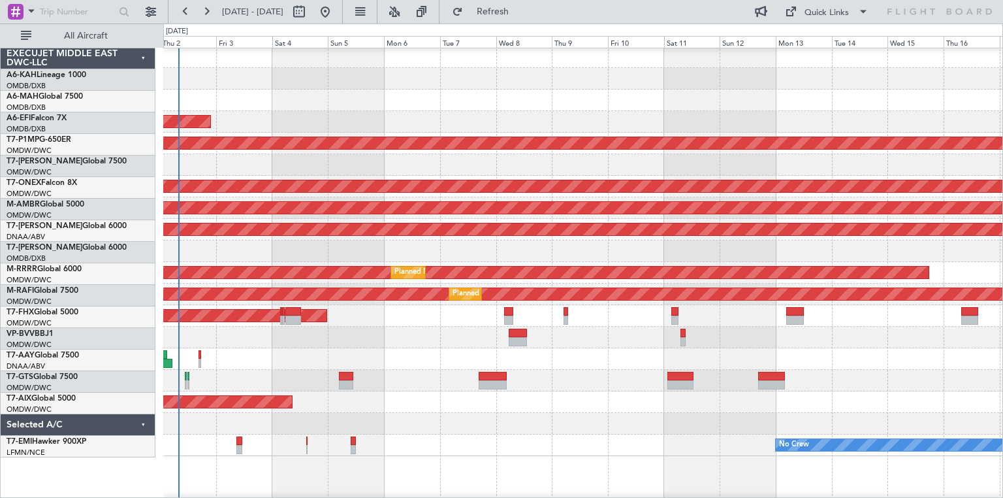
scroll to position [0, 0]
click at [541, 321] on div "Planned Maint [GEOGRAPHIC_DATA] ([GEOGRAPHIC_DATA])" at bounding box center [582, 316] width 839 height 22
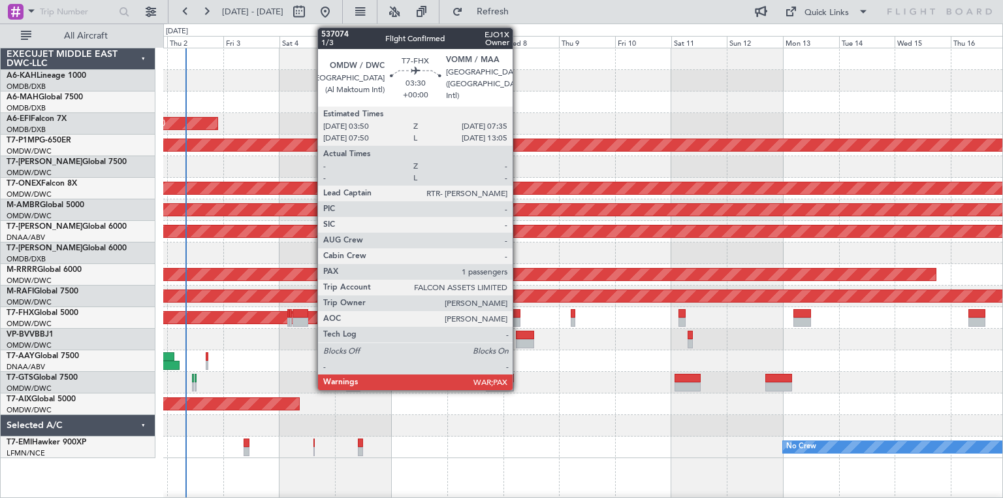
click at [519, 311] on div at bounding box center [515, 313] width 9 height 9
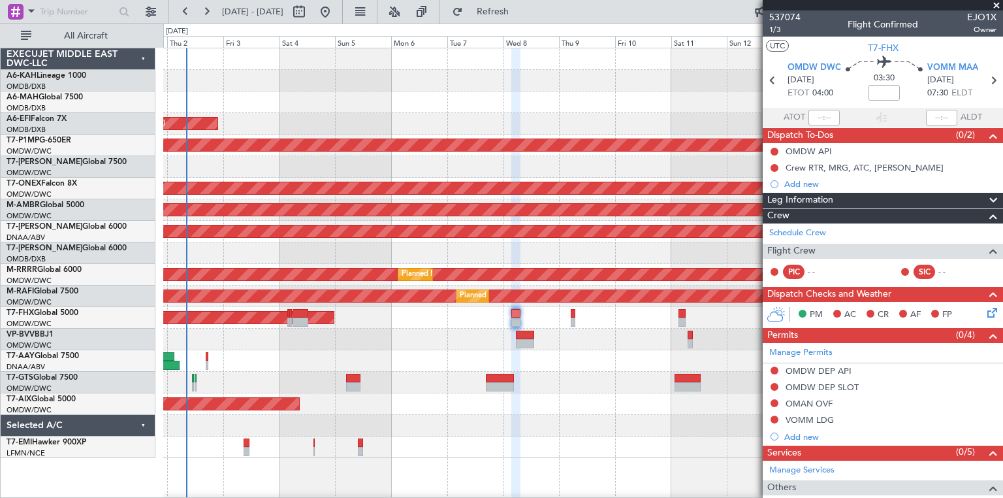
click at [995, 3] on span at bounding box center [996, 6] width 13 height 12
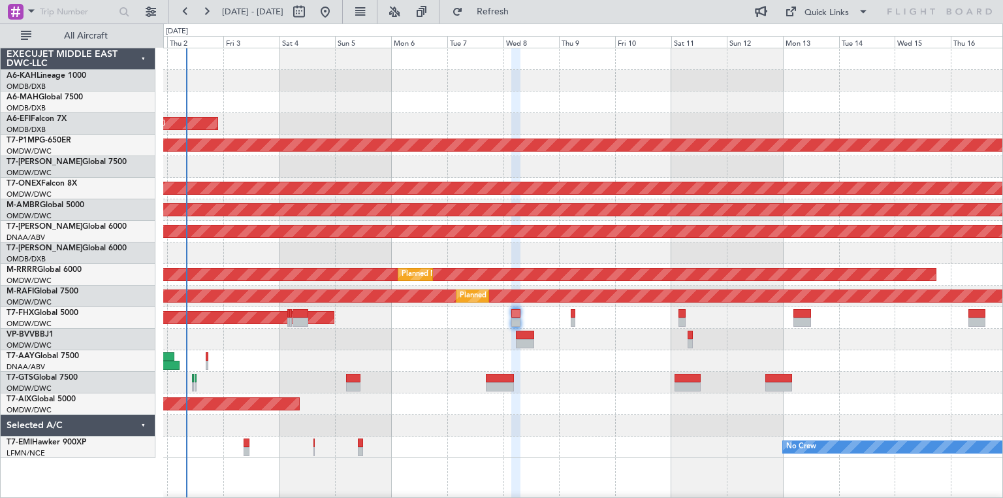
type input "0"
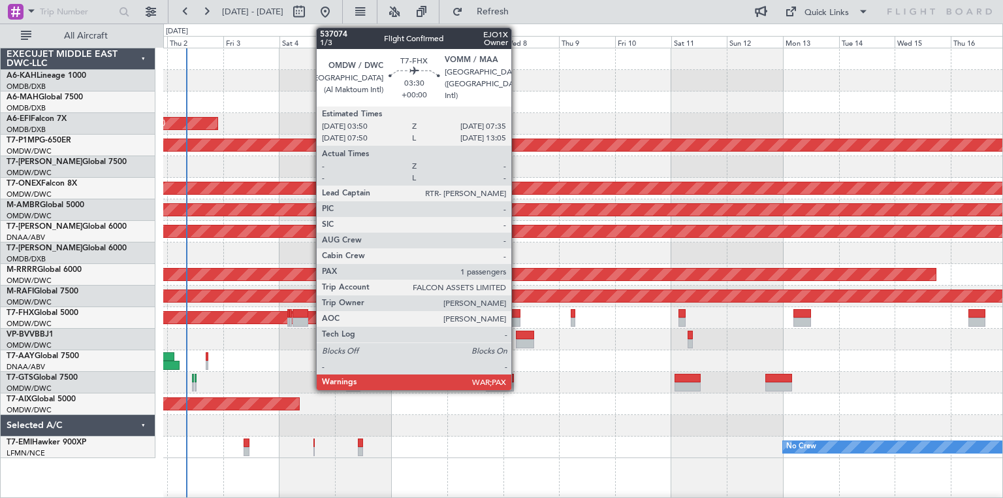
click at [517, 312] on div at bounding box center [515, 313] width 9 height 9
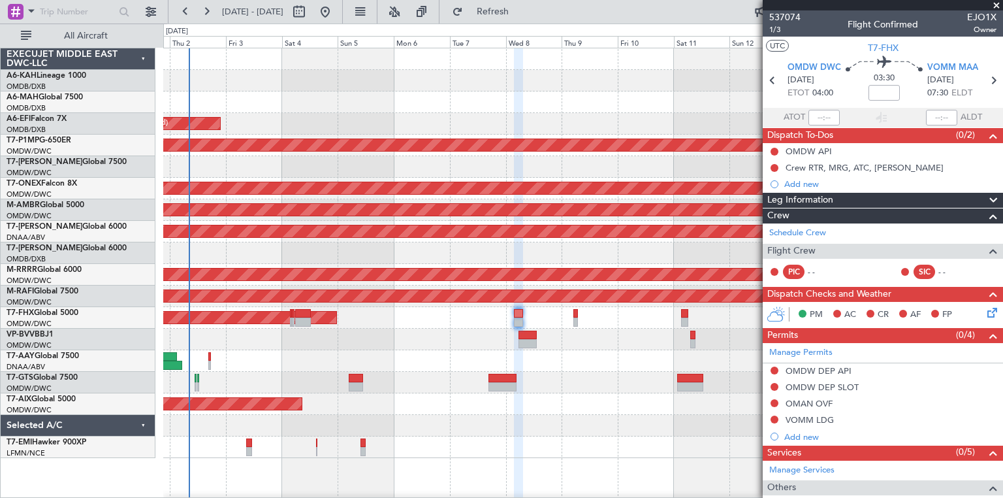
click at [587, 349] on div at bounding box center [582, 340] width 839 height 22
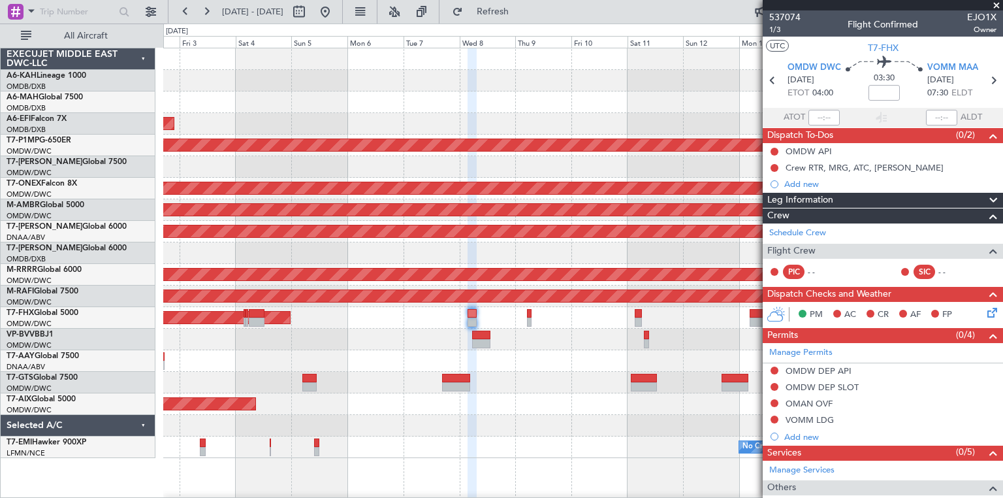
click at [598, 351] on div "Unplanned Maint [GEOGRAPHIC_DATA] (Al Maktoum Intl)" at bounding box center [582, 361] width 839 height 22
click at [259, 326] on div "Planned Maint [GEOGRAPHIC_DATA] ([GEOGRAPHIC_DATA])" at bounding box center [582, 318] width 839 height 22
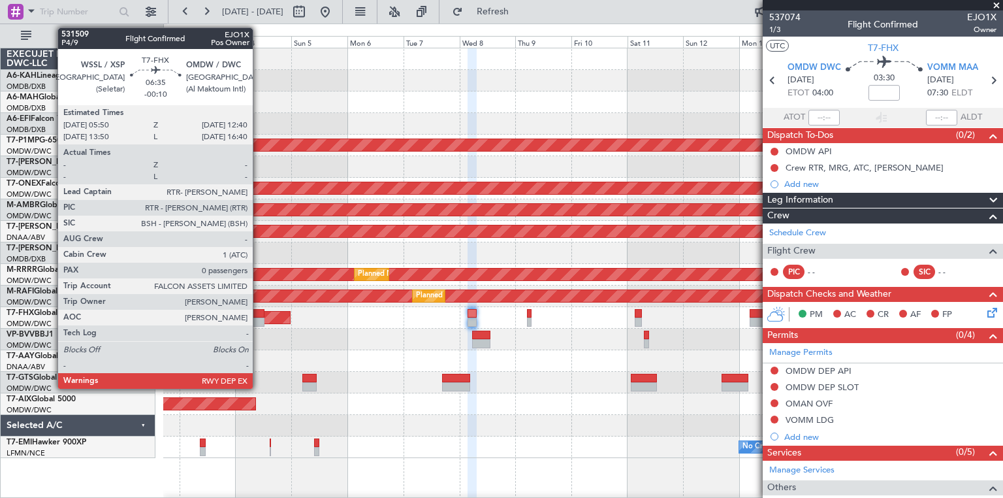
click at [259, 323] on div at bounding box center [257, 321] width 16 height 9
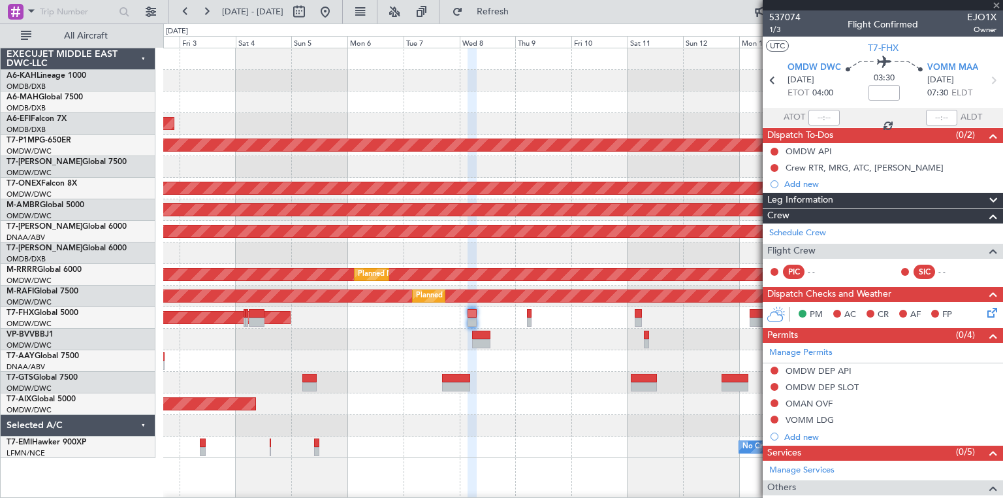
type input "-00:10"
type input "0"
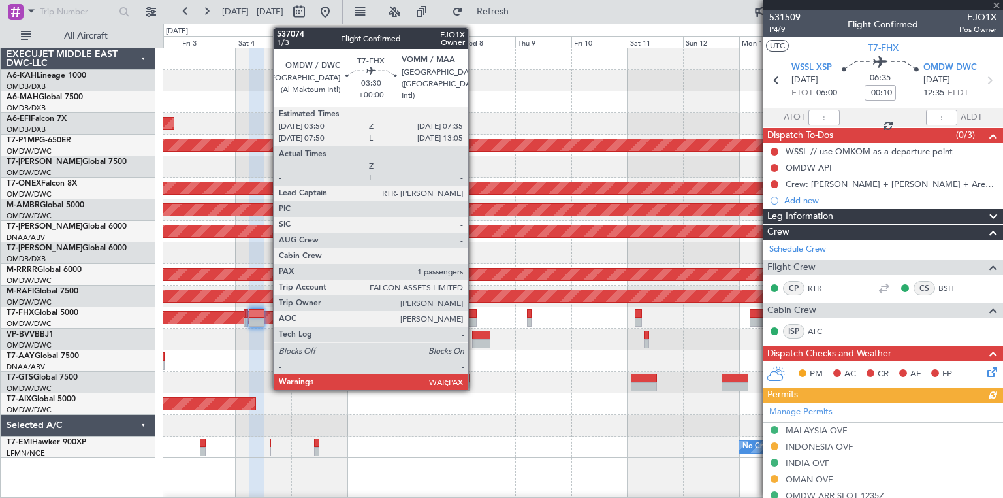
click at [474, 320] on div at bounding box center [472, 321] width 9 height 9
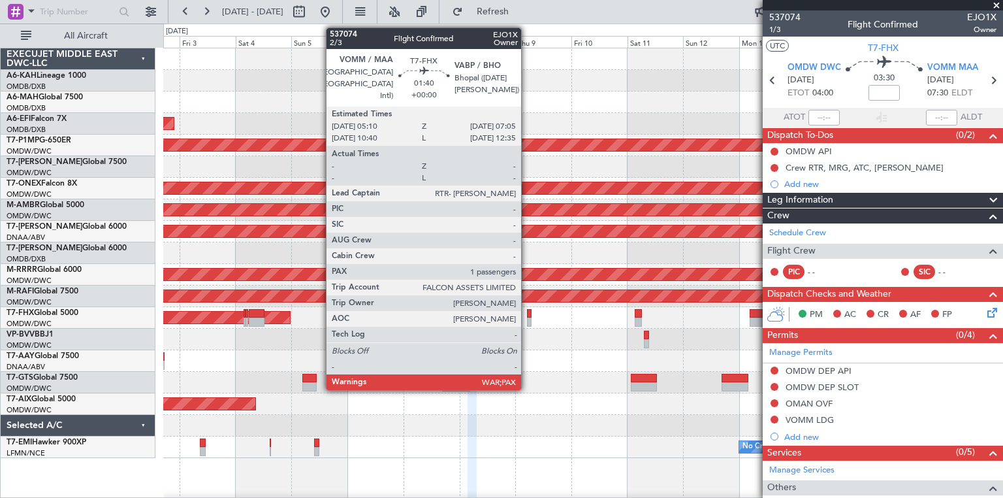
click at [527, 312] on div at bounding box center [529, 313] width 5 height 9
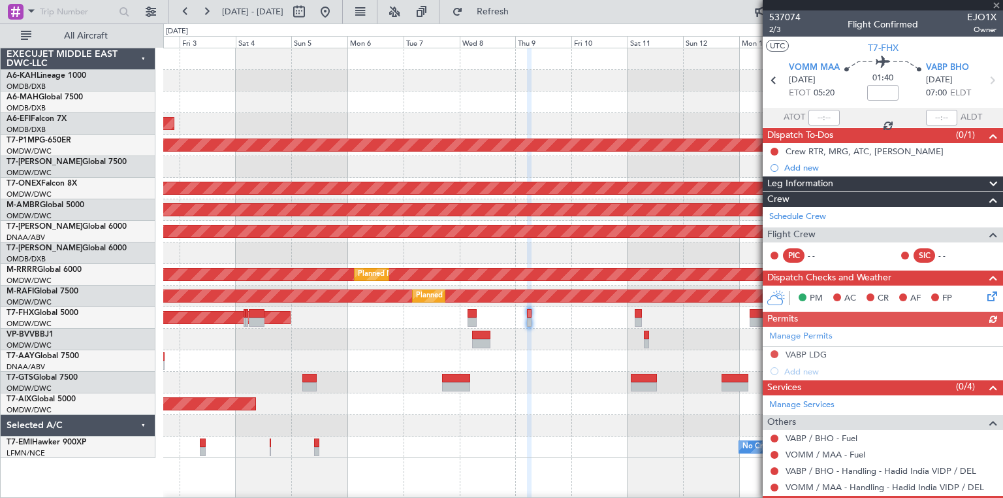
click at [995, 3] on div at bounding box center [883, 5] width 240 height 10
click at [996, 1] on span at bounding box center [996, 6] width 13 height 12
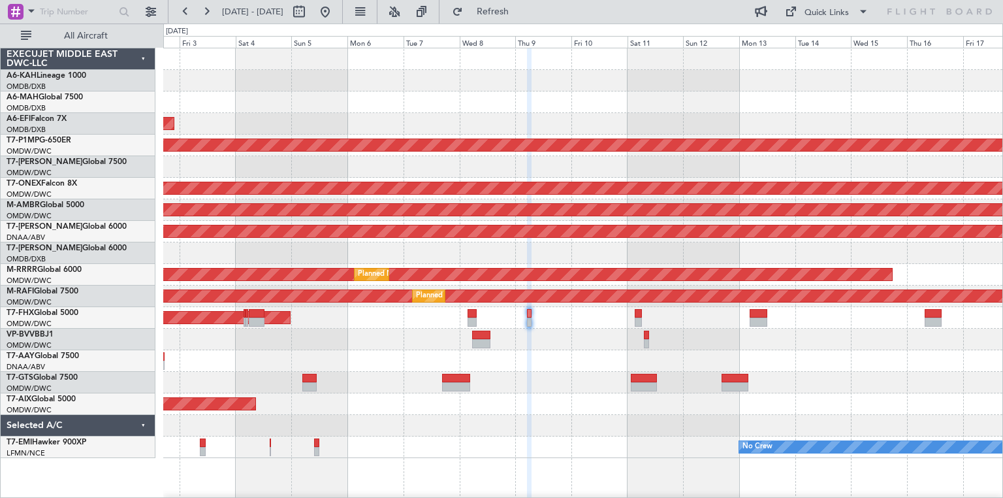
type input "0"
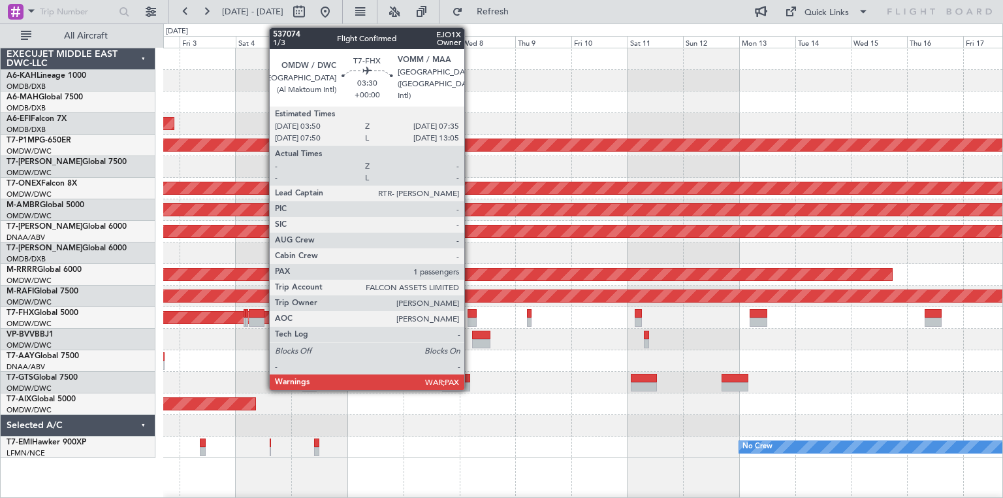
click at [470, 310] on div at bounding box center [472, 313] width 9 height 9
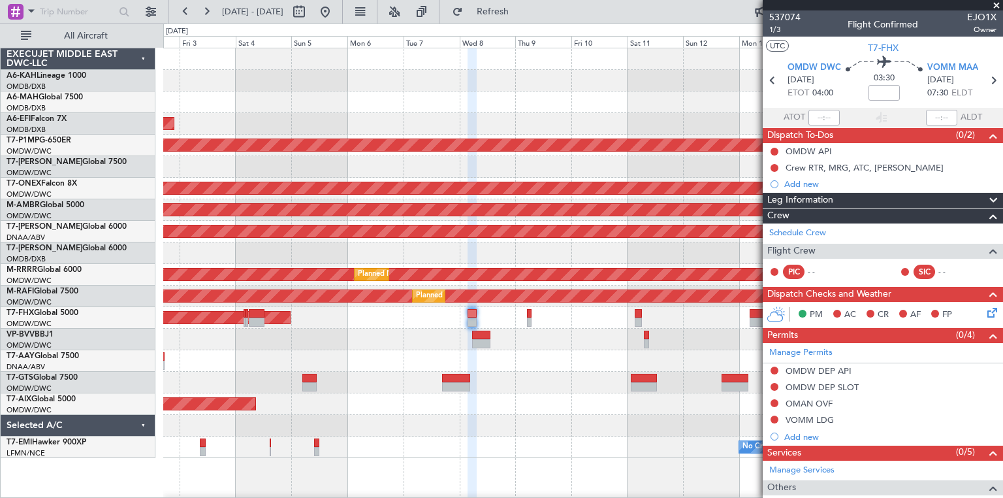
click at [990, 197] on span at bounding box center [994, 201] width 16 height 16
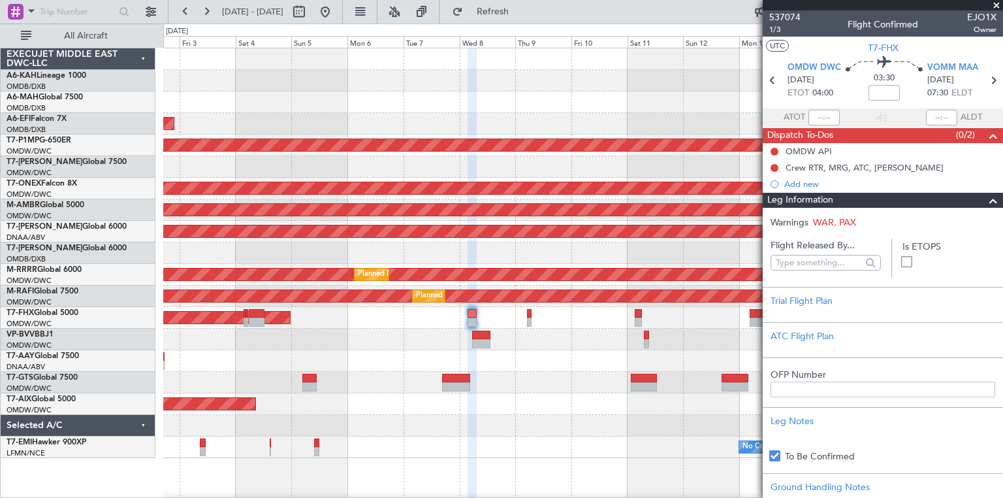
click at [990, 197] on span at bounding box center [994, 201] width 16 height 16
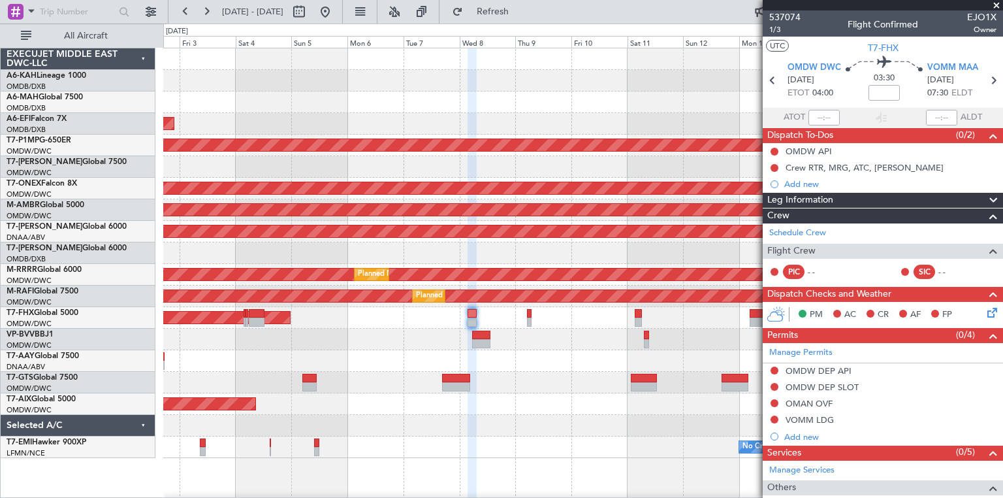
click at [986, 214] on span at bounding box center [994, 216] width 16 height 16
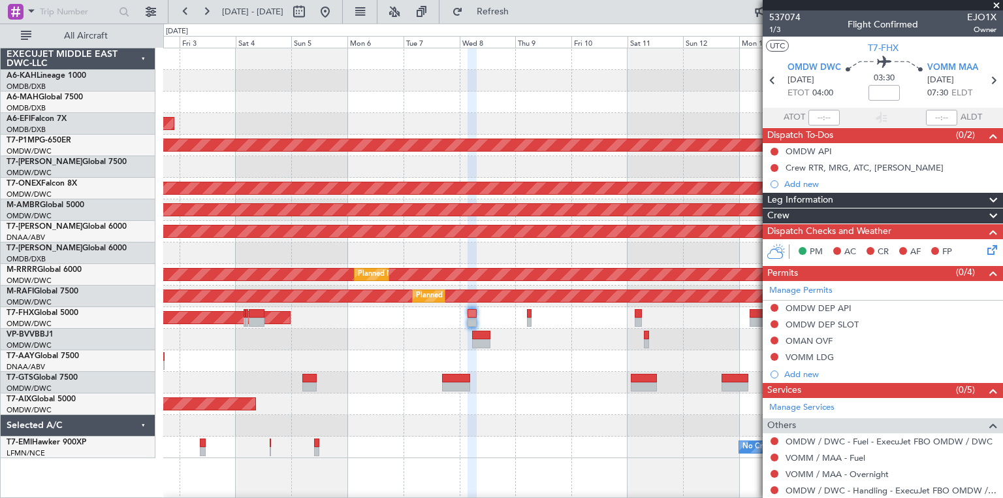
click at [986, 227] on span at bounding box center [994, 232] width 16 height 16
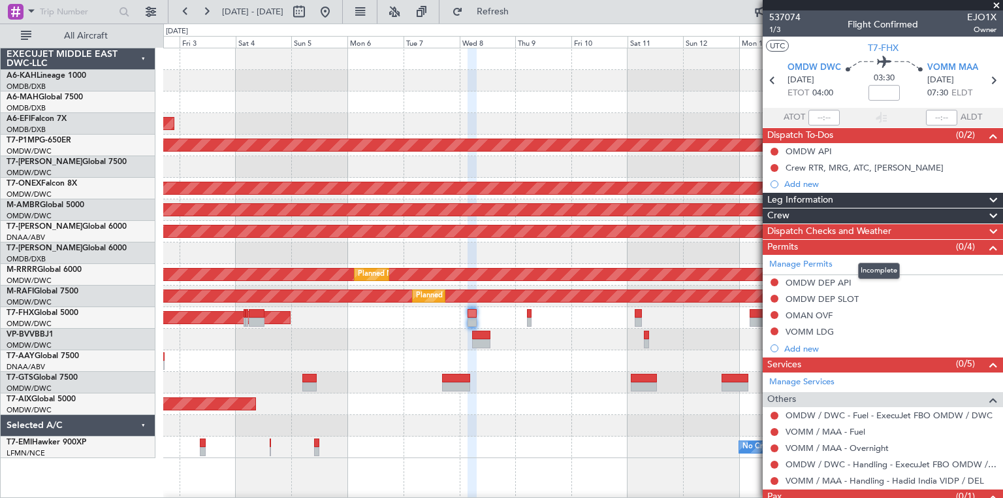
click at [987, 244] on span at bounding box center [994, 248] width 16 height 16
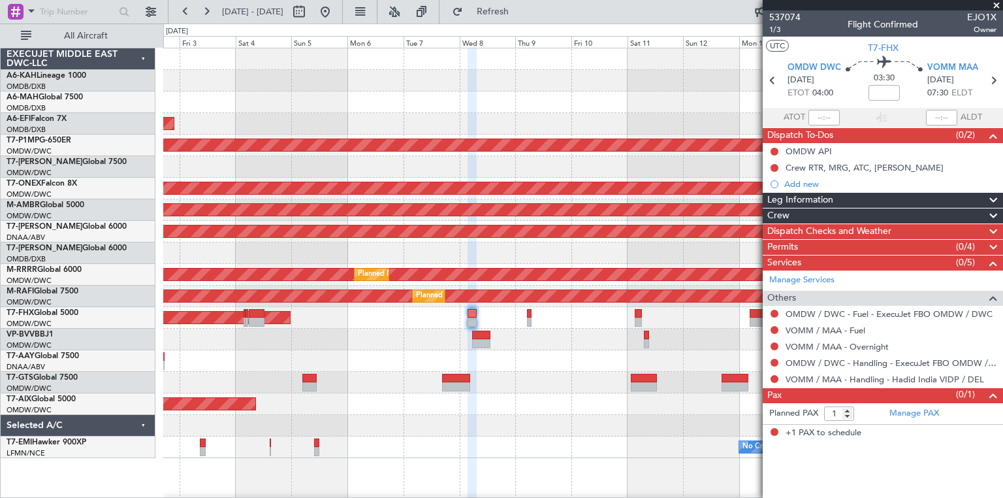
click at [993, 265] on span at bounding box center [994, 263] width 16 height 16
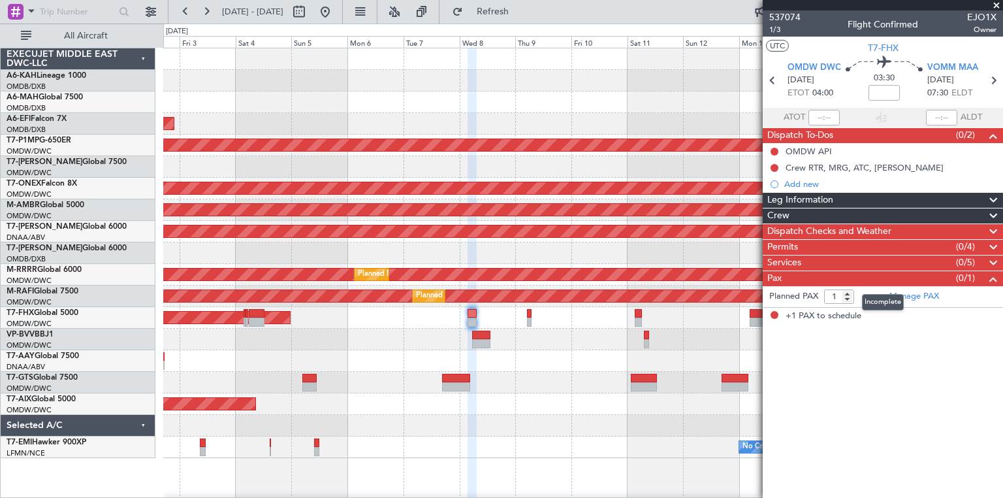
click at [993, 277] on span at bounding box center [994, 279] width 16 height 16
click at [805, 314] on span "+1 PAX to schedule" at bounding box center [824, 316] width 76 height 13
click at [991, 195] on span at bounding box center [994, 201] width 16 height 16
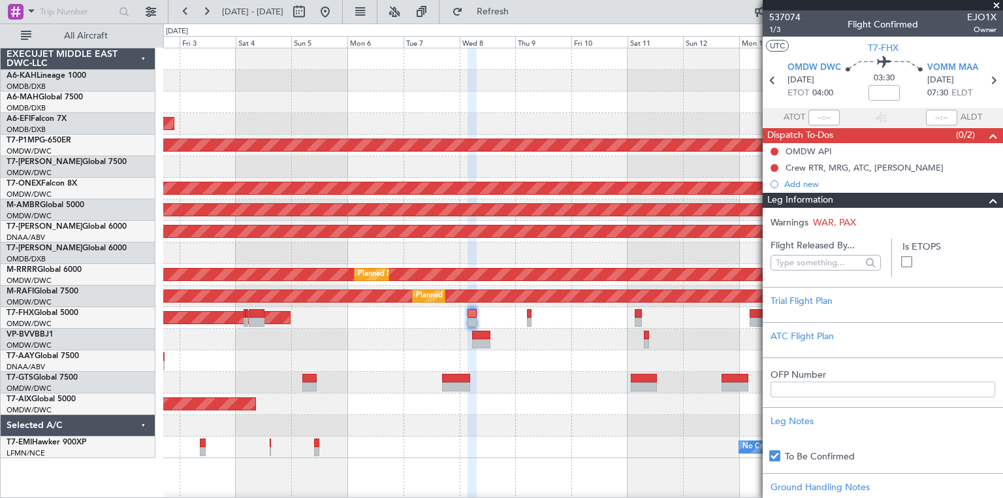
click at [986, 199] on span at bounding box center [994, 201] width 16 height 16
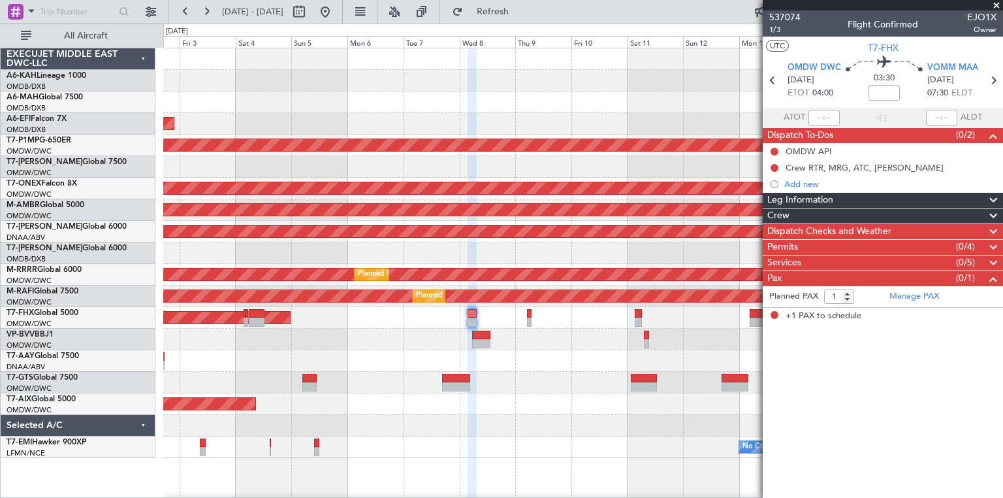
click at [875, 219] on div "Crew" at bounding box center [883, 215] width 240 height 15
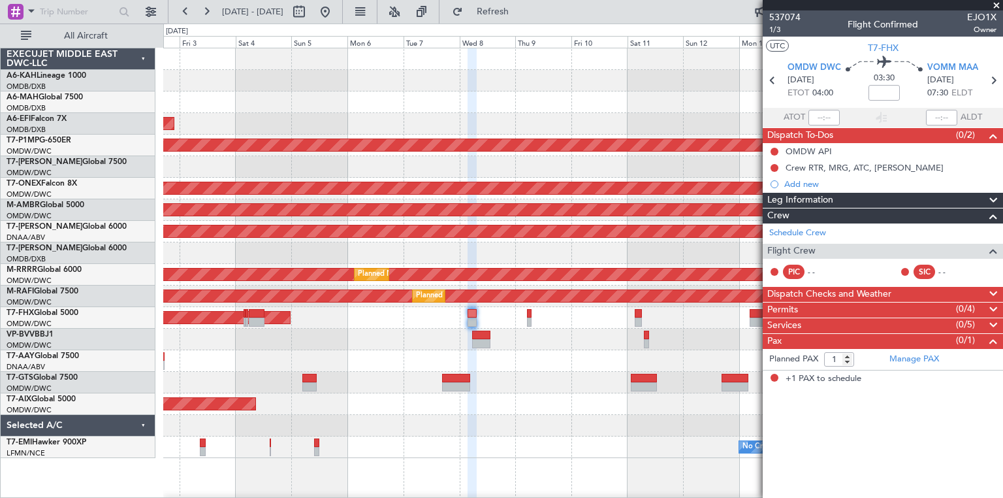
click at [811, 290] on span "Dispatch Checks and Weather" at bounding box center [829, 294] width 124 height 15
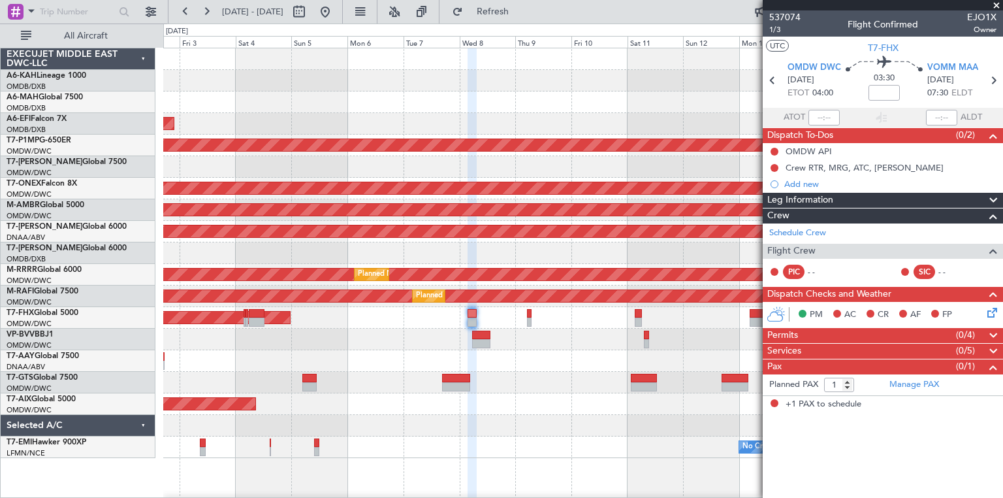
click at [797, 332] on span "Permits" at bounding box center [782, 335] width 31 height 15
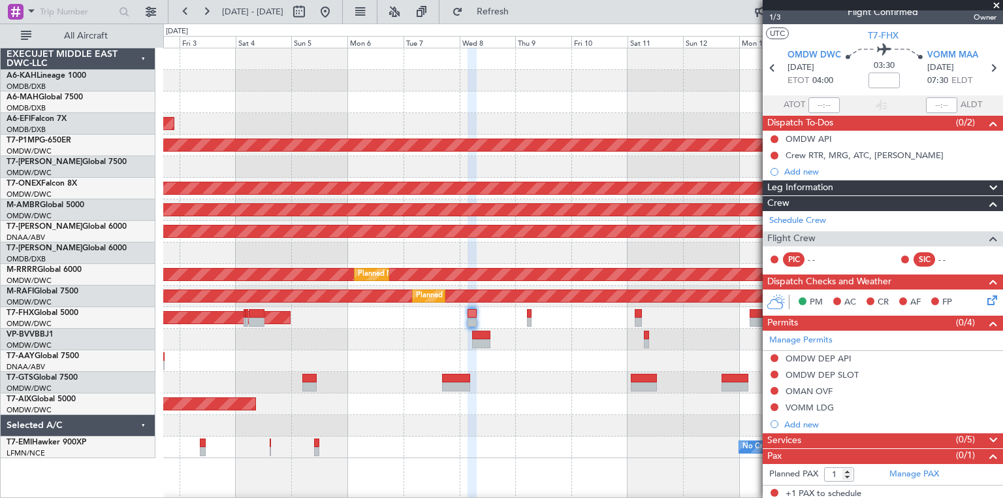
scroll to position [14, 0]
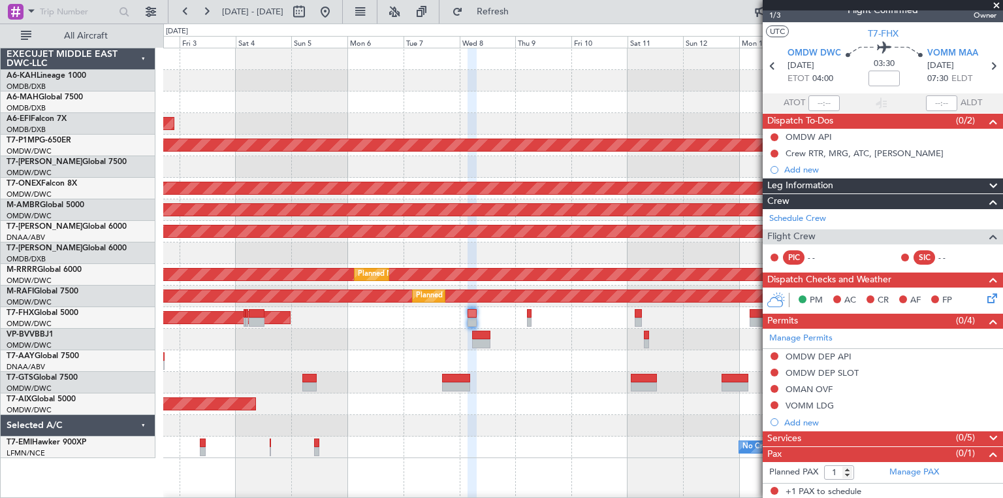
click at [794, 437] on span "Services" at bounding box center [784, 438] width 34 height 15
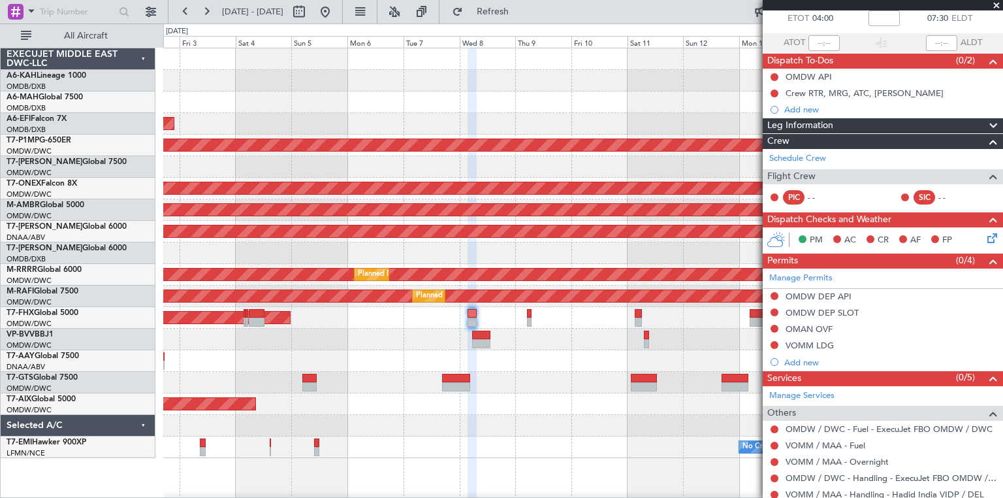
scroll to position [131, 0]
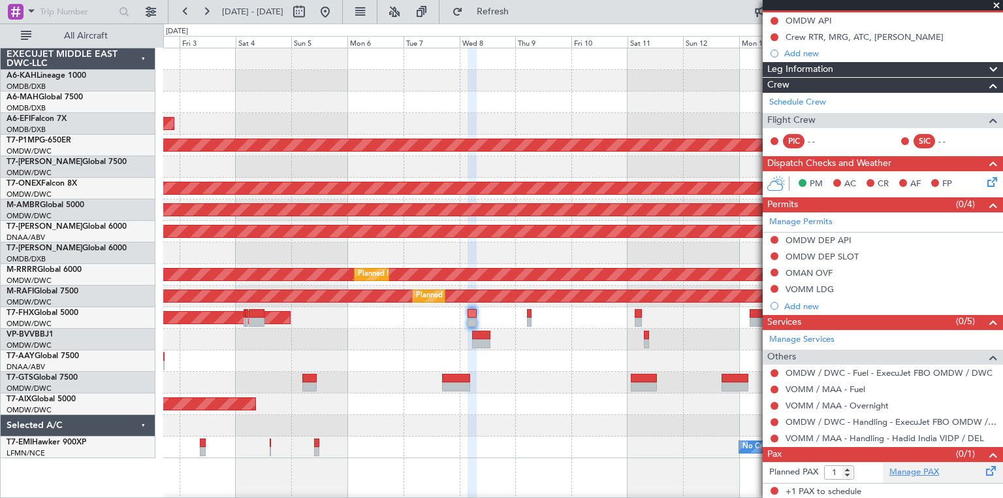
click at [919, 472] on link "Manage PAX" at bounding box center [915, 472] width 50 height 13
click at [523, 22] on fb-refresh-button "Refresh" at bounding box center [485, 12] width 91 height 24
click at [520, 18] on button "Refresh" at bounding box center [485, 11] width 78 height 21
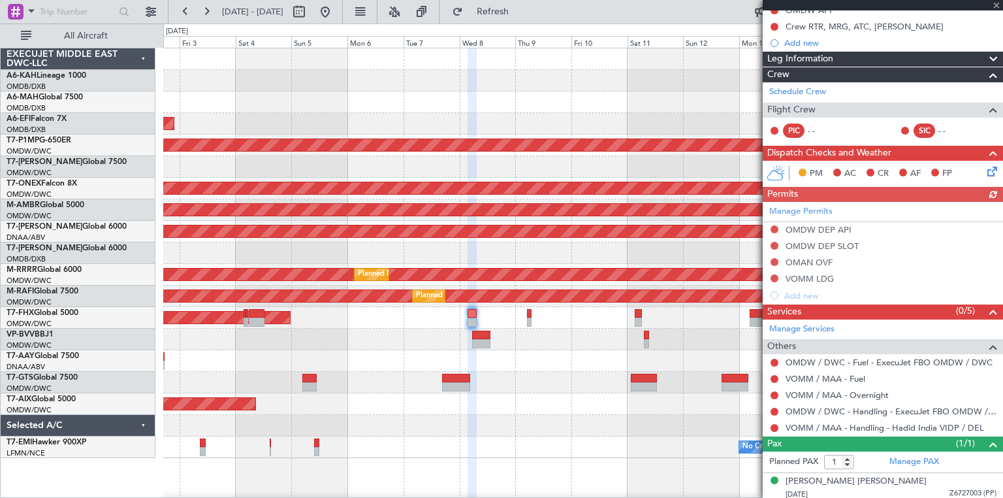
scroll to position [144, 0]
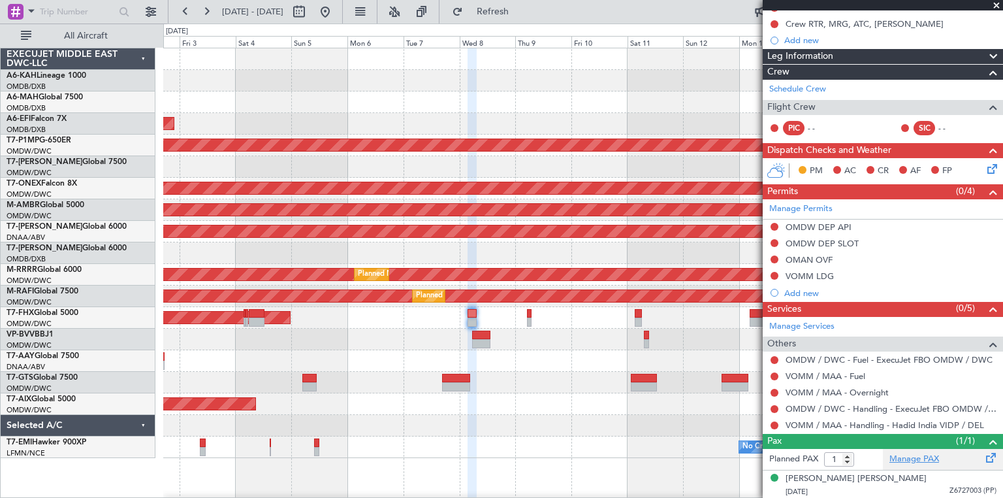
click at [903, 455] on link "Manage PAX" at bounding box center [915, 459] width 50 height 13
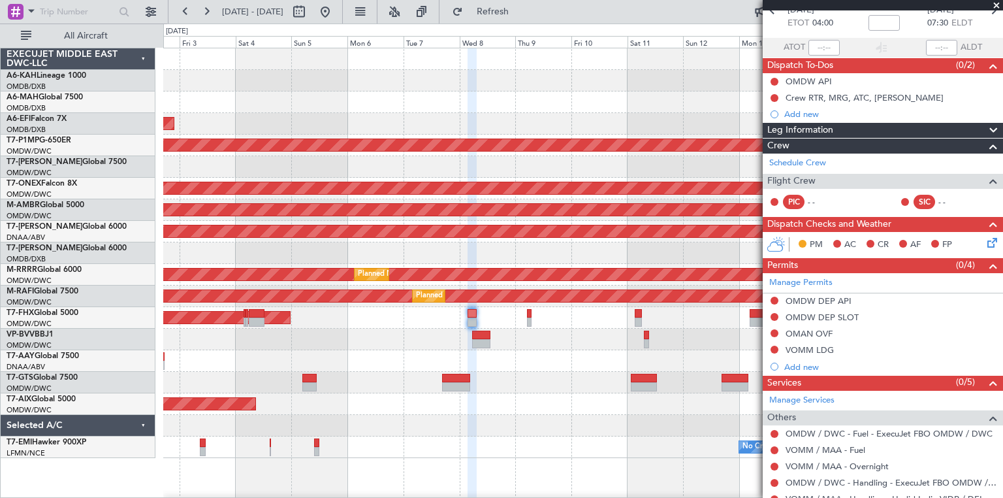
scroll to position [0, 0]
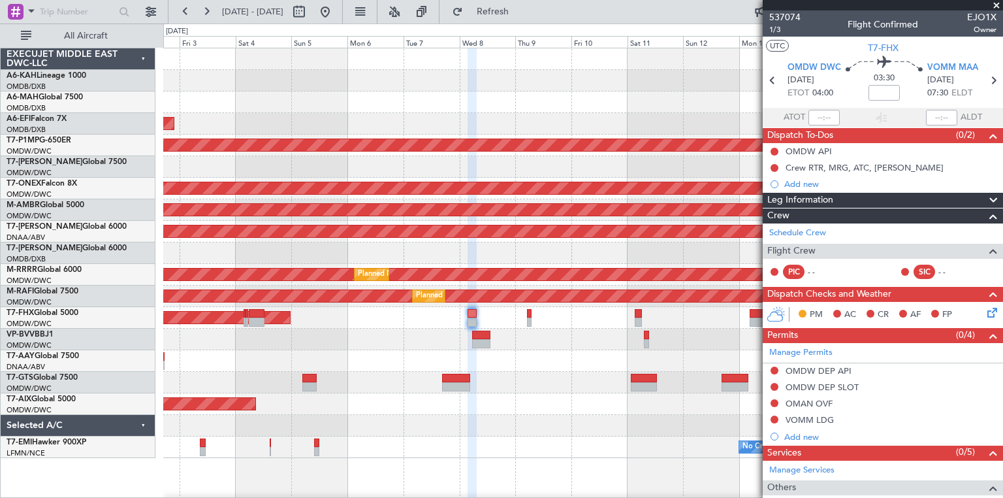
click at [896, 45] on section "UTC T7-FHX" at bounding box center [883, 47] width 240 height 20
click at [886, 46] on span "T7-FHX" at bounding box center [883, 48] width 31 height 14
click at [878, 89] on mat-tooltip-component "Flight Time" at bounding box center [881, 102] width 60 height 35
click at [876, 94] on input at bounding box center [884, 93] width 31 height 16
type input "0"
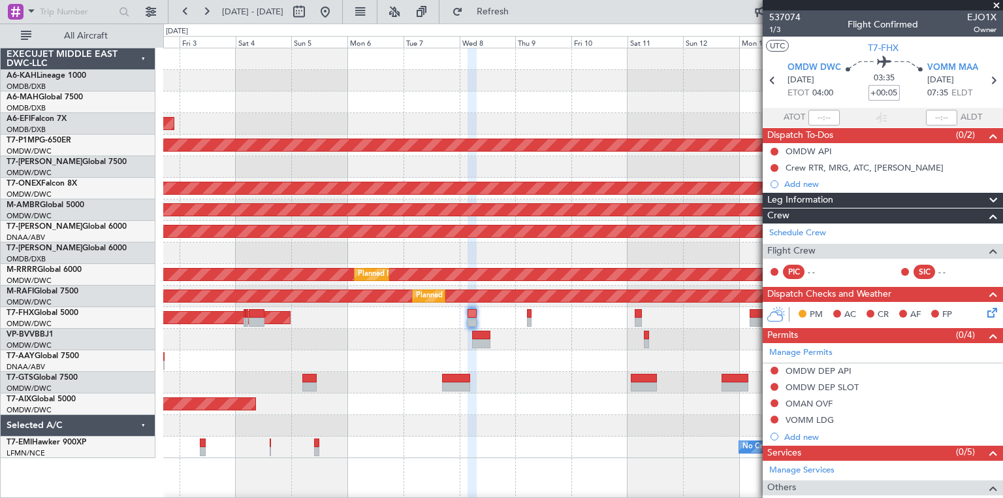
type input "+00:05"
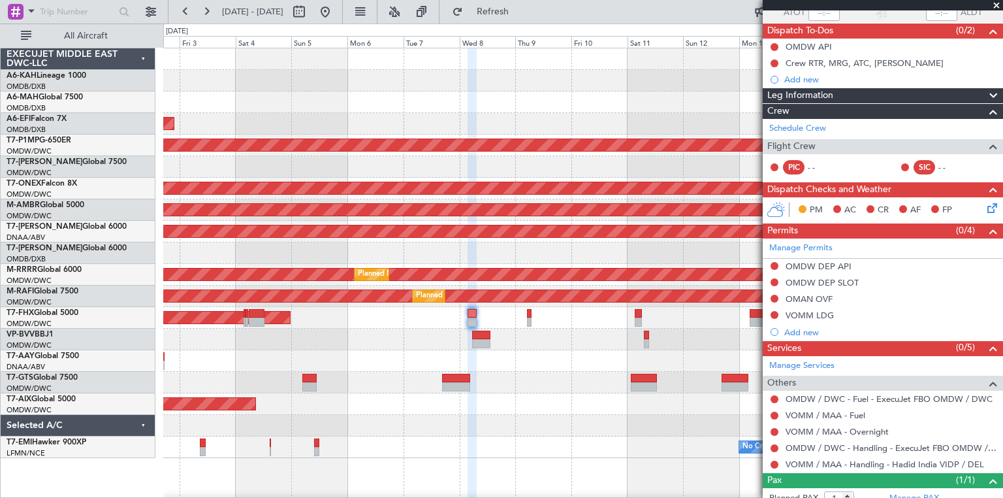
scroll to position [144, 0]
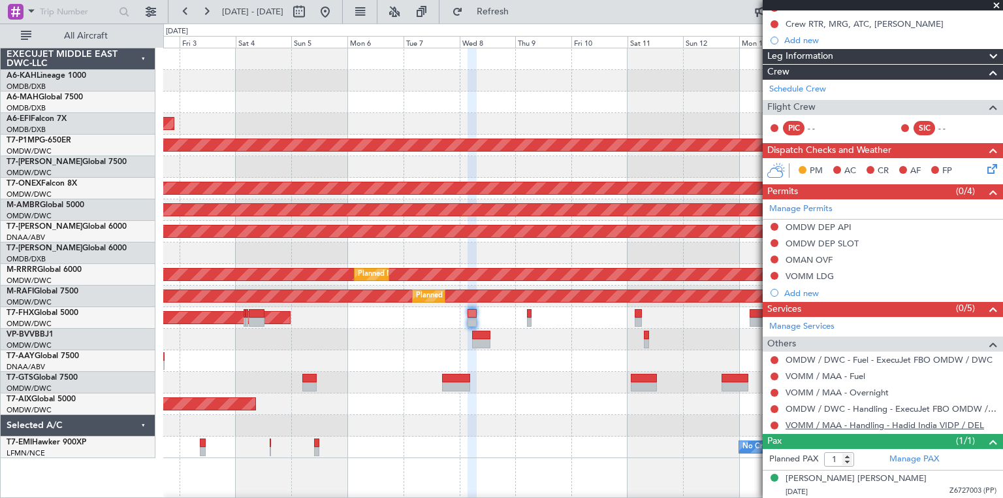
click at [852, 423] on link "VOMM / MAA - Handling - Hadid India VIDP / DEL" at bounding box center [885, 424] width 199 height 11
click at [512, 16] on button "Refresh" at bounding box center [485, 11] width 78 height 21
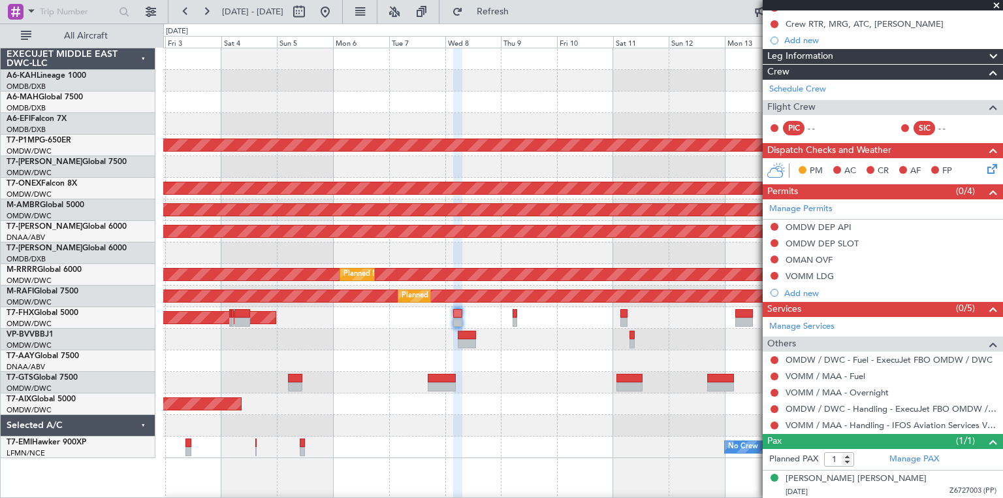
click at [576, 330] on div at bounding box center [582, 340] width 839 height 22
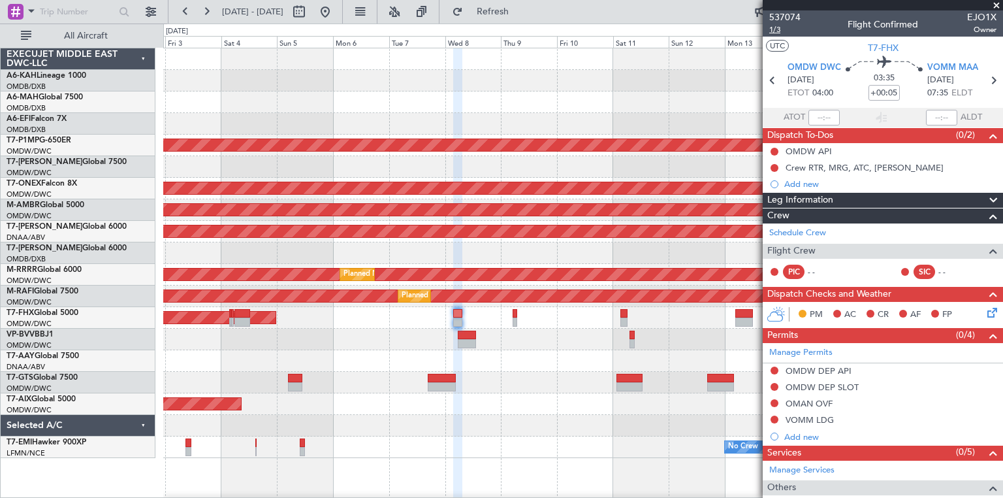
click at [781, 30] on span "1/3" at bounding box center [784, 29] width 31 height 11
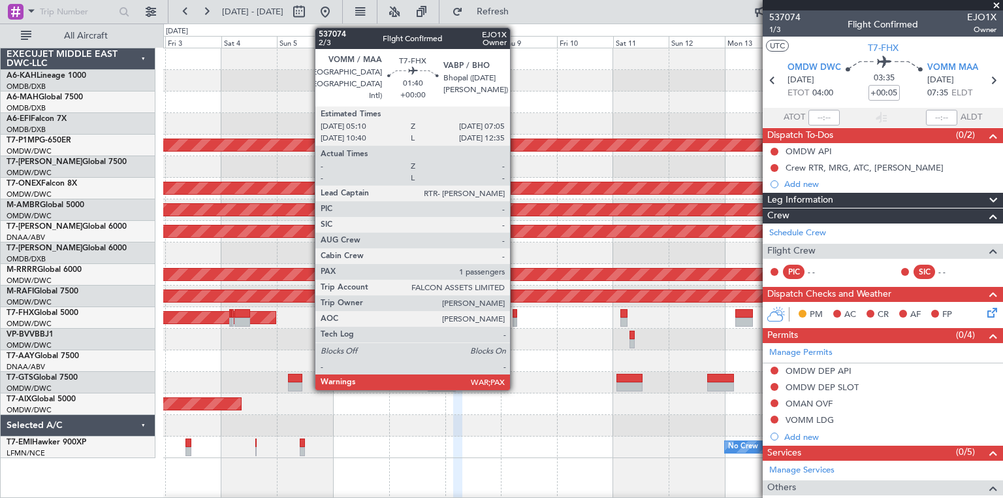
click at [516, 319] on div at bounding box center [515, 321] width 5 height 9
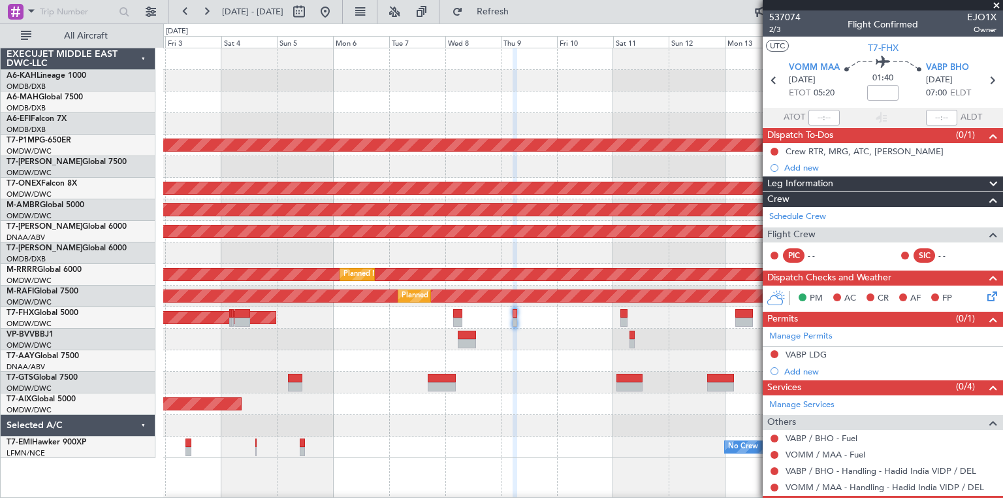
scroll to position [49, 0]
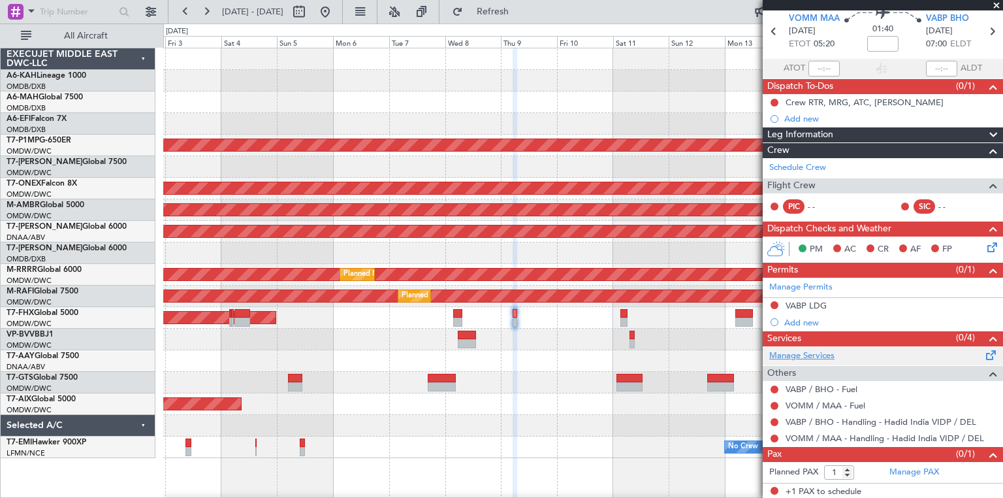
click at [830, 351] on link "Manage Services" at bounding box center [801, 355] width 65 height 13
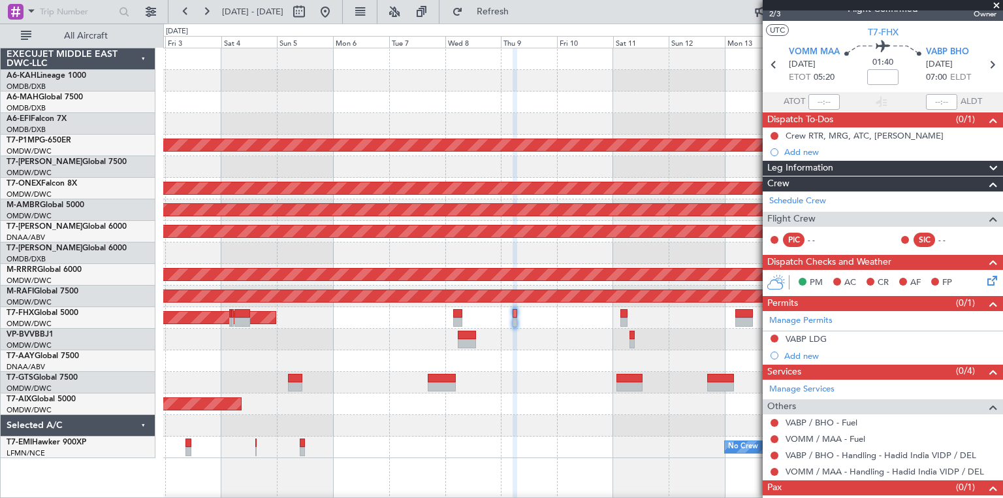
scroll to position [0, 0]
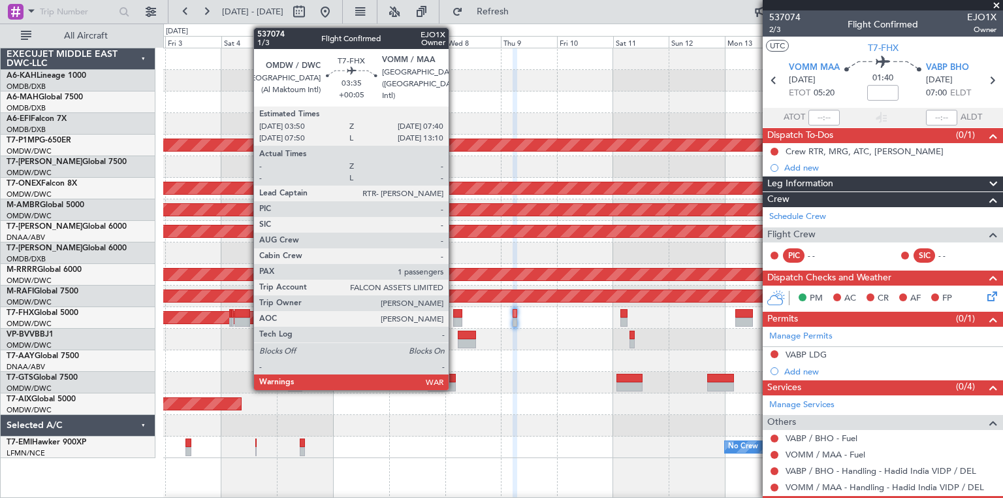
click at [455, 320] on div at bounding box center [457, 321] width 9 height 9
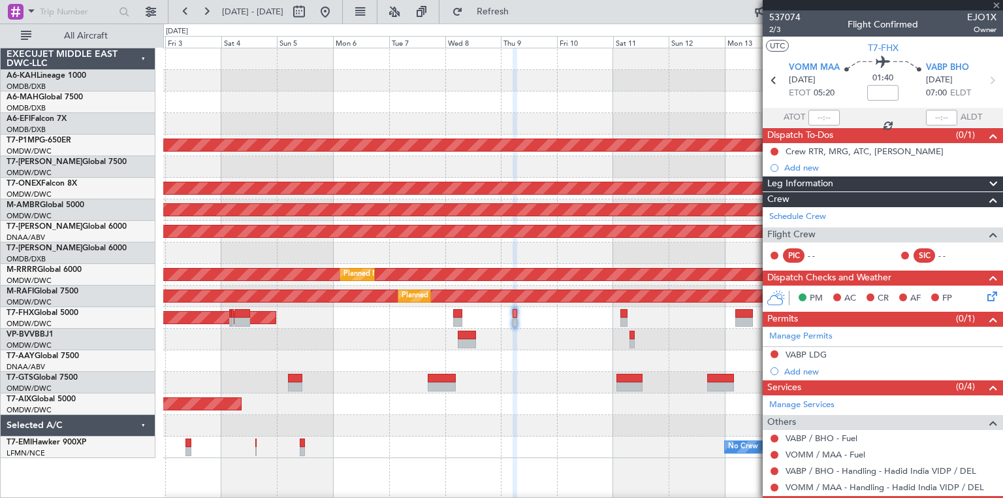
type input "+00:05"
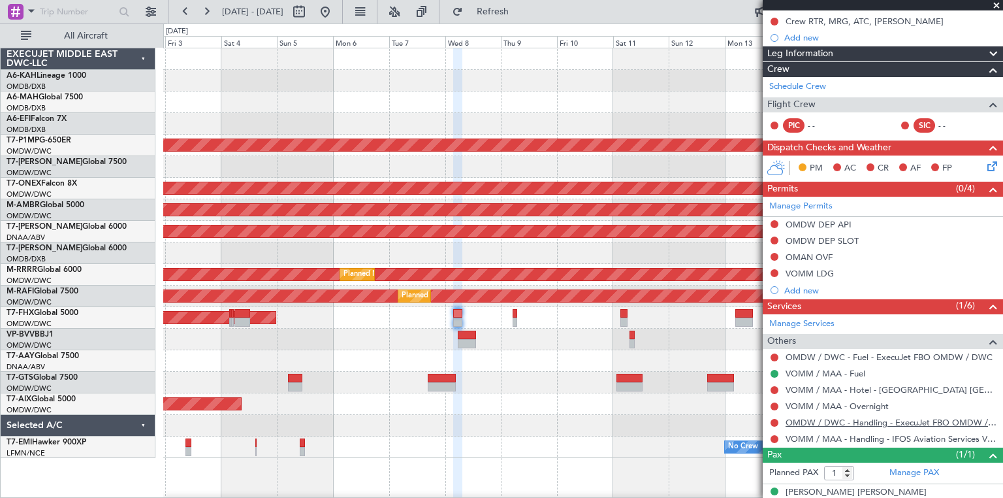
scroll to position [159, 0]
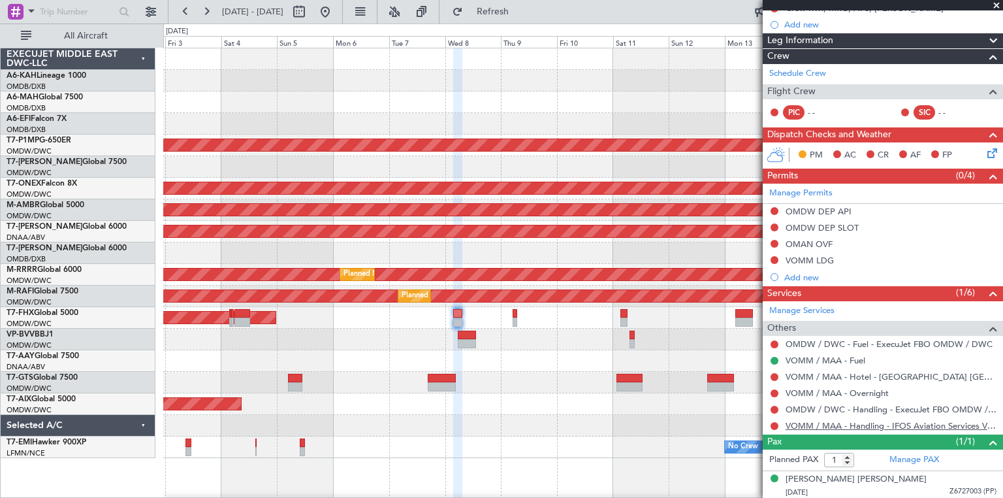
click at [805, 425] on link "VOMM / MAA - Handling - IFOS Aviation Services VOMM / MAA" at bounding box center [891, 425] width 211 height 11
click at [857, 421] on link "VOMM / MAA - Handling - IFOS Aviation Services VOMM / MAA" at bounding box center [891, 425] width 211 height 11
